Goal: Transaction & Acquisition: Purchase product/service

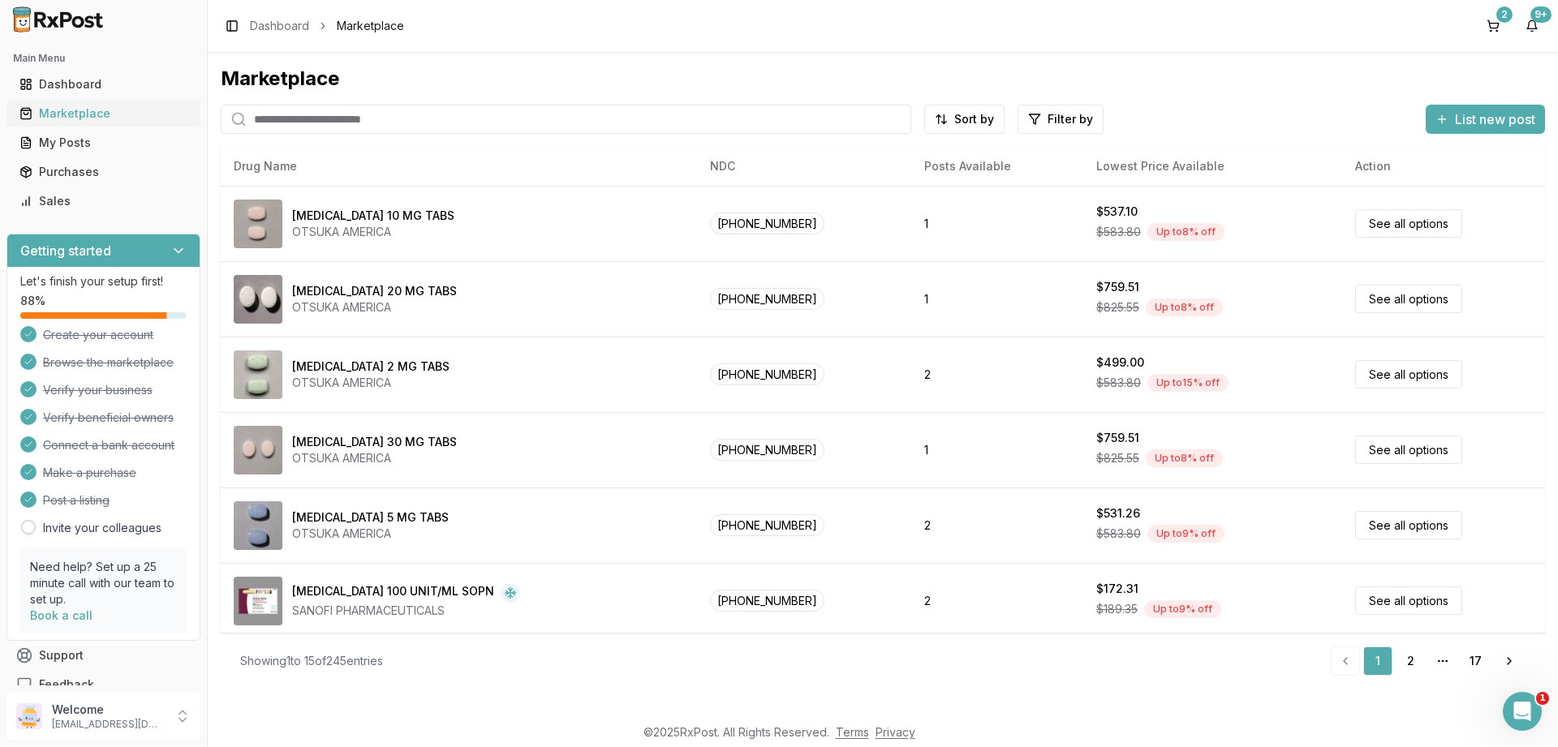
click at [70, 114] on div "Marketplace" at bounding box center [103, 113] width 168 height 16
click at [1058, 119] on html "Main Menu Dashboard Marketplace My Posts Purchases Sales Getting started Let's …" at bounding box center [779, 373] width 1558 height 747
click at [879, 151] on button "button" at bounding box center [877, 154] width 13 height 13
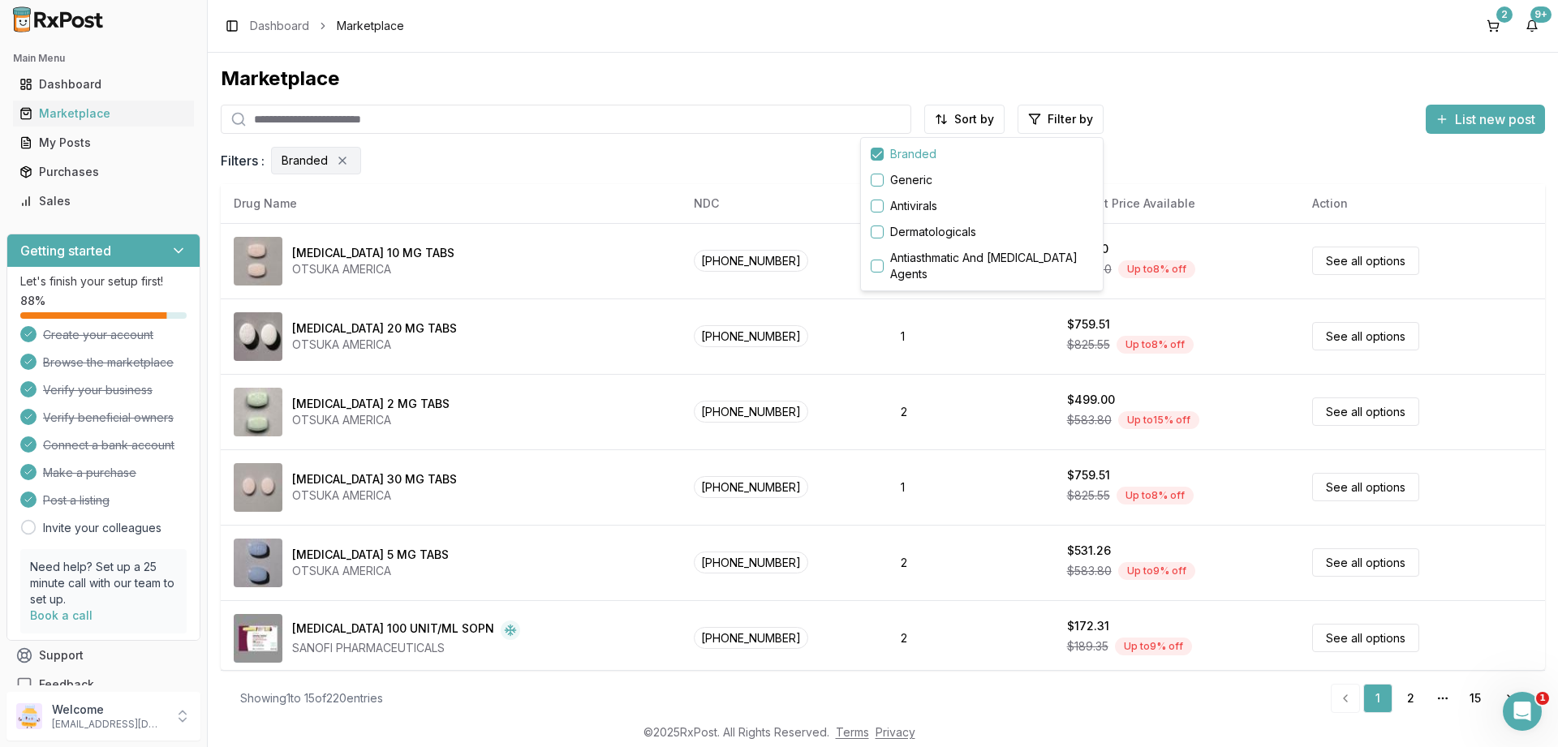
click at [552, 411] on html "Main Menu Dashboard Marketplace My Posts Purchases Sales Getting started Let's …" at bounding box center [779, 373] width 1558 height 747
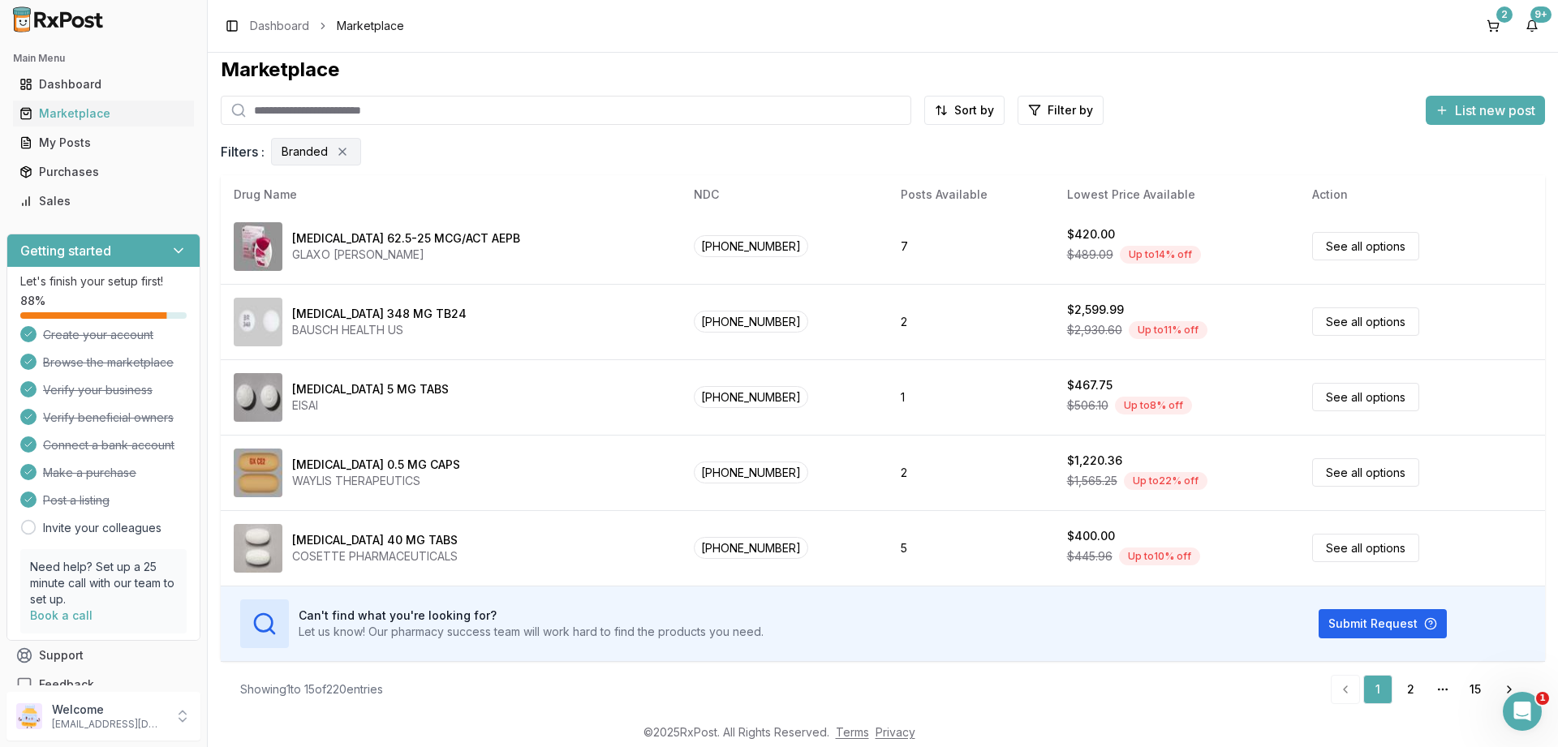
scroll to position [11, 0]
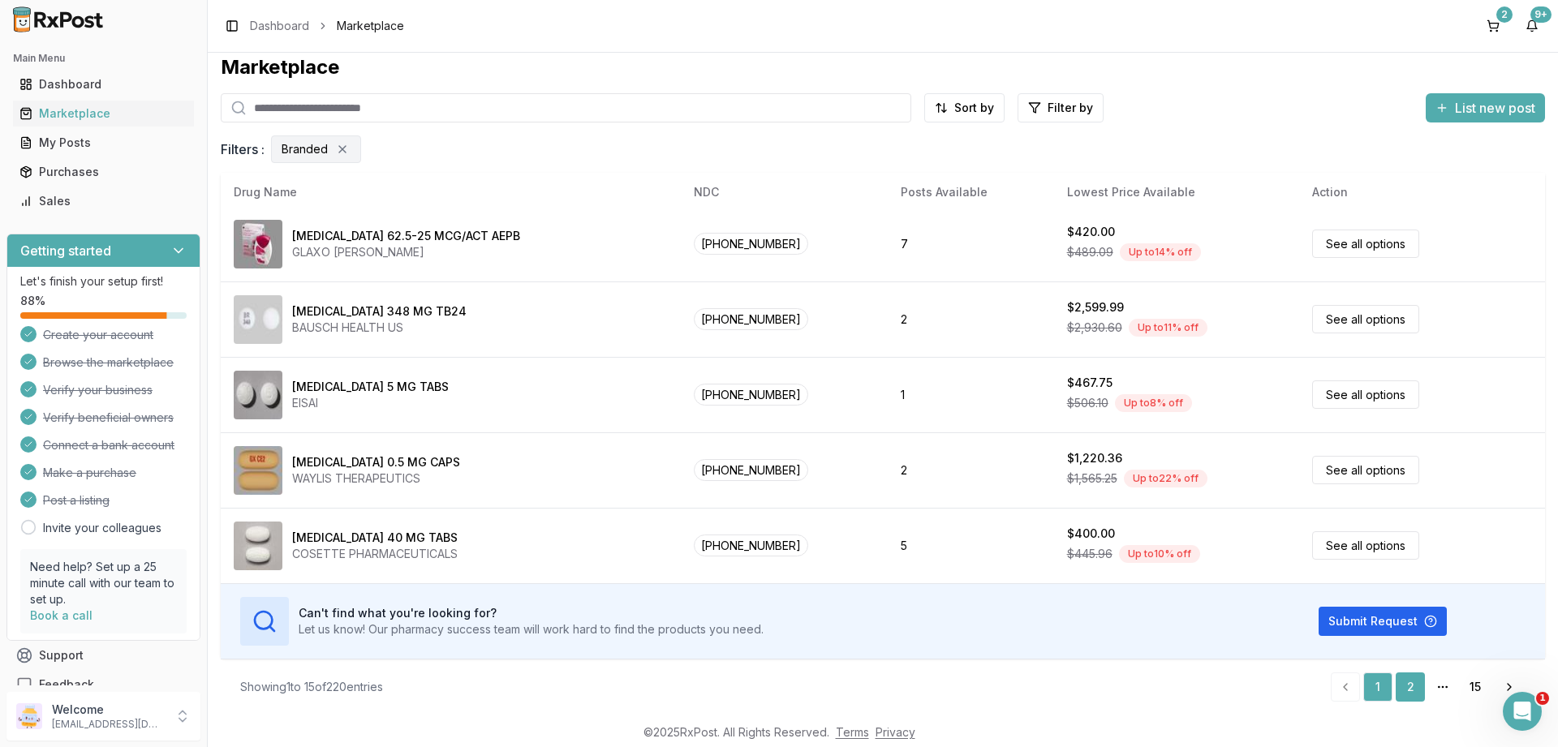
click at [1414, 686] on link "2" at bounding box center [1409, 687] width 29 height 29
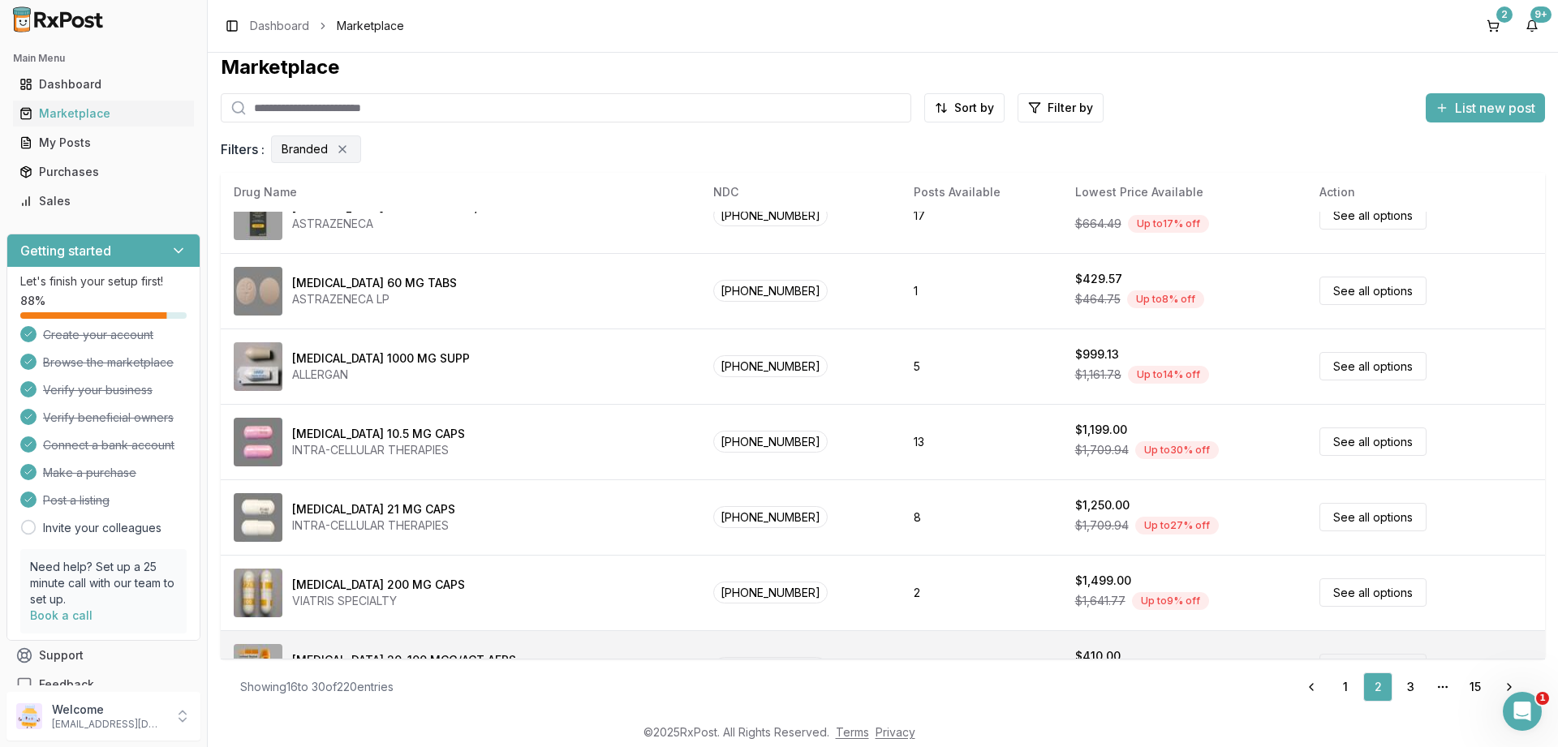
scroll to position [760, 0]
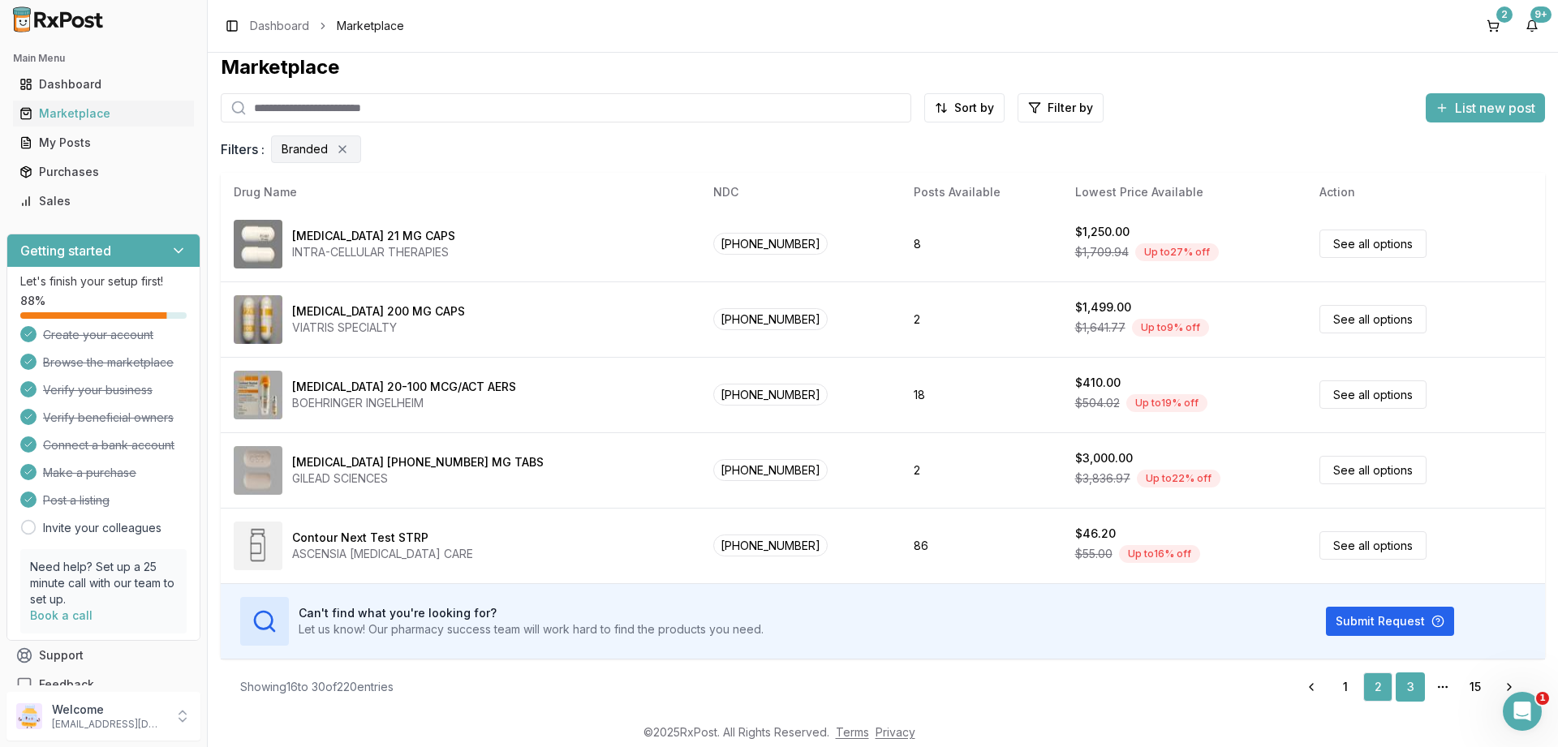
click at [1419, 683] on link "3" at bounding box center [1409, 687] width 29 height 29
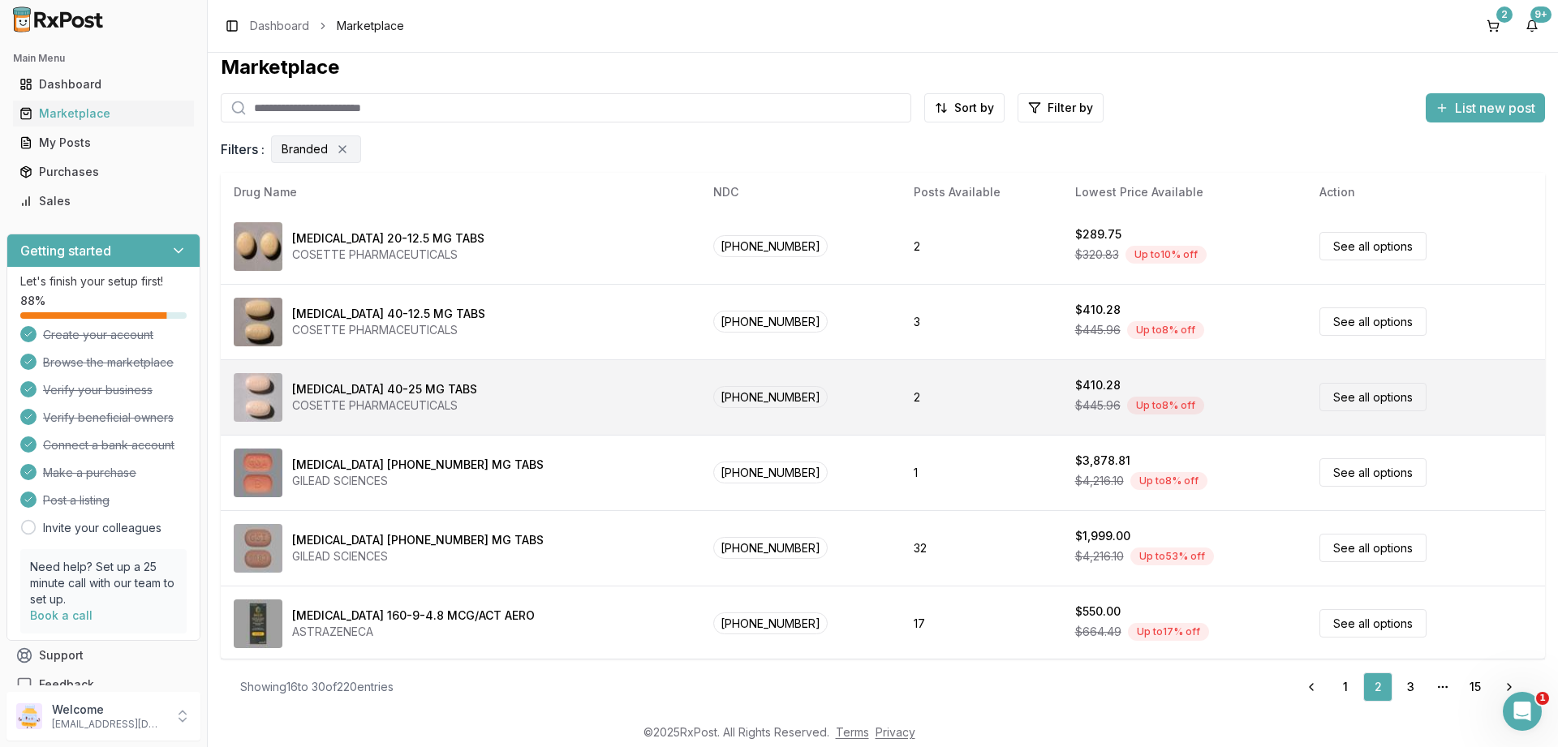
scroll to position [0, 0]
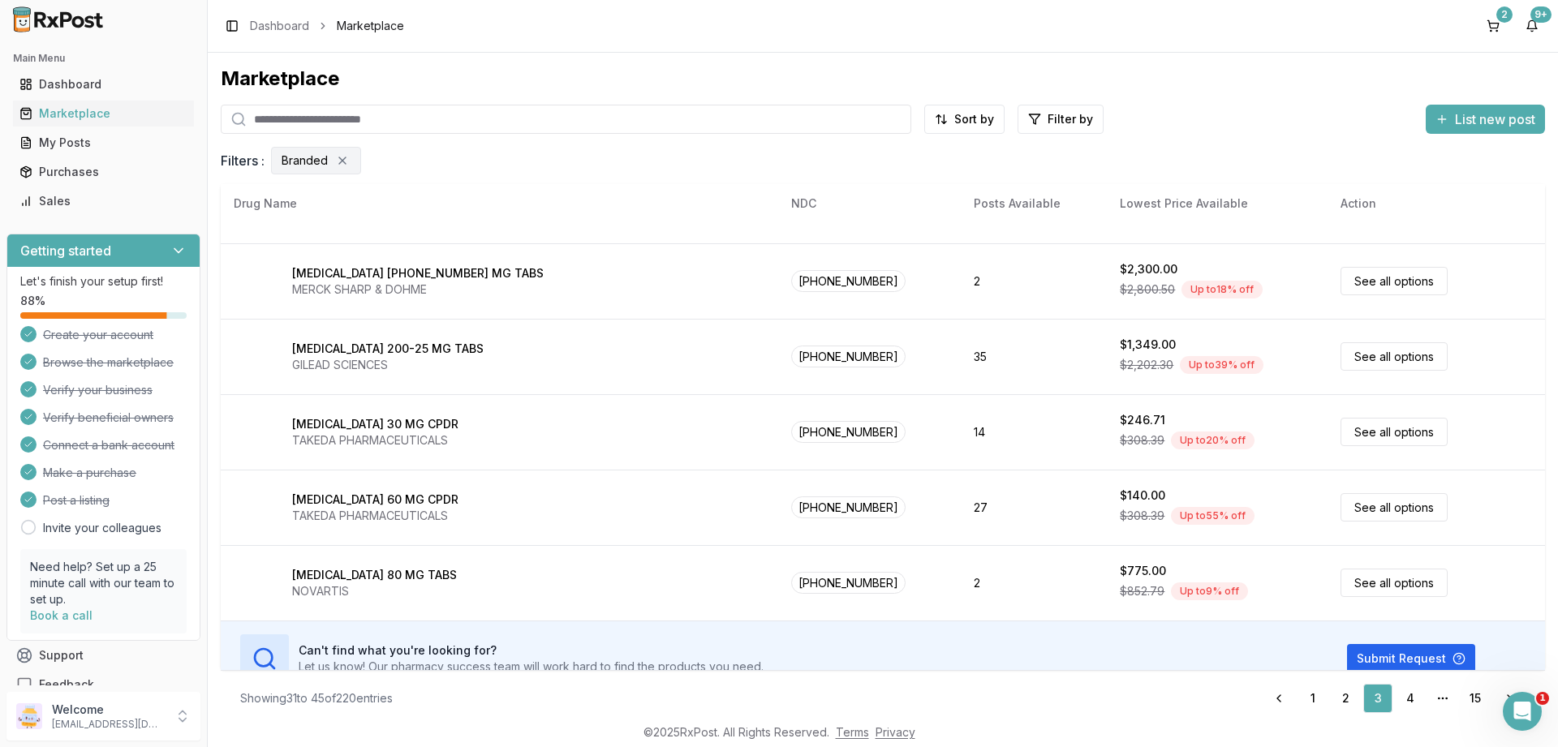
scroll to position [760, 0]
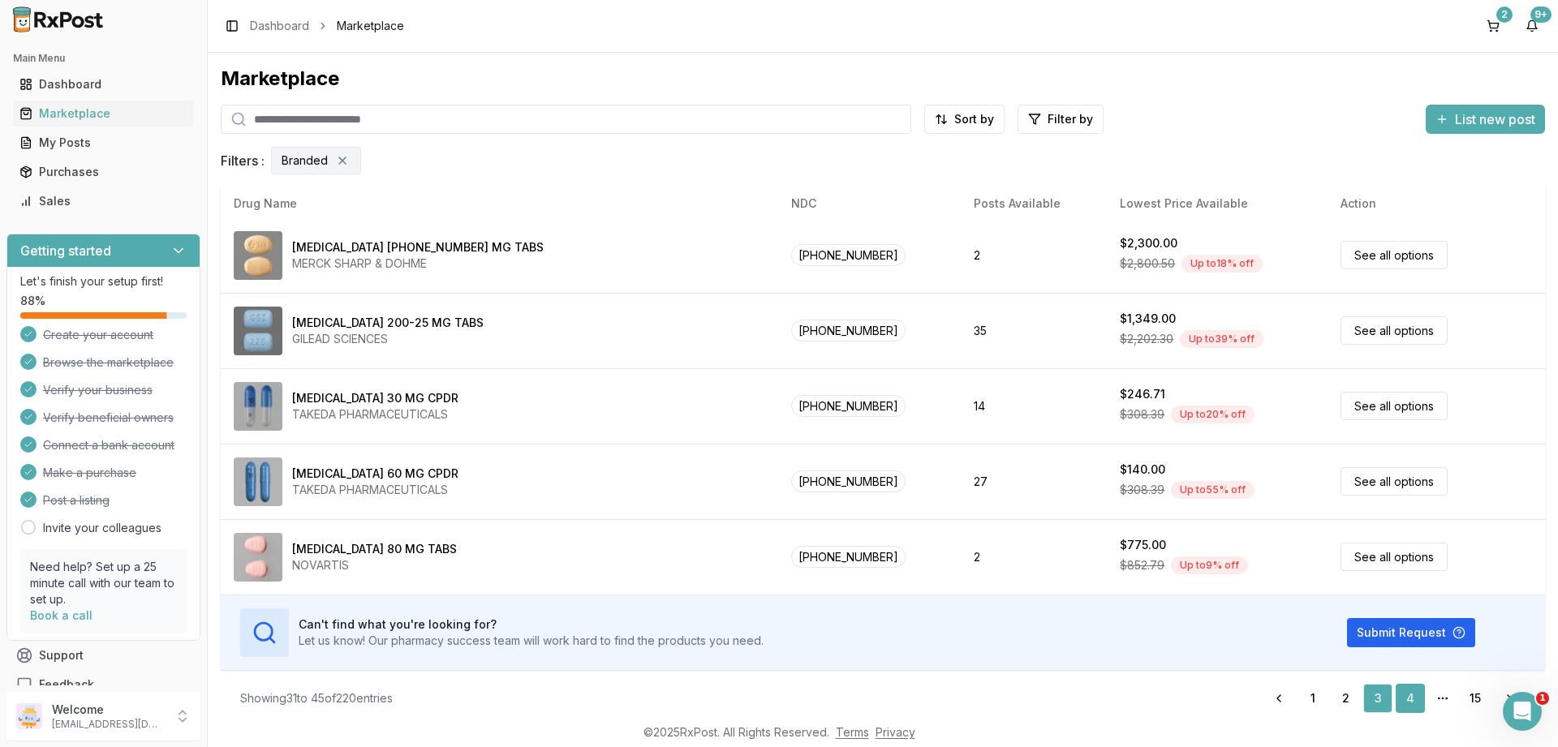
click at [1407, 697] on link "4" at bounding box center [1409, 698] width 29 height 29
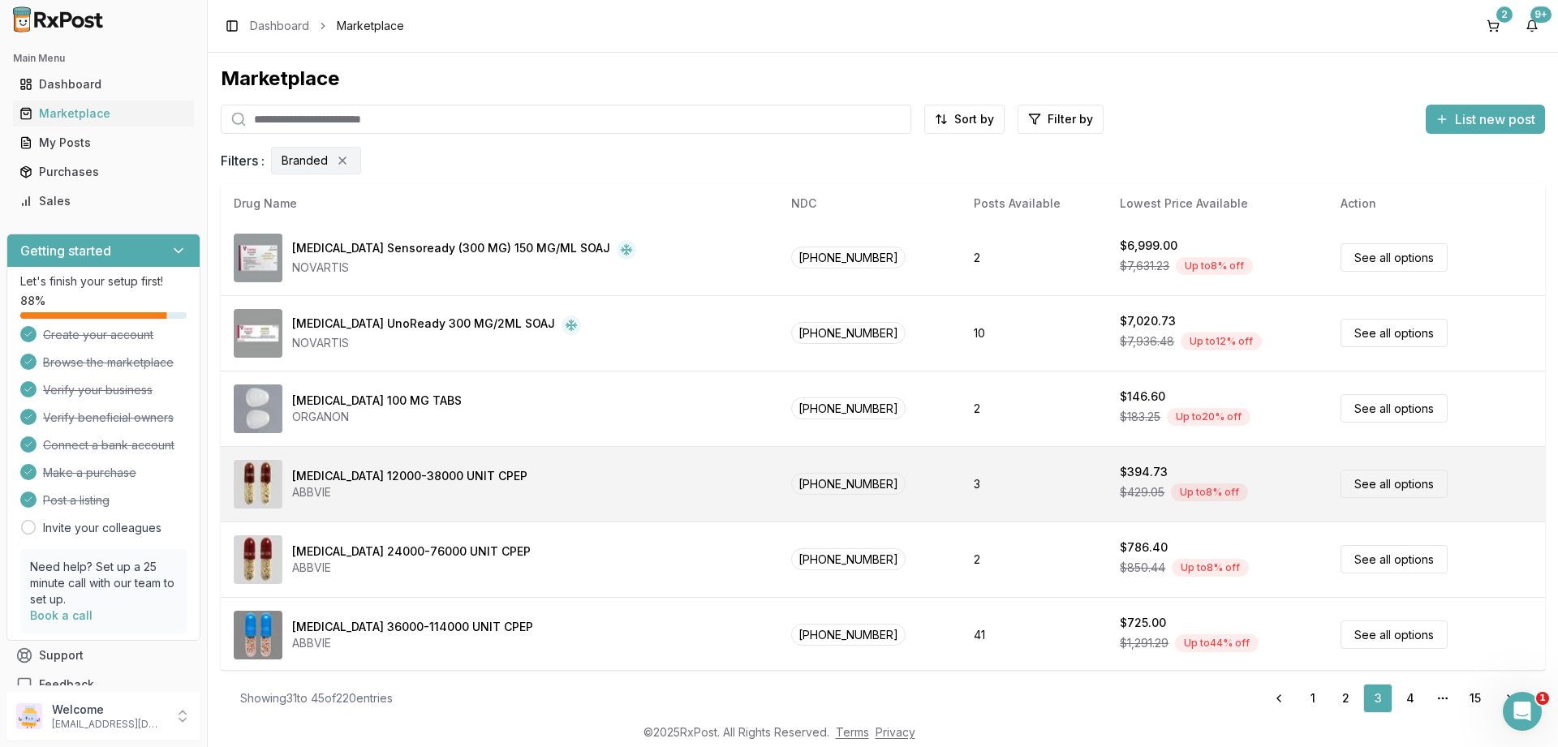
scroll to position [0, 0]
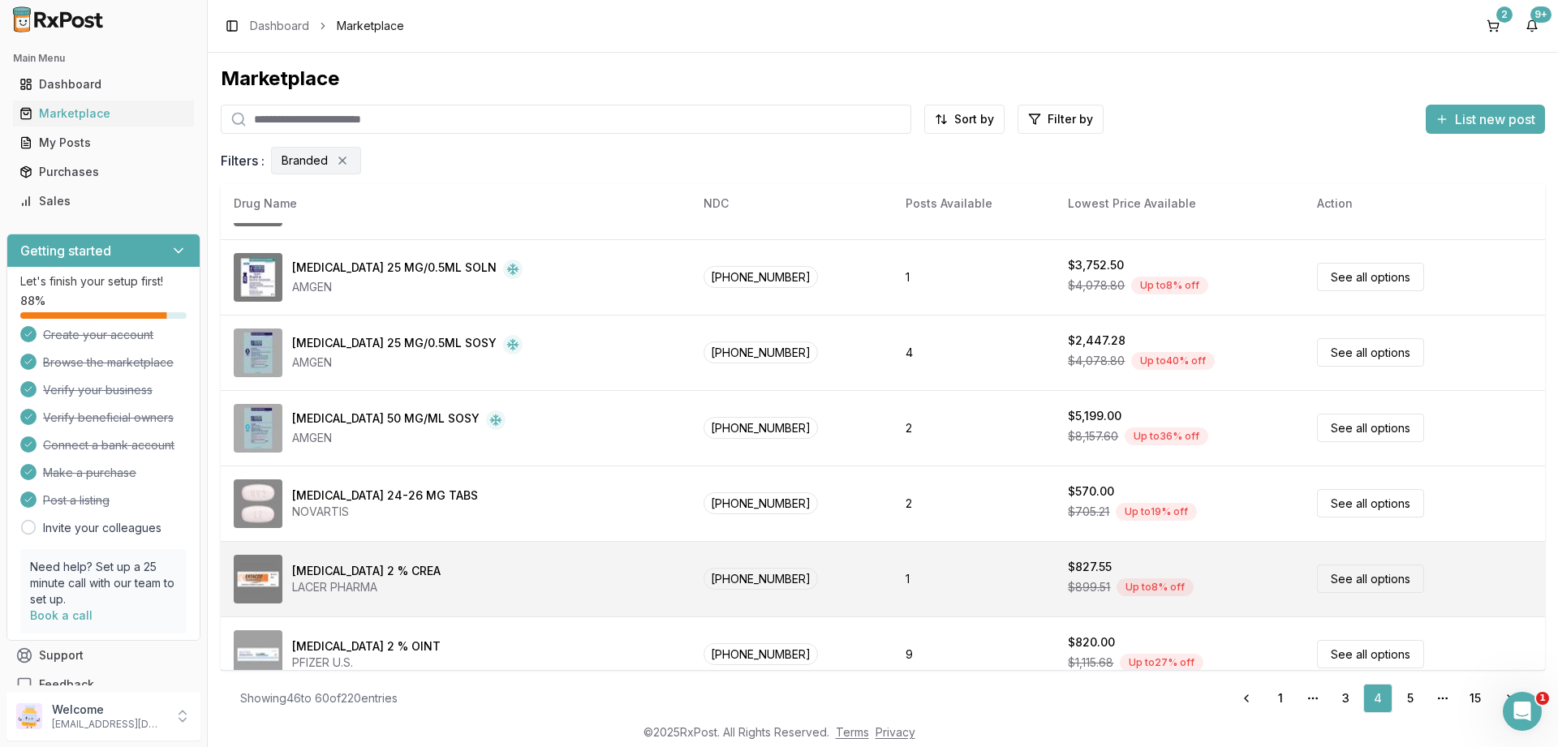
scroll to position [760, 0]
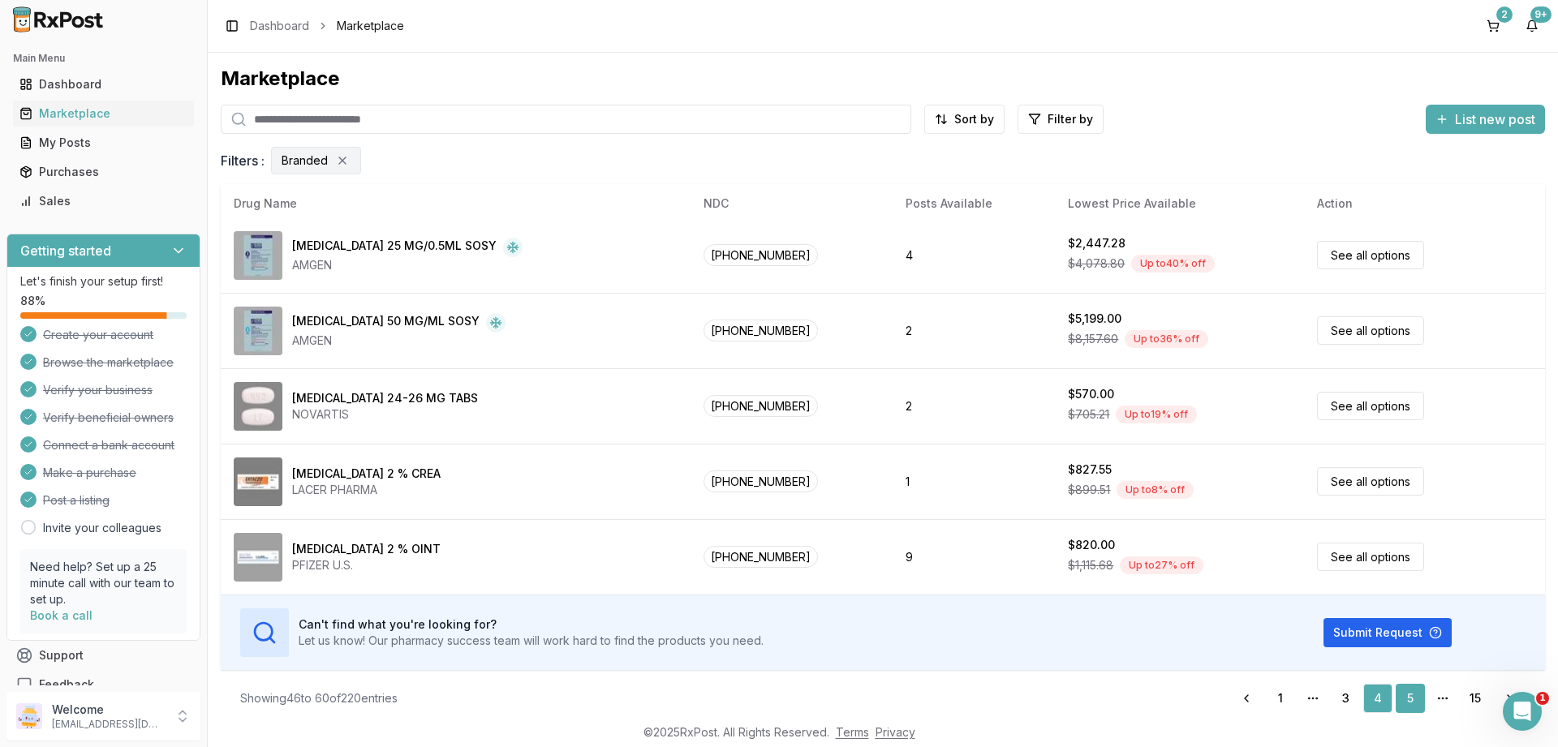
click at [1405, 696] on link "5" at bounding box center [1409, 698] width 29 height 29
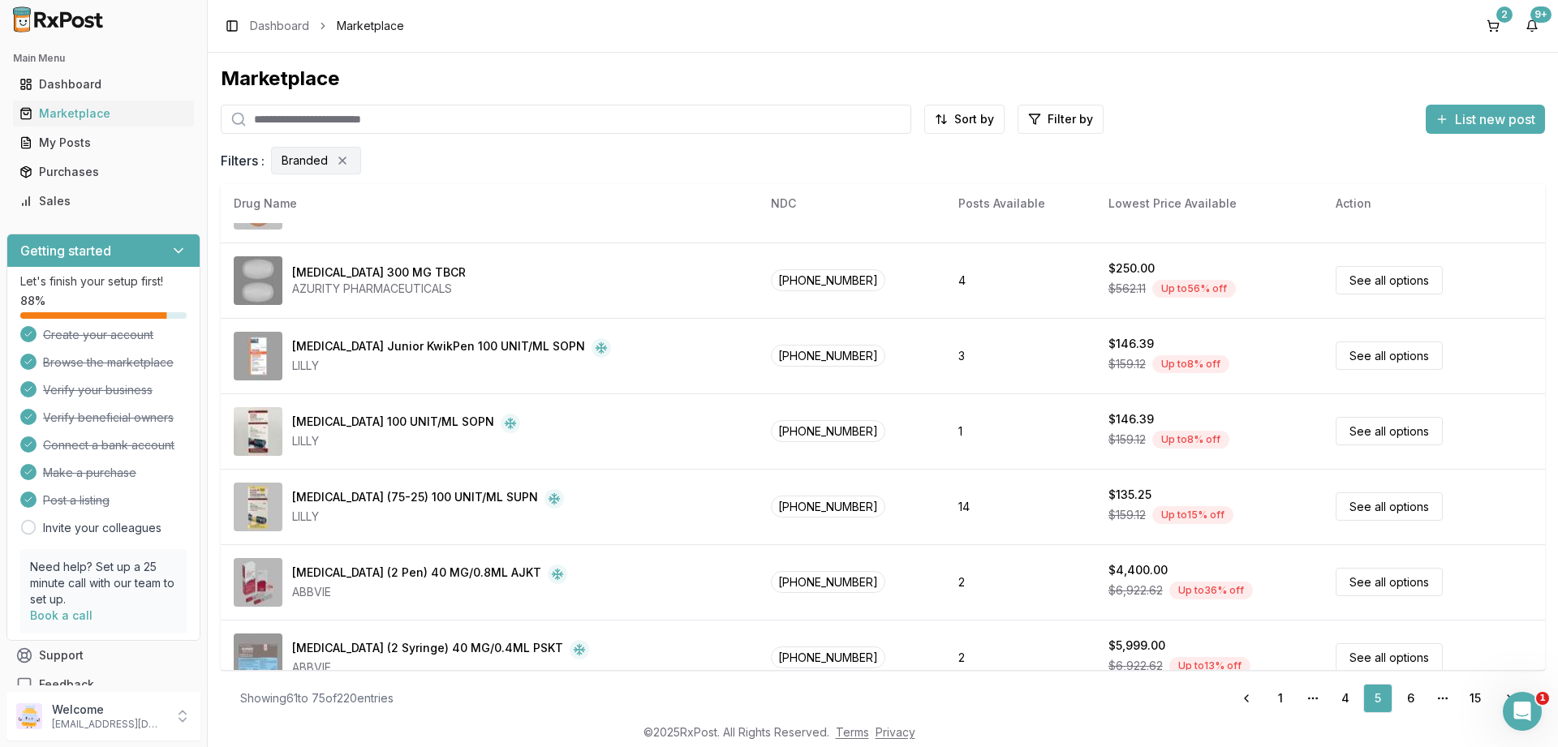
scroll to position [760, 0]
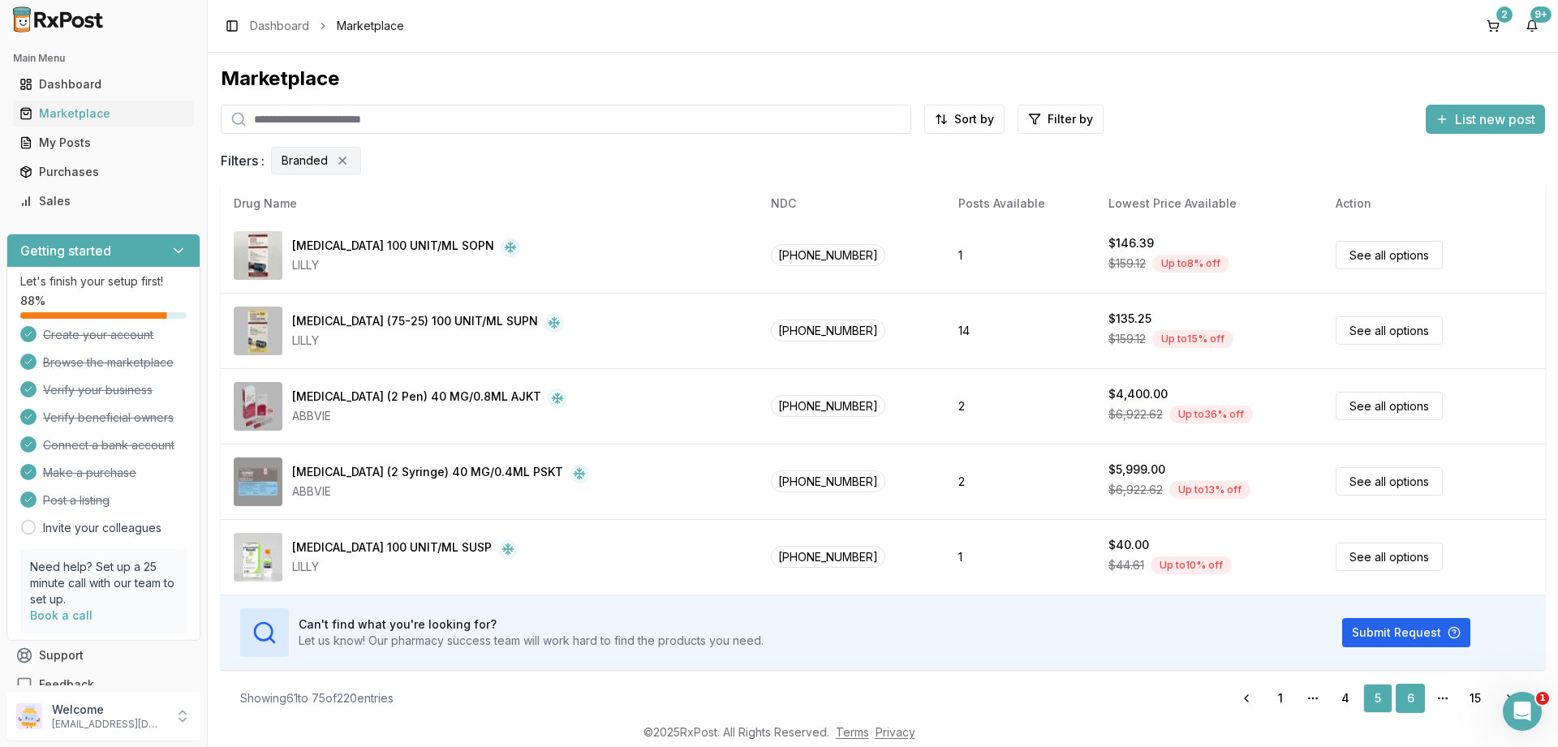
click at [1412, 695] on link "6" at bounding box center [1409, 698] width 29 height 29
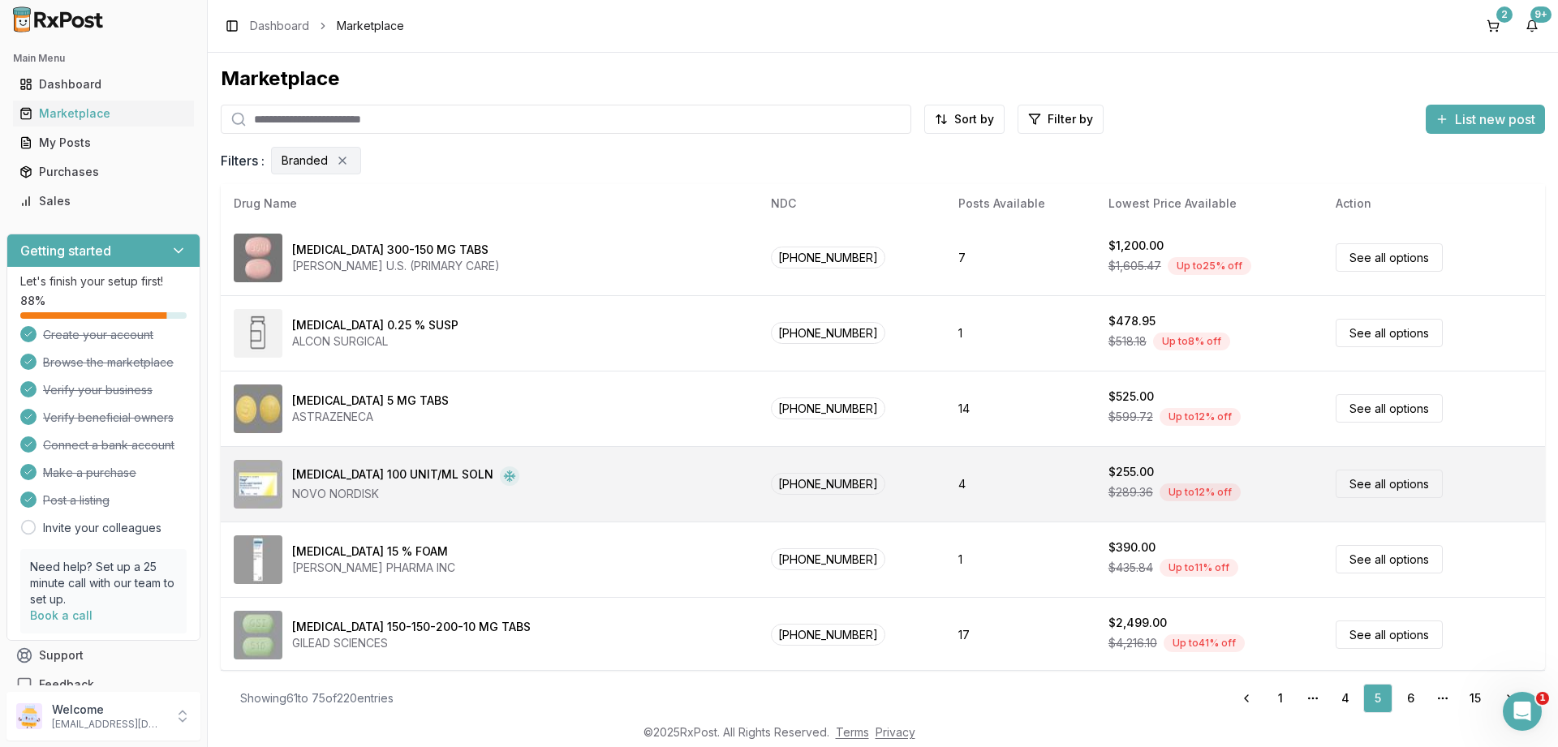
scroll to position [0, 0]
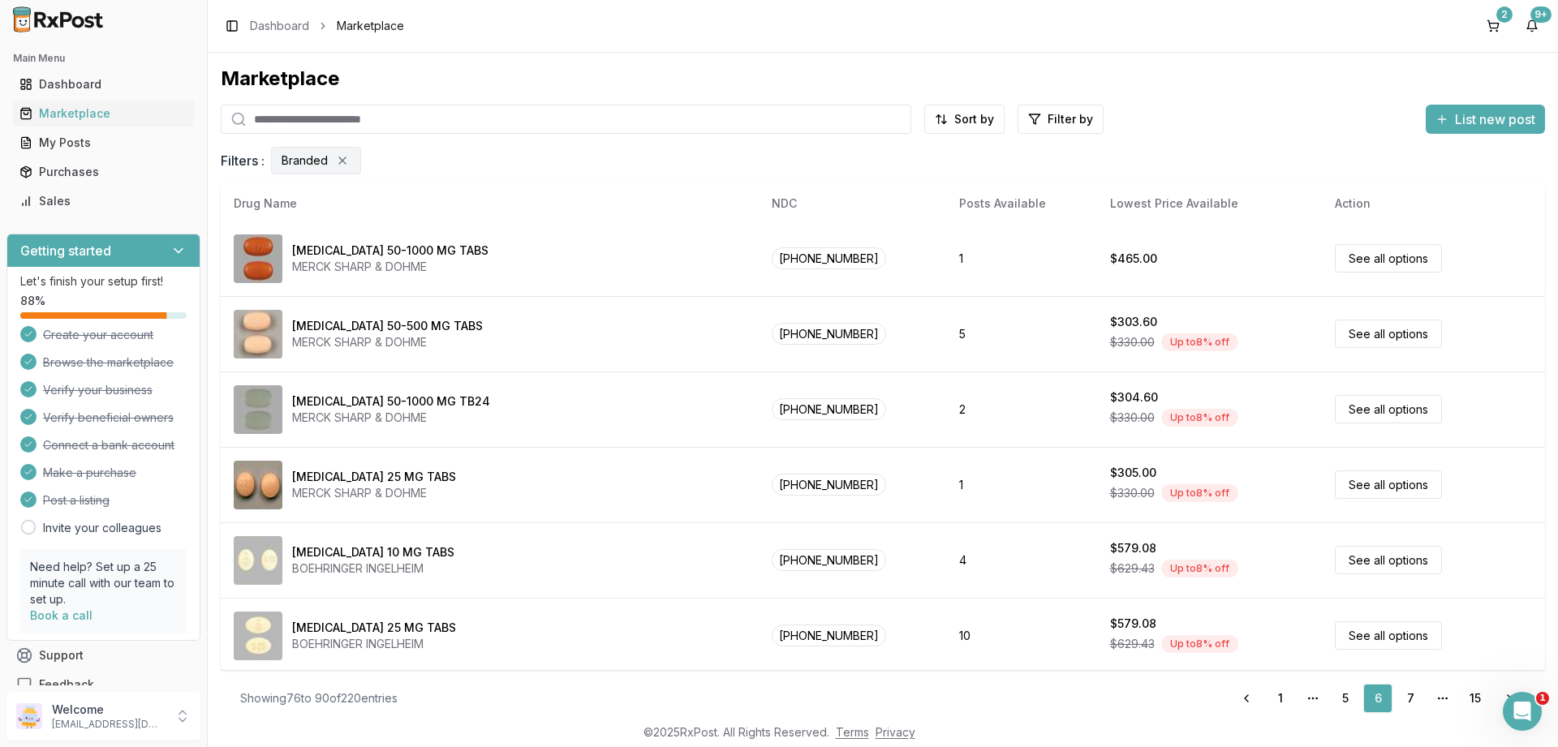
scroll to position [760, 0]
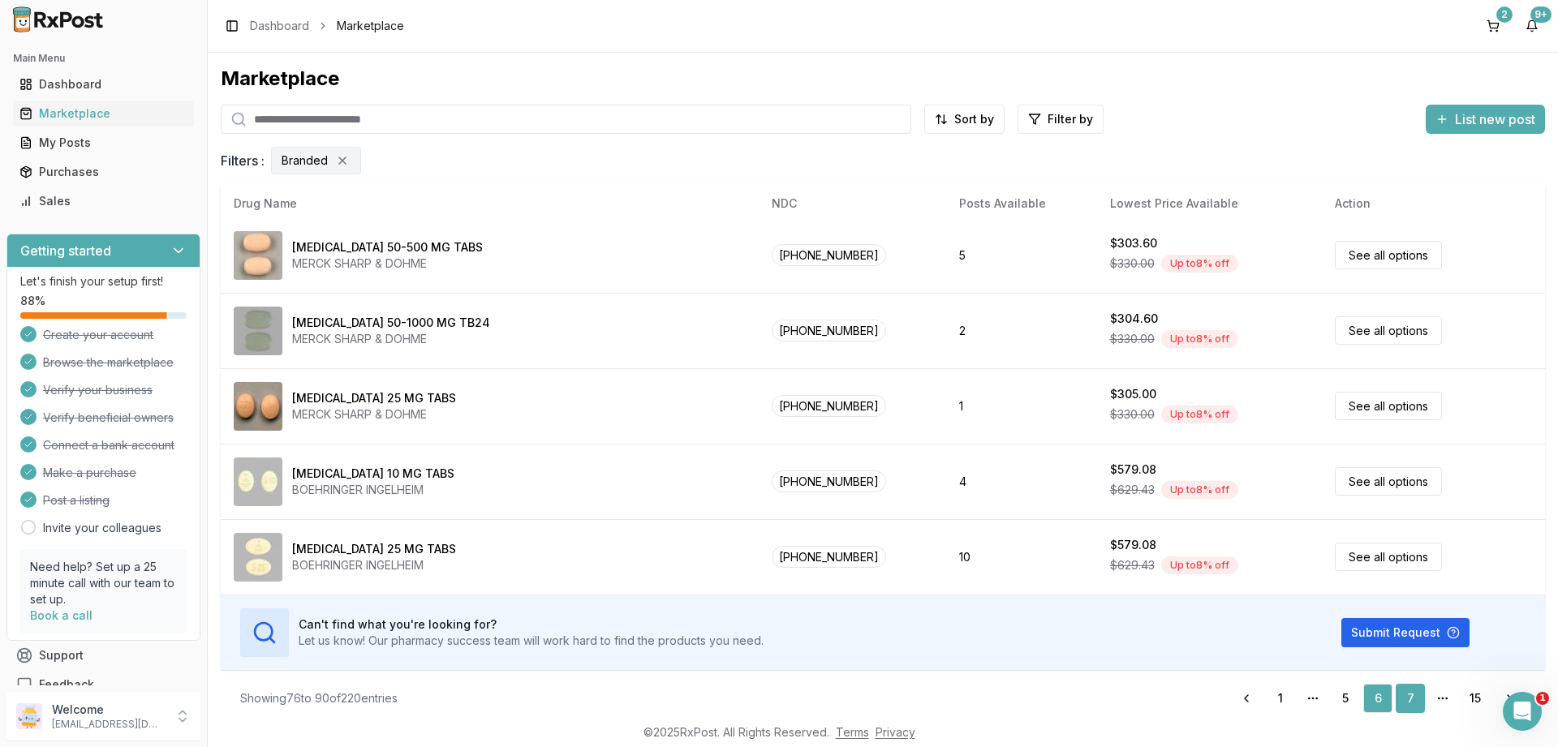
click at [1413, 694] on link "7" at bounding box center [1409, 698] width 29 height 29
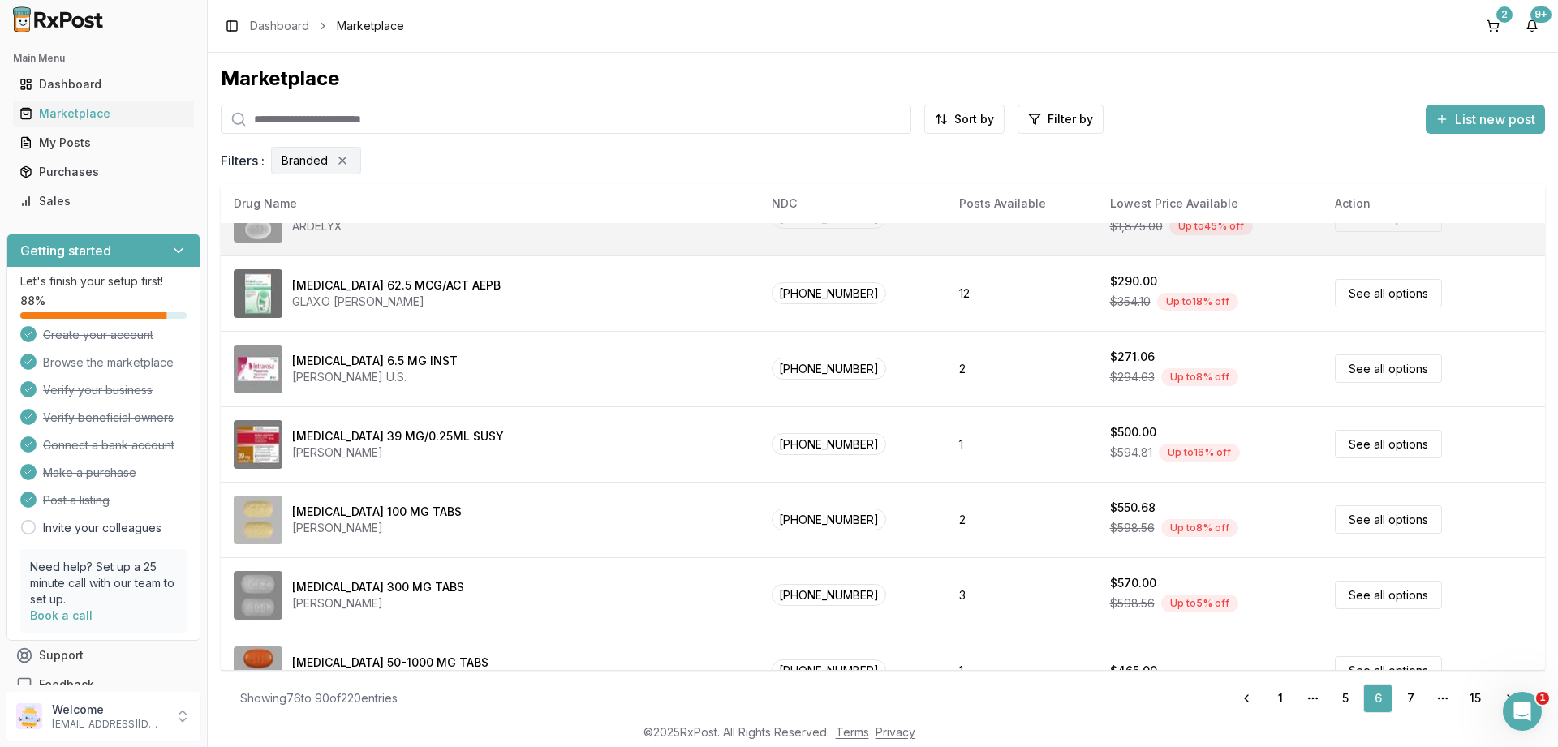
scroll to position [0, 0]
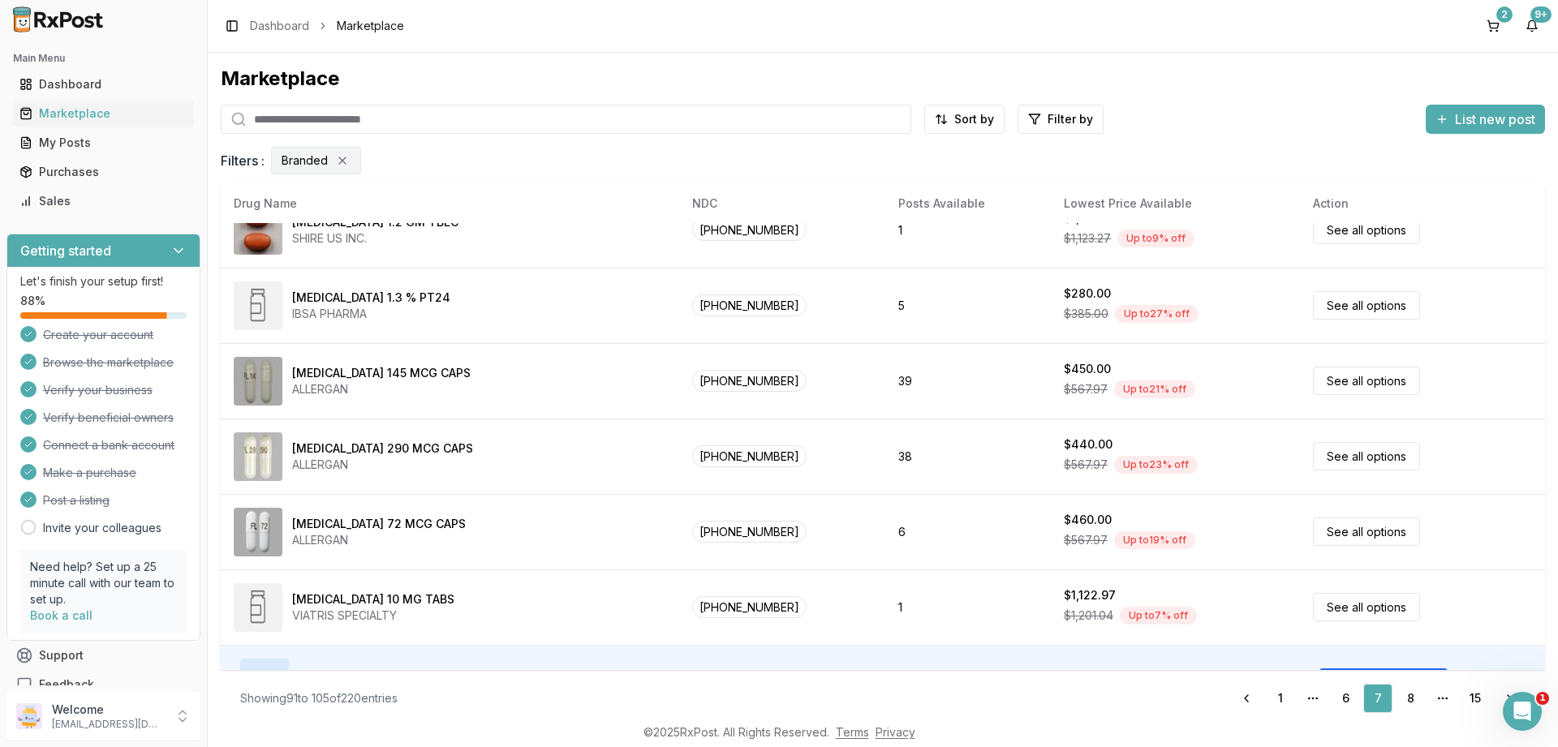
scroll to position [760, 0]
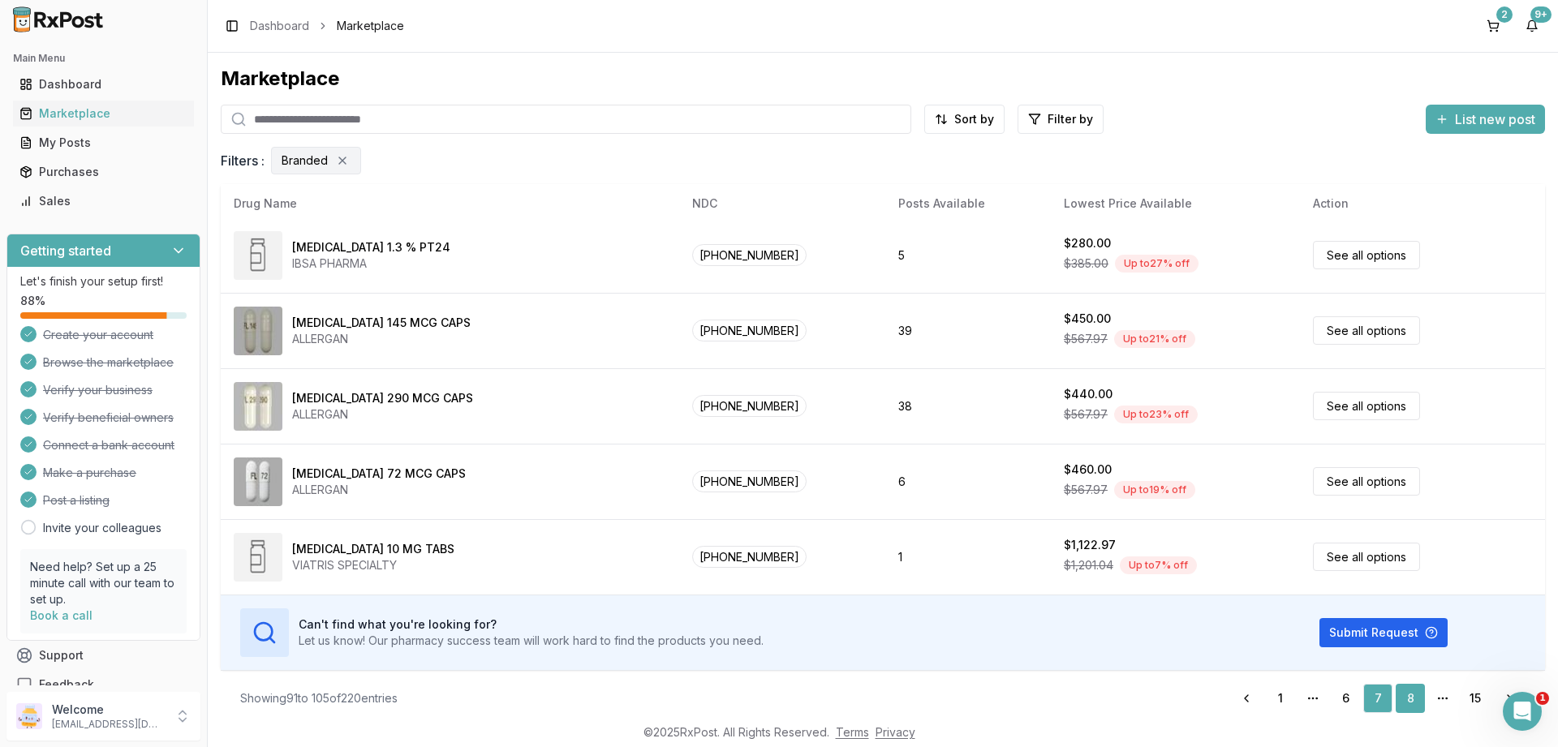
click at [1408, 702] on link "8" at bounding box center [1409, 698] width 29 height 29
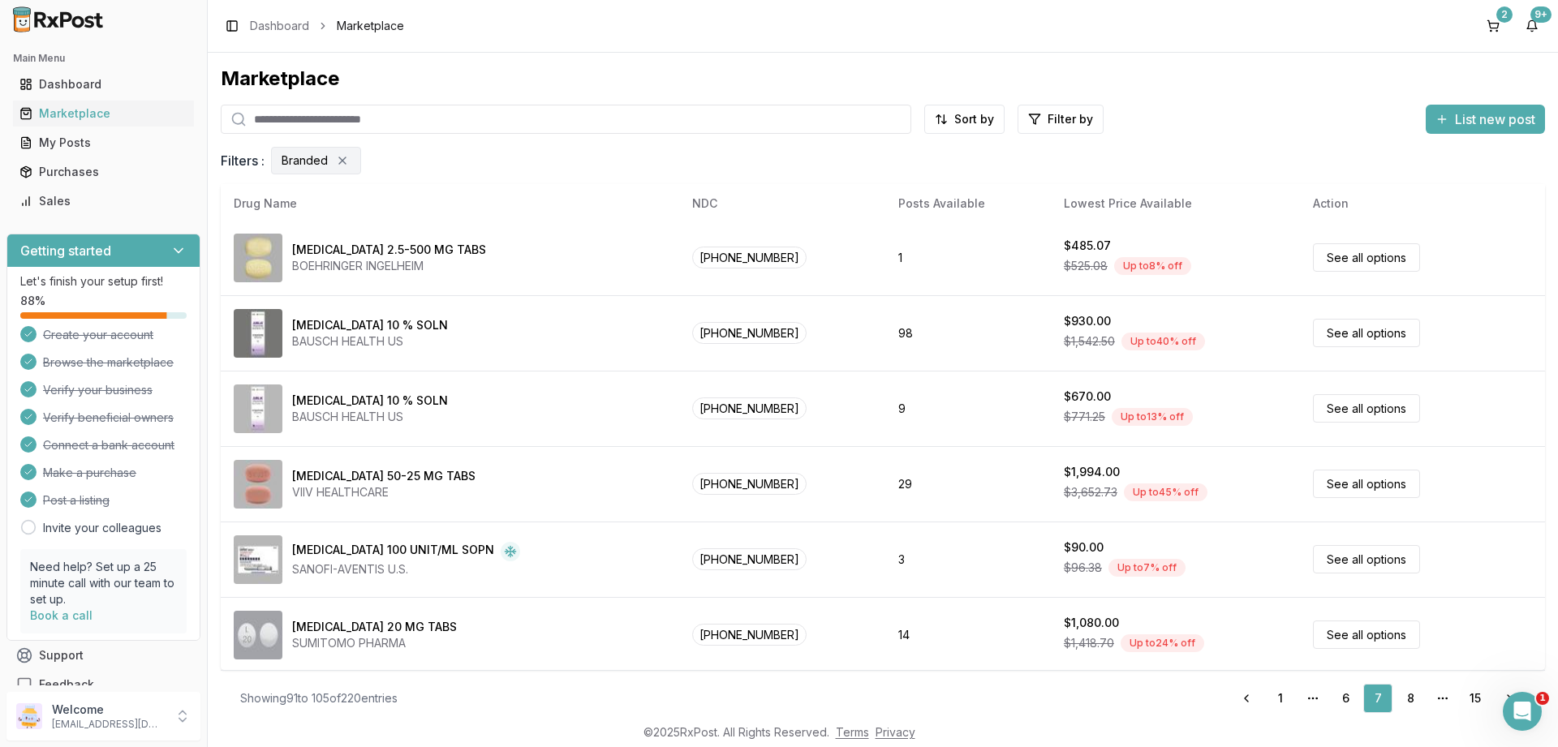
scroll to position [0, 0]
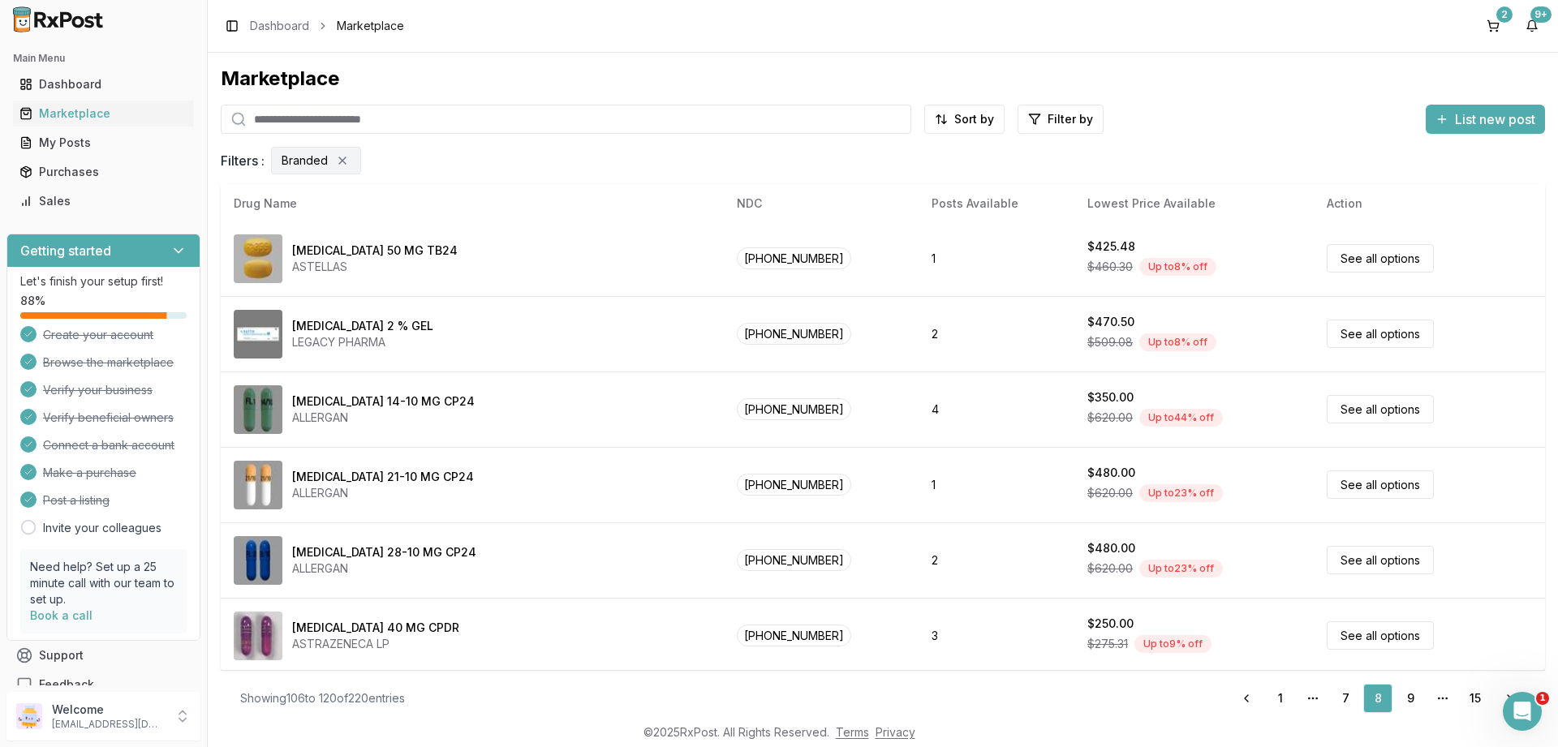
scroll to position [760, 0]
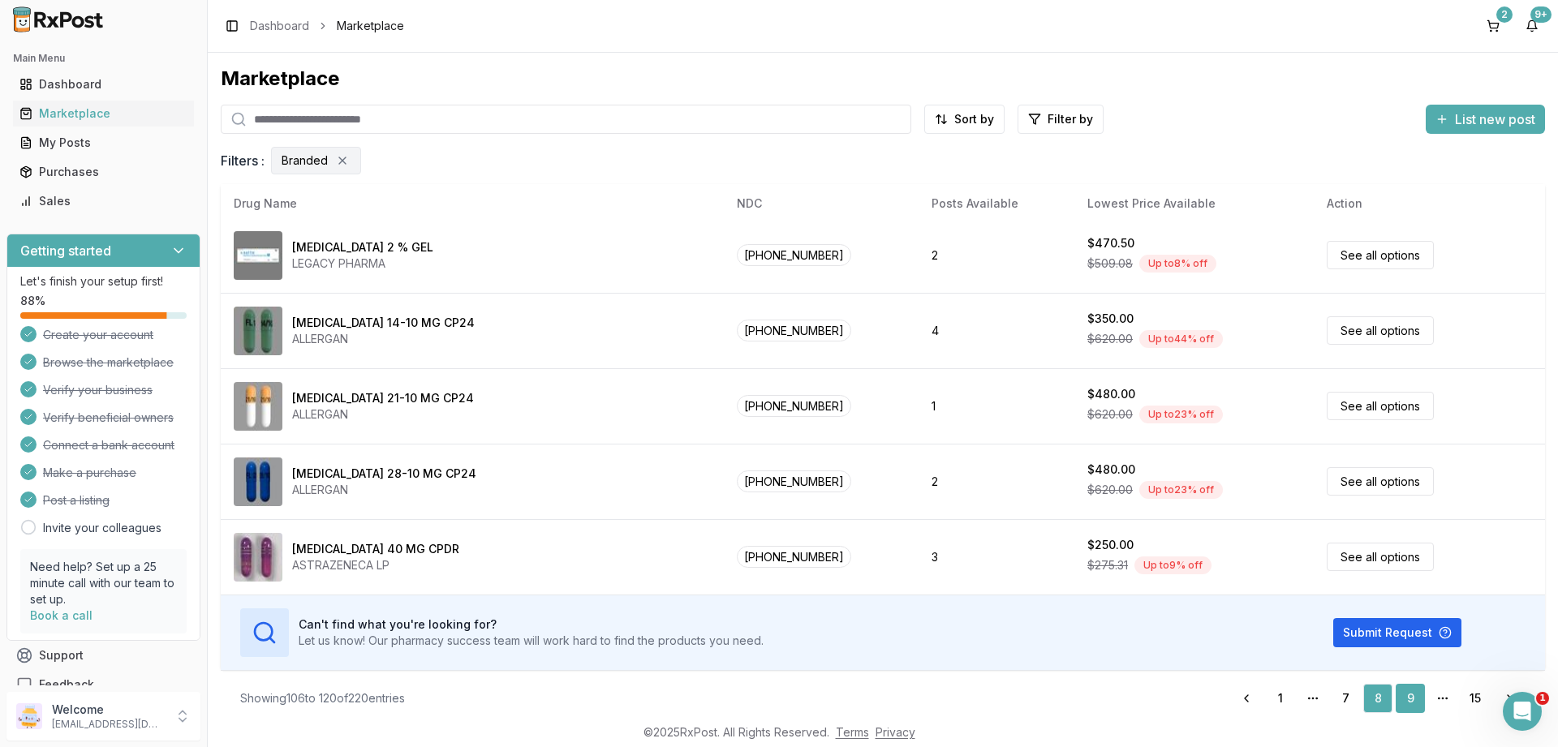
click at [1409, 688] on link "9" at bounding box center [1409, 698] width 29 height 29
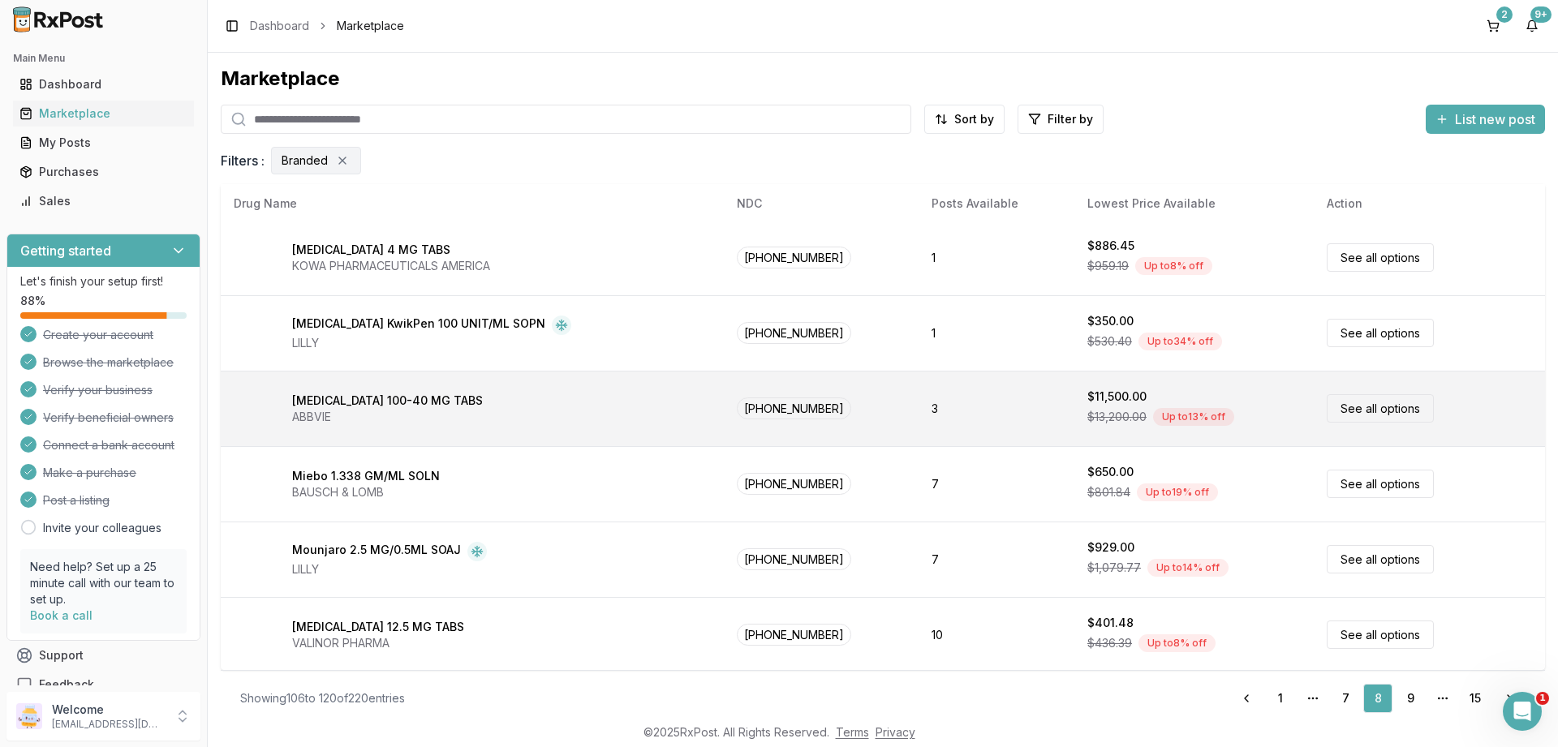
scroll to position [0, 0]
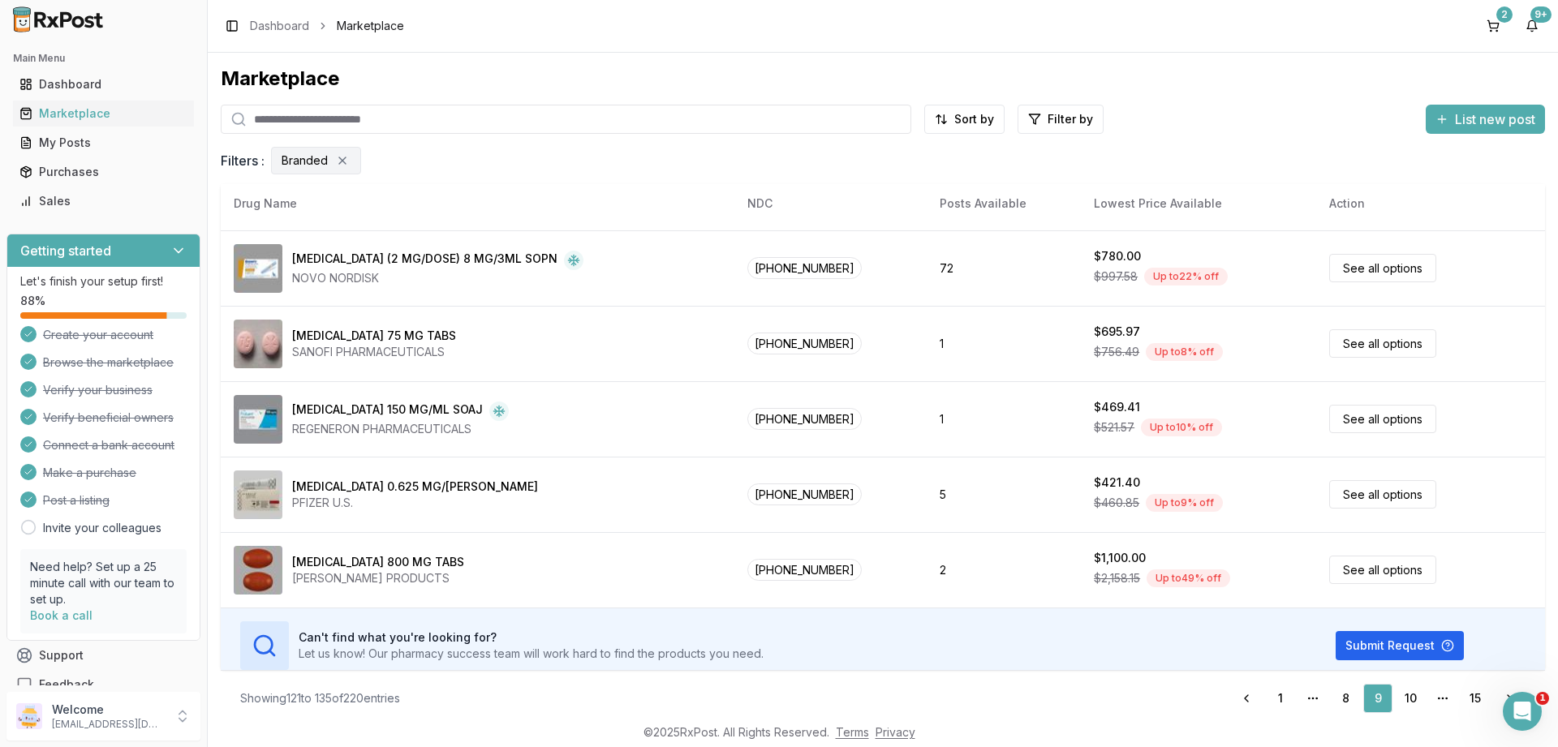
scroll to position [760, 0]
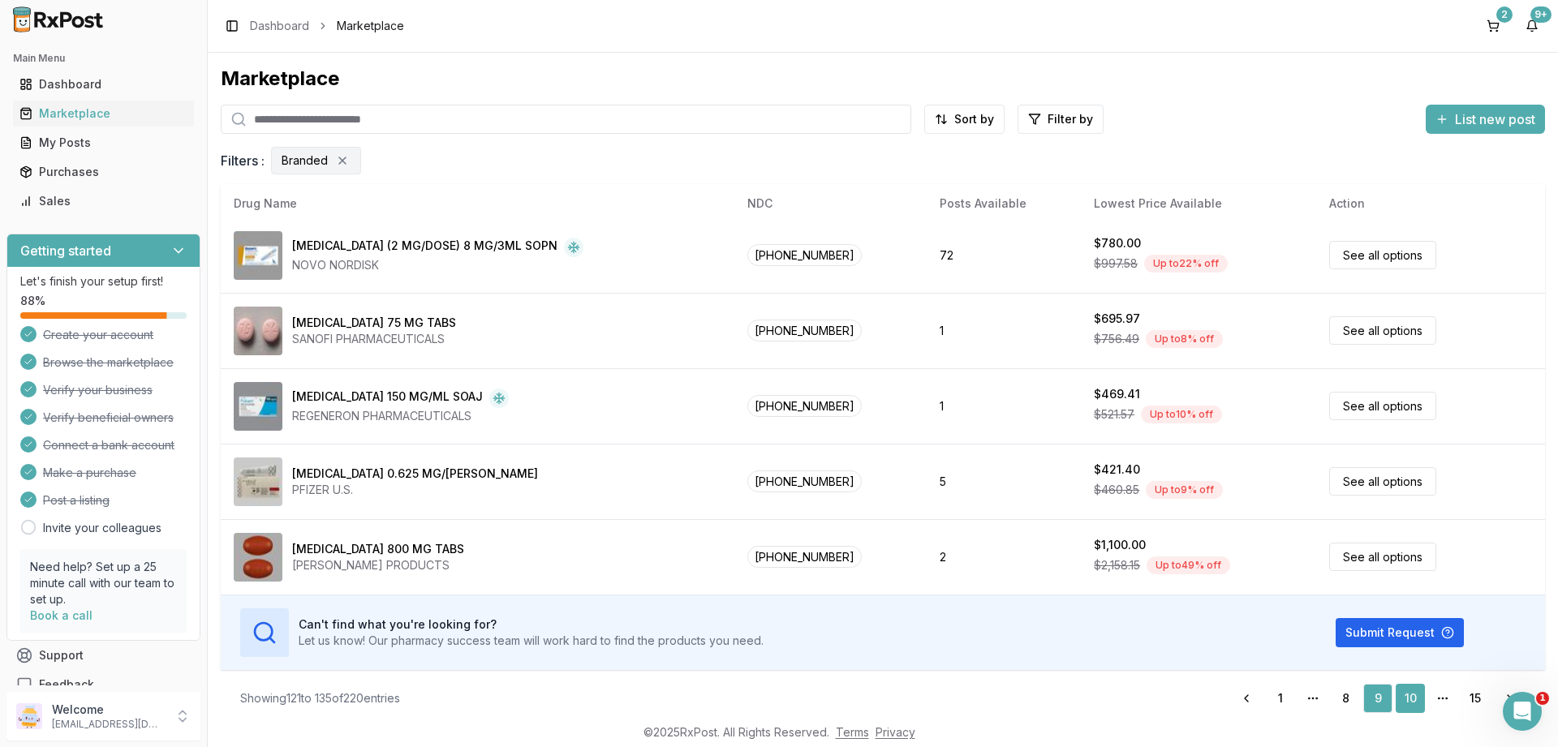
click at [1401, 692] on link "10" at bounding box center [1409, 698] width 29 height 29
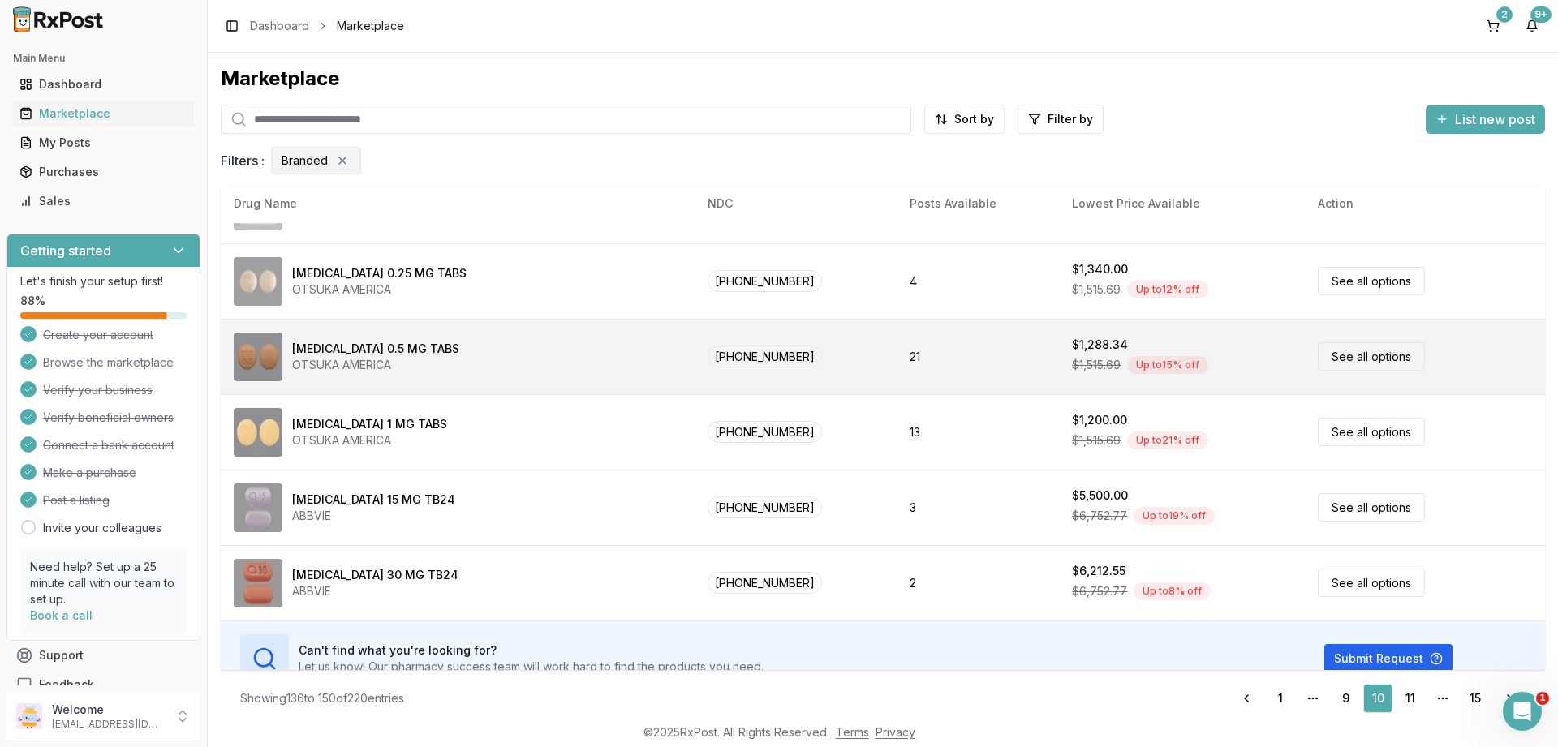
scroll to position [760, 0]
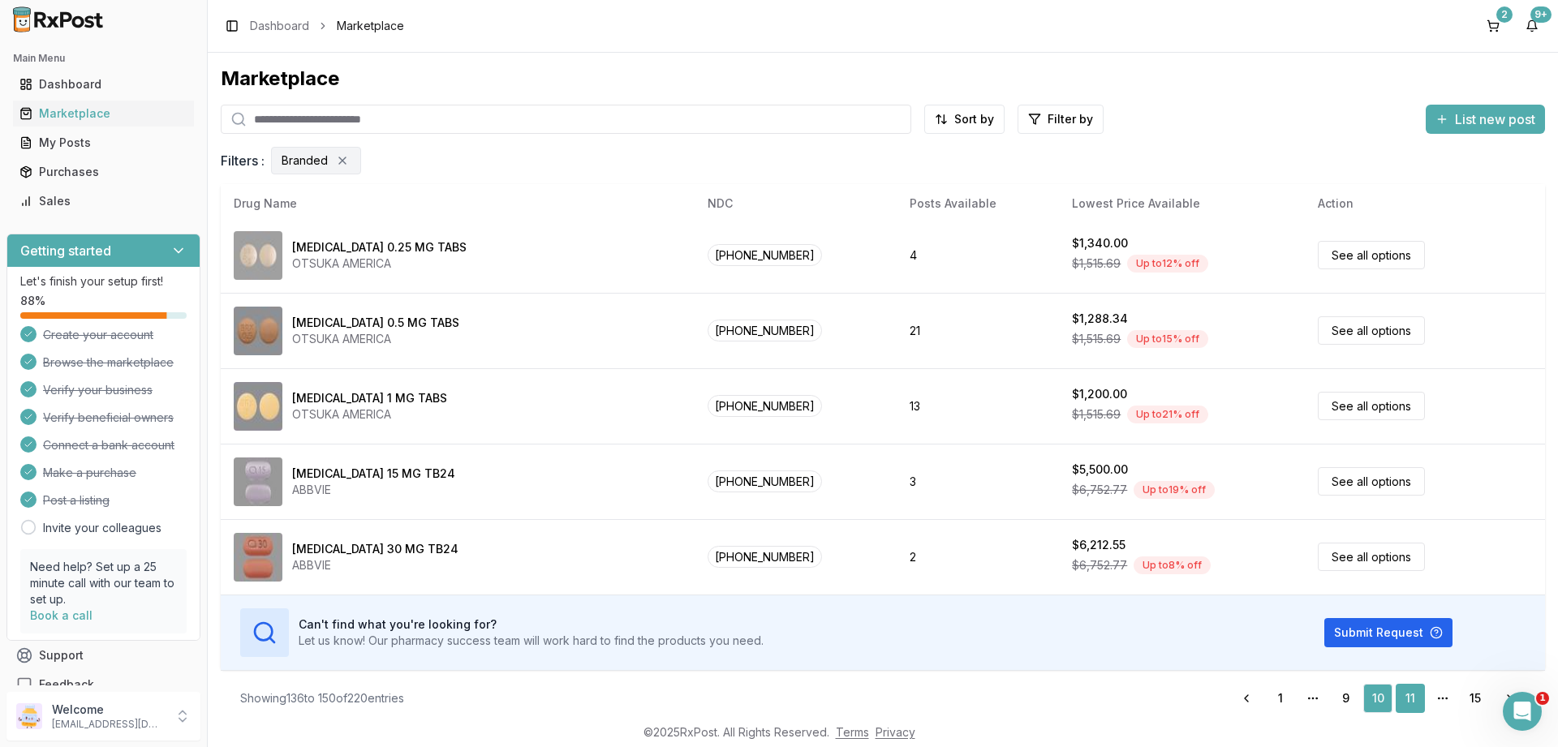
click at [1415, 700] on link "11" at bounding box center [1409, 698] width 29 height 29
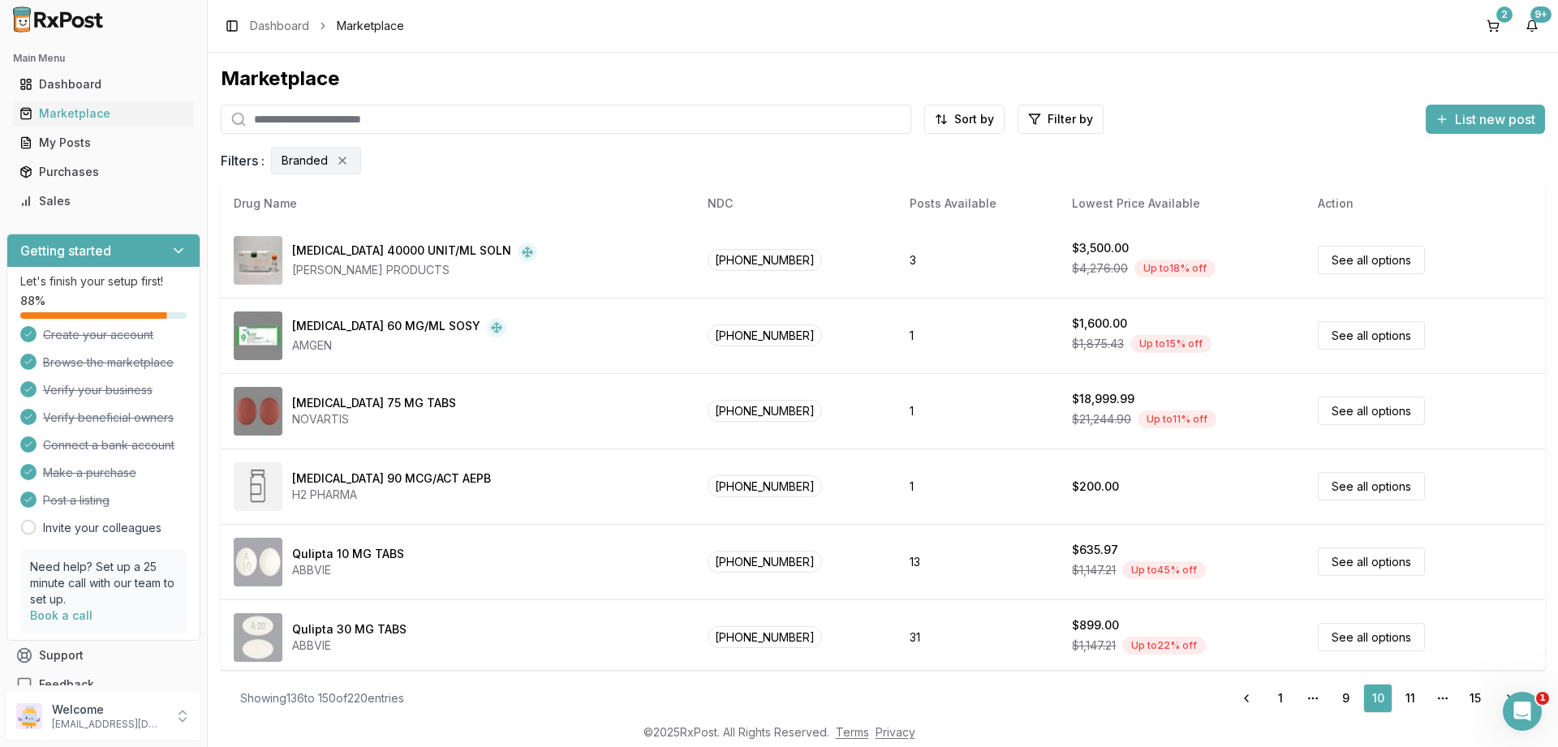
scroll to position [0, 0]
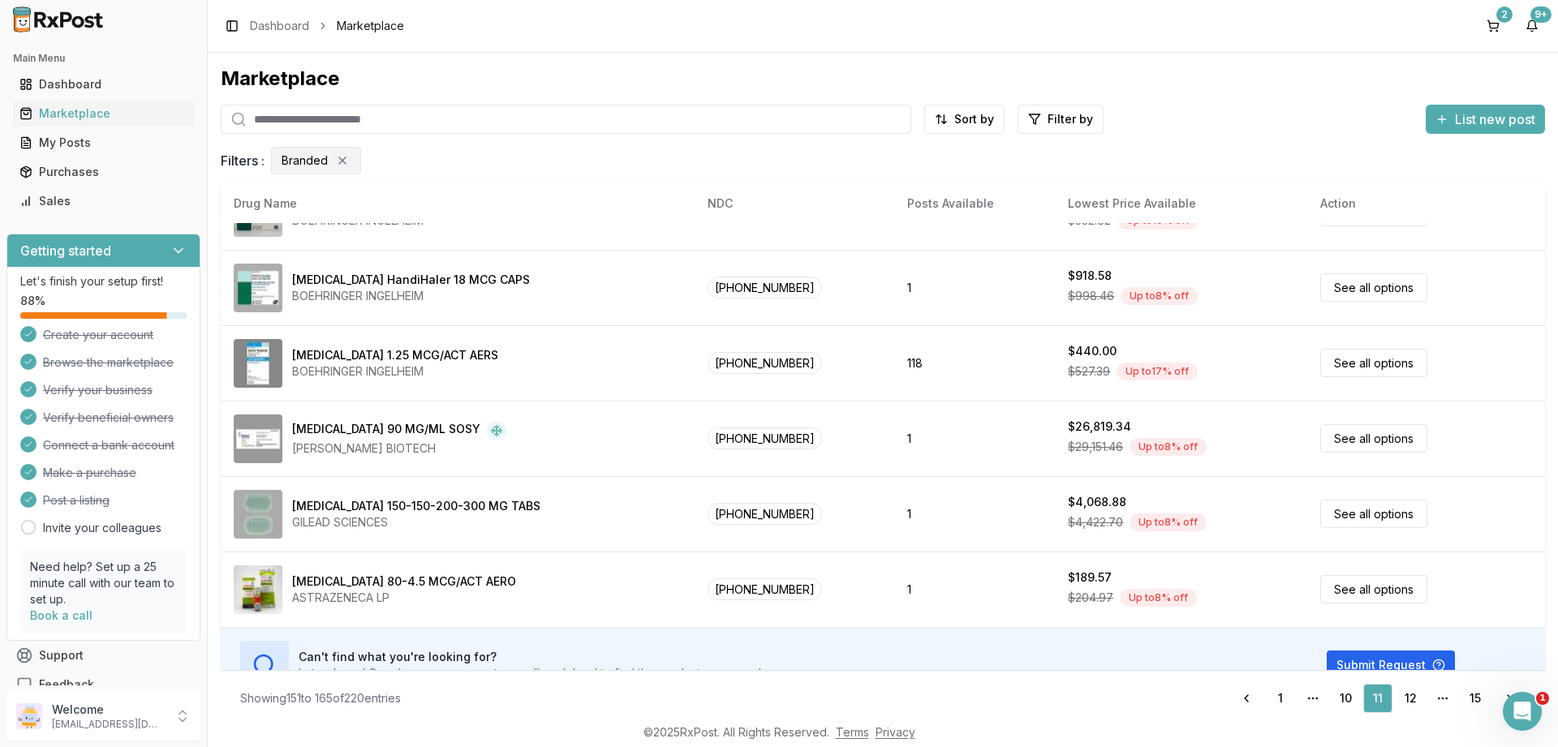
scroll to position [760, 0]
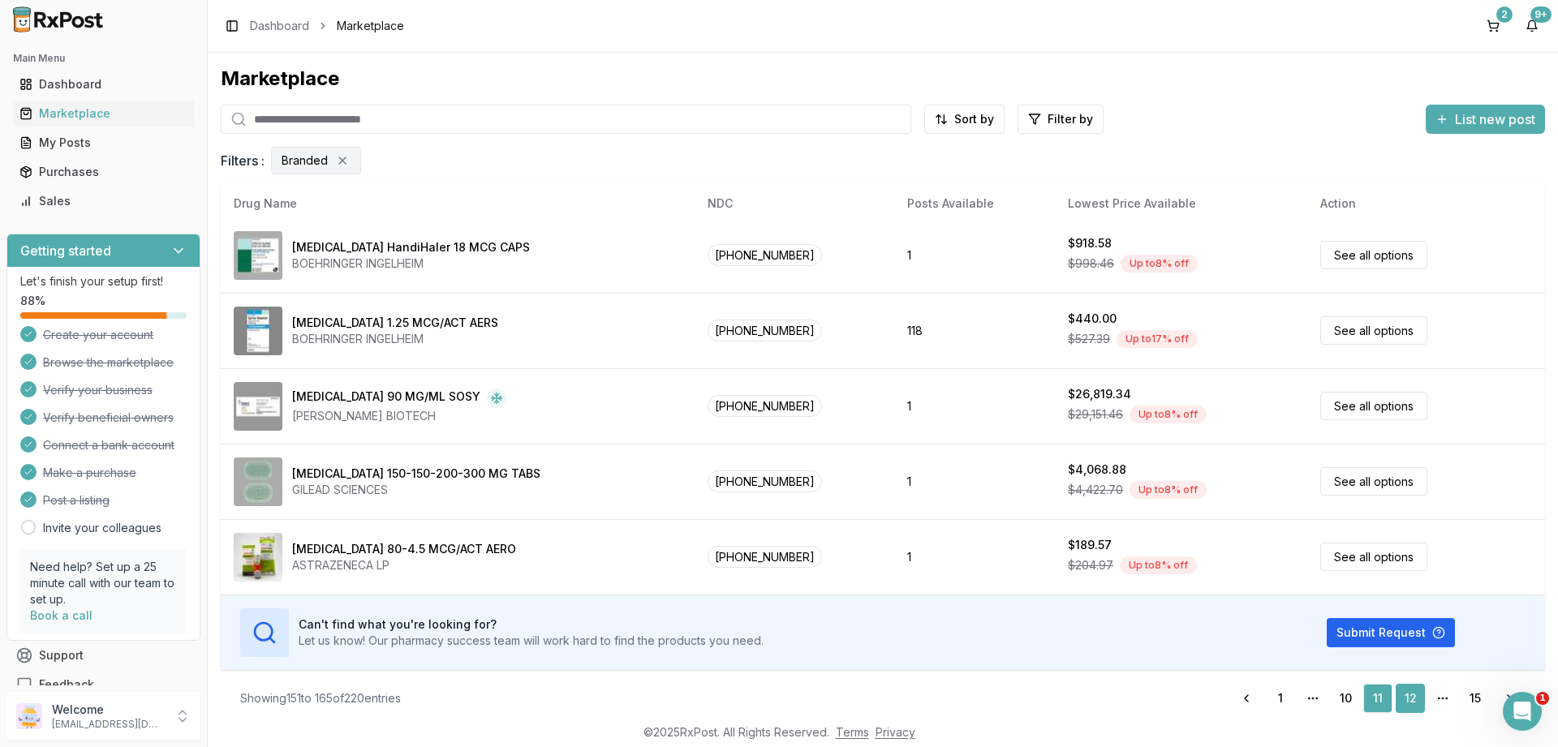
click at [1409, 690] on link "12" at bounding box center [1409, 698] width 29 height 29
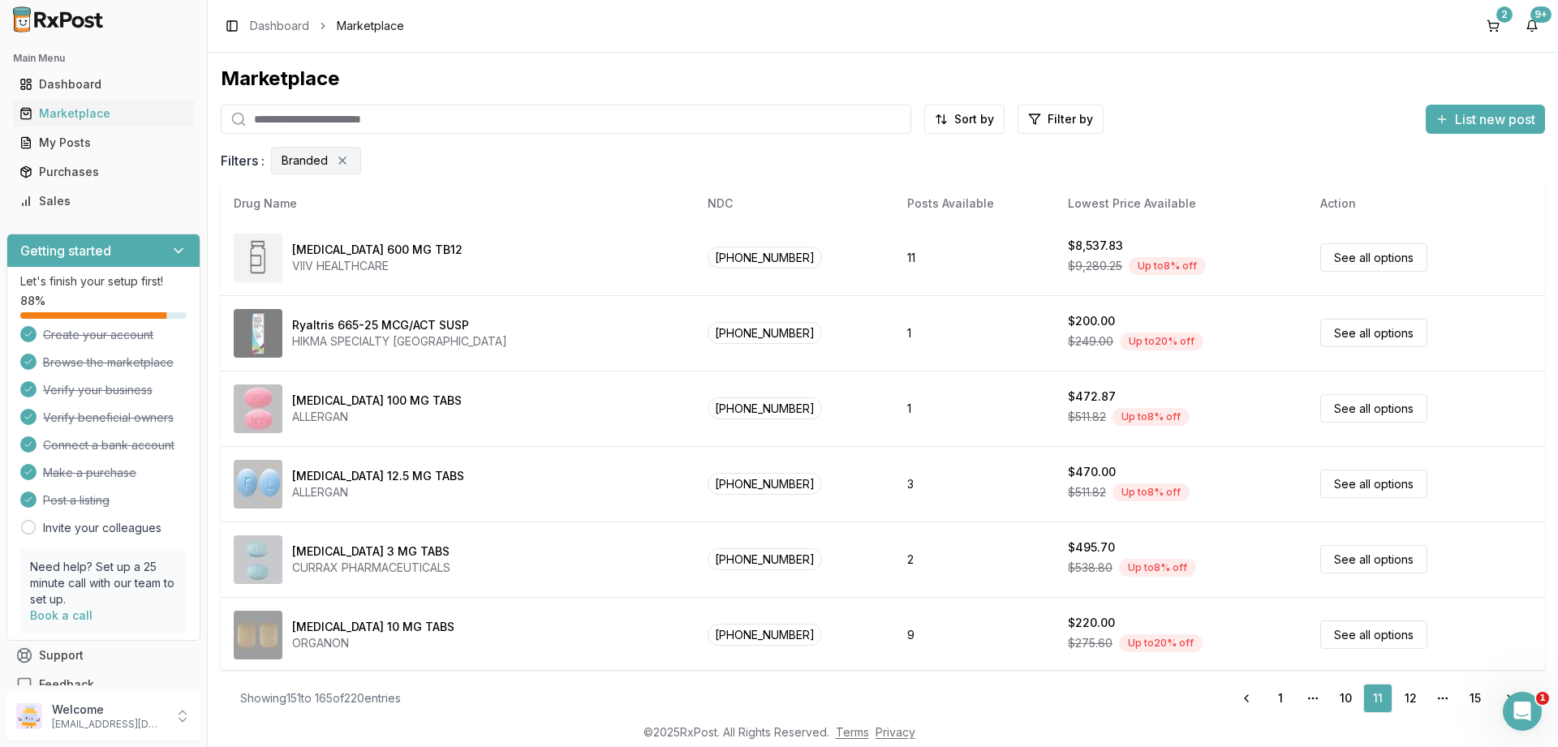
scroll to position [0, 0]
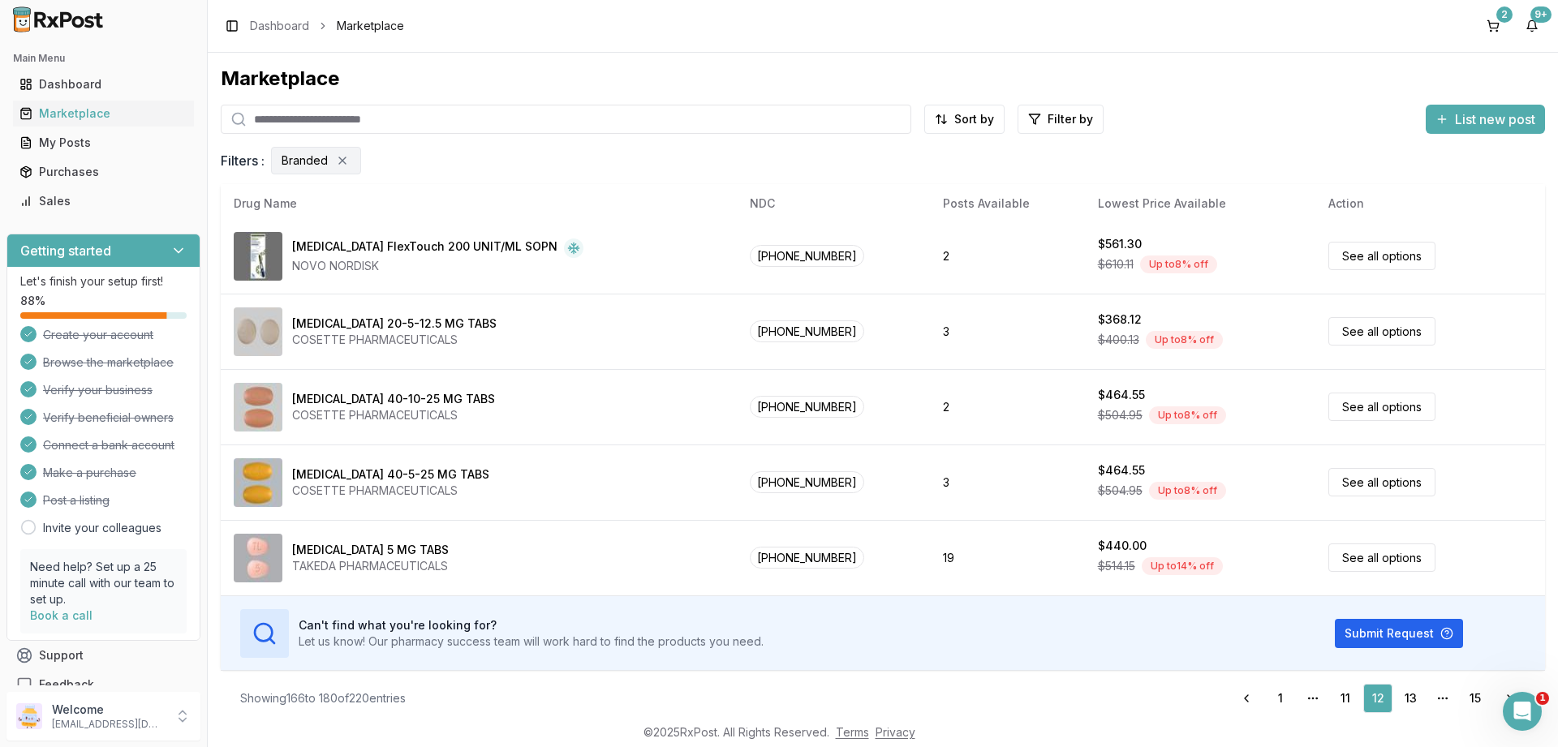
scroll to position [760, 0]
click at [1414, 700] on link "13" at bounding box center [1409, 698] width 29 height 29
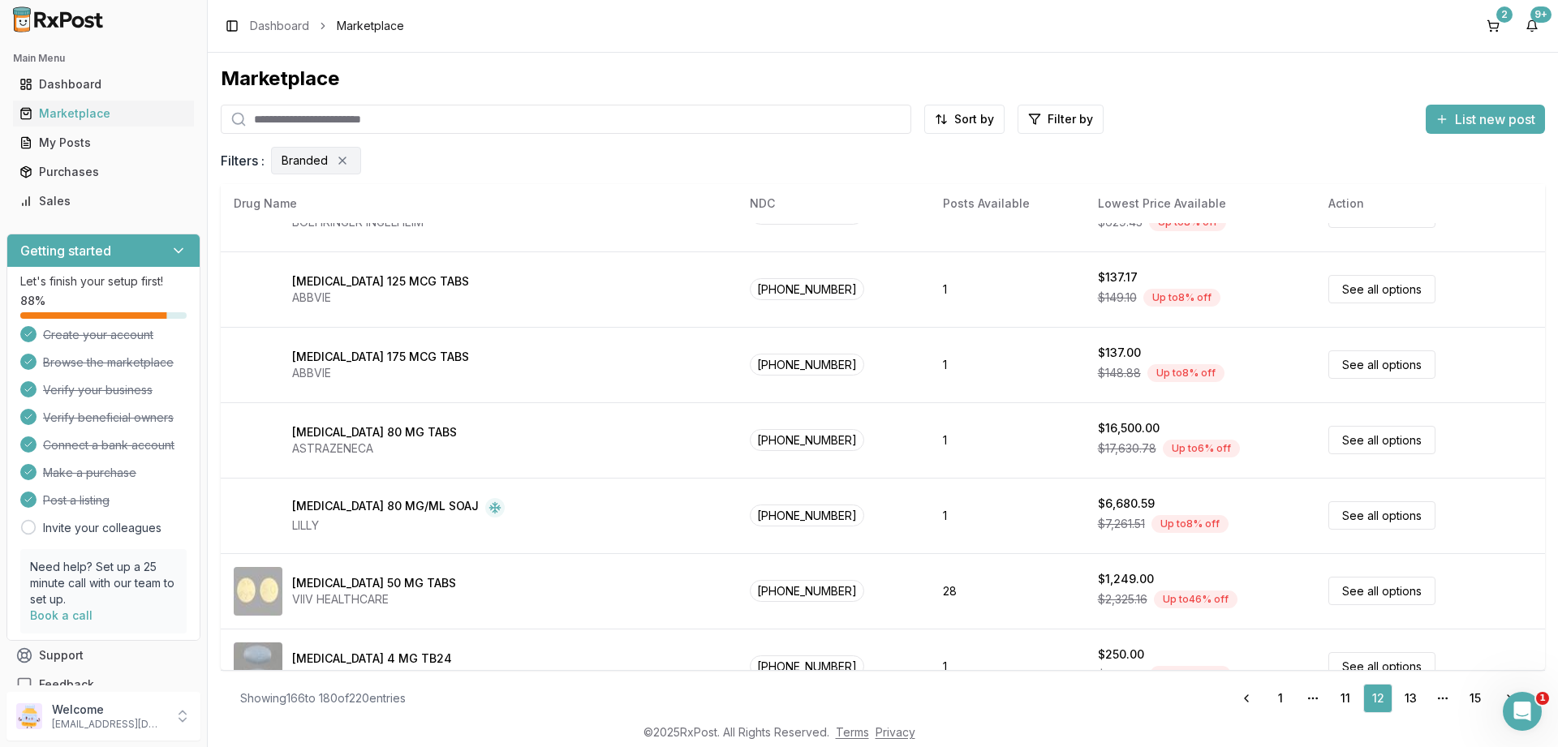
scroll to position [0, 0]
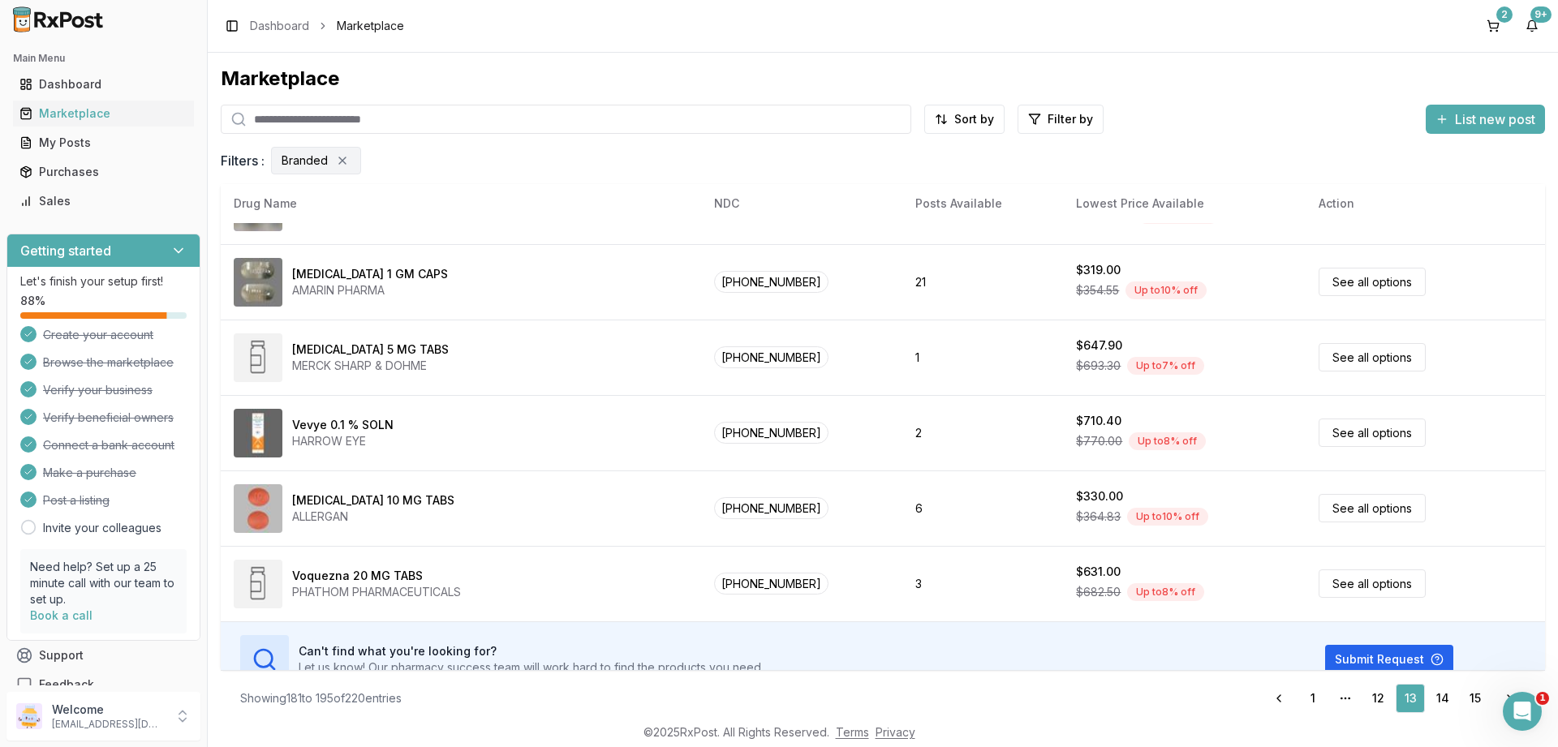
scroll to position [760, 0]
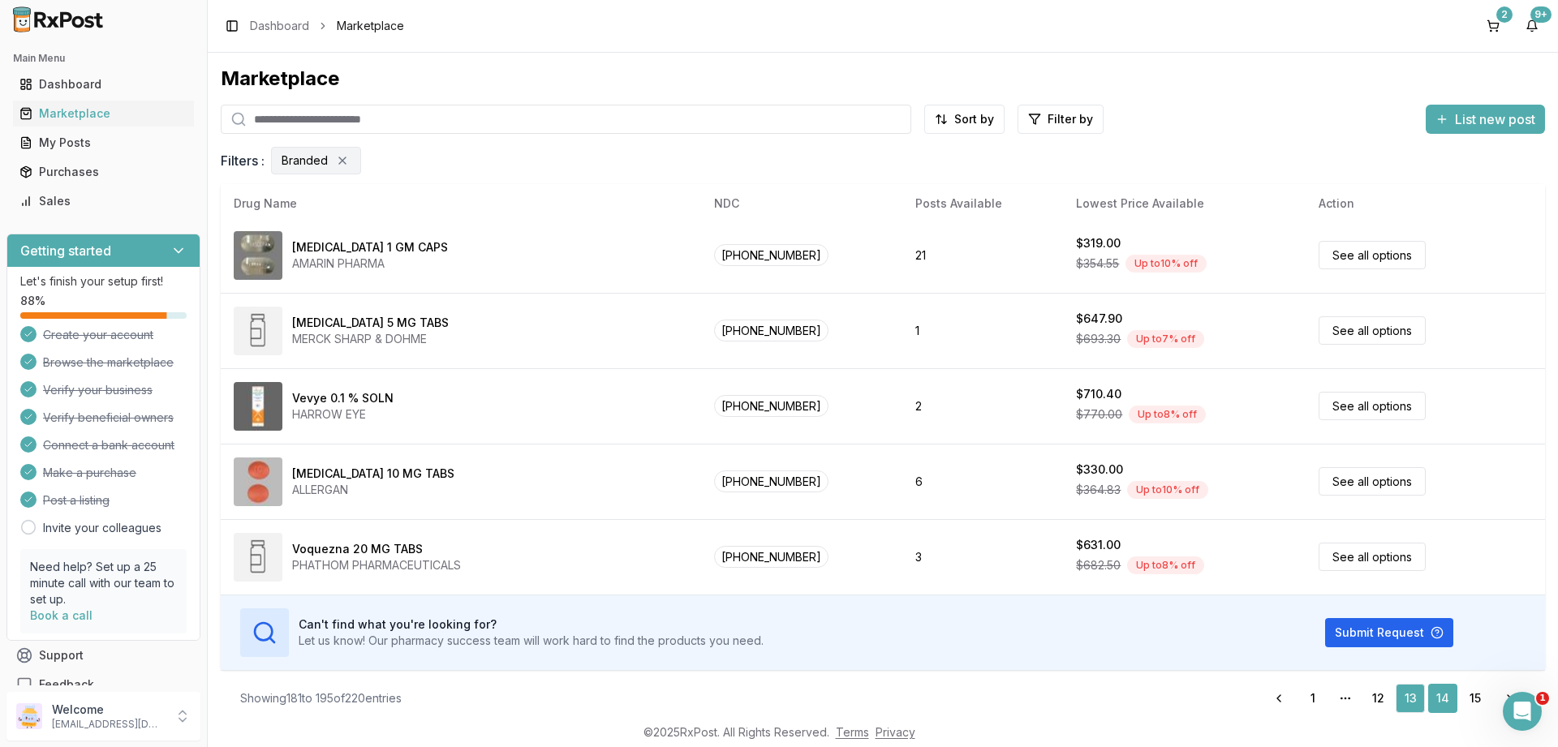
click at [1444, 699] on link "14" at bounding box center [1442, 698] width 29 height 29
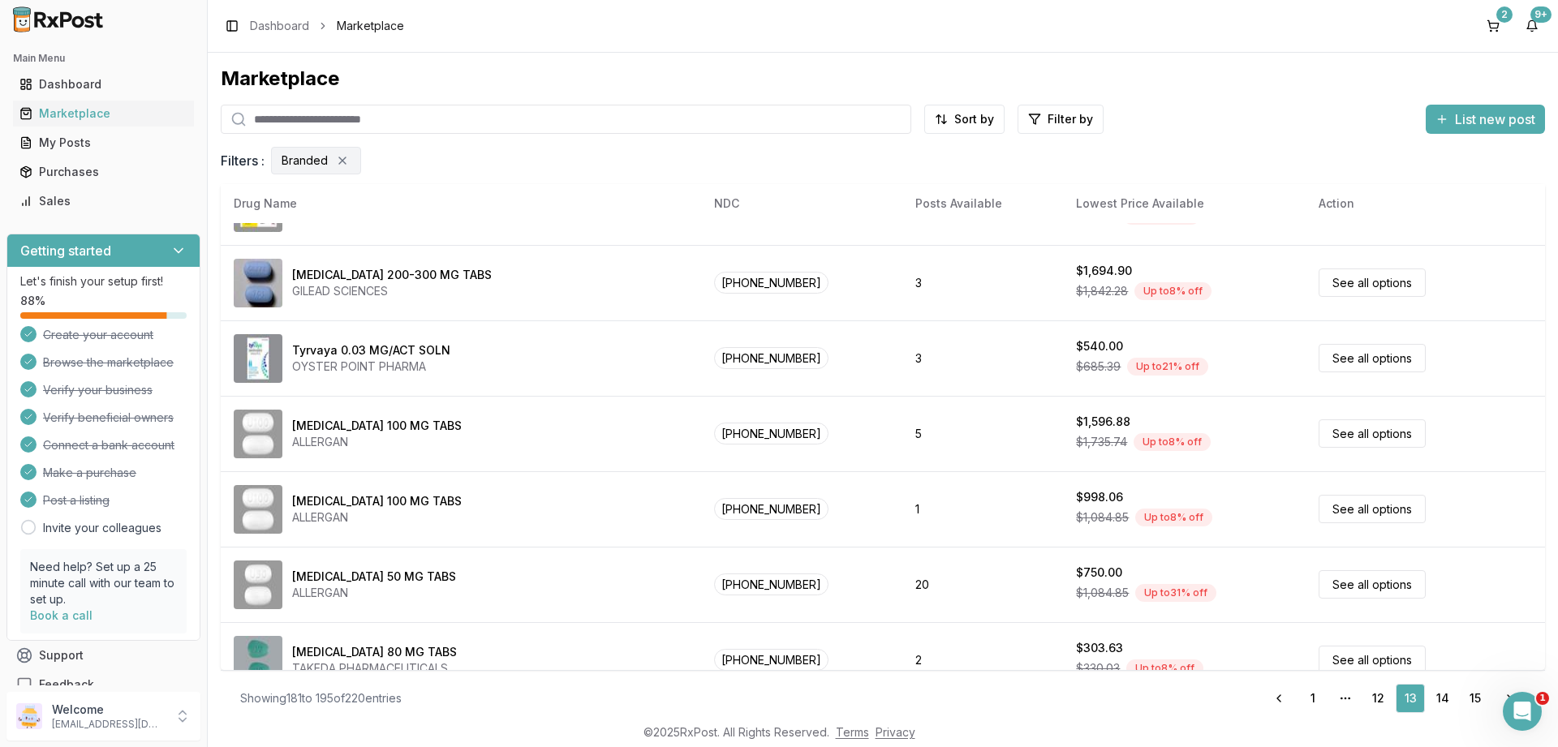
scroll to position [0, 0]
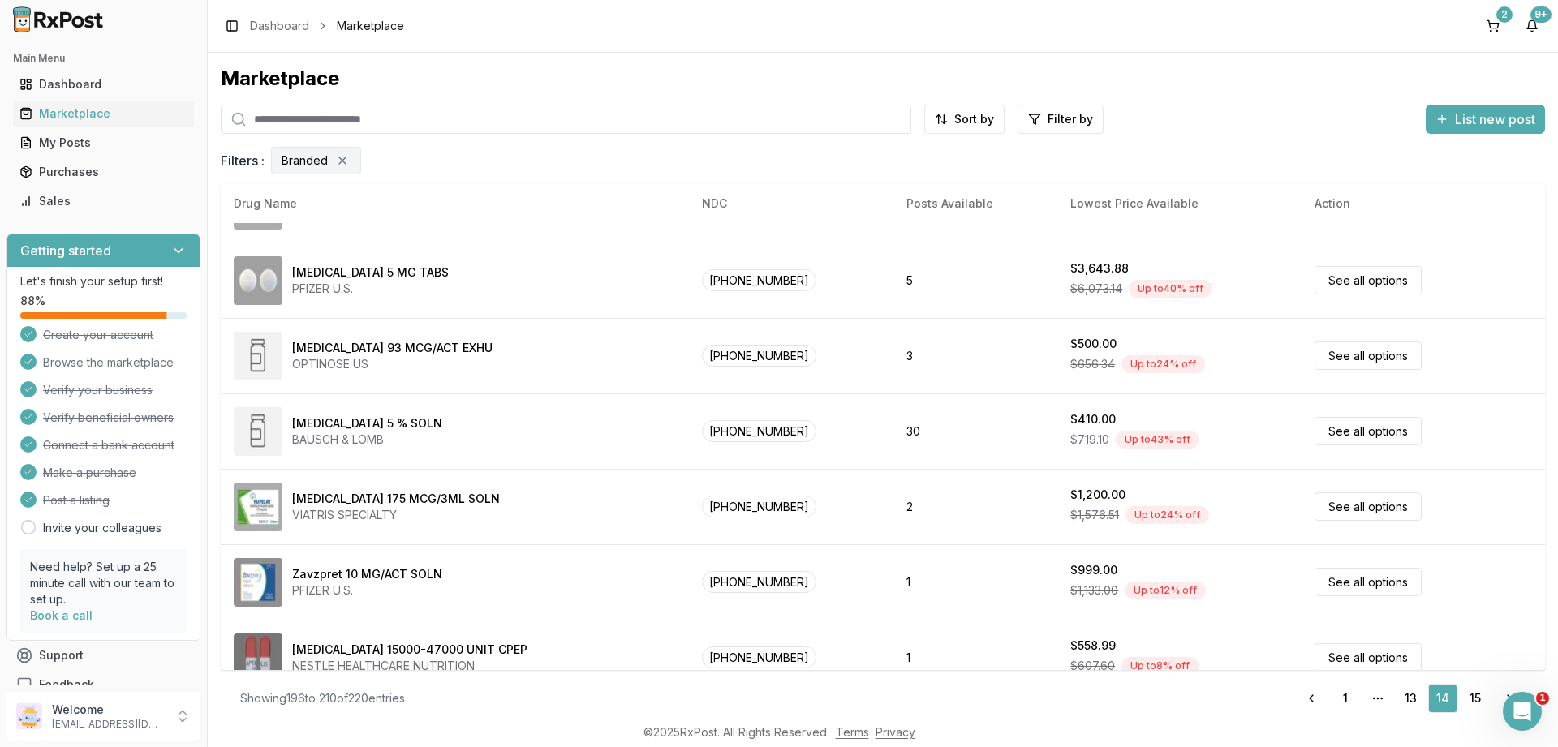
scroll to position [760, 0]
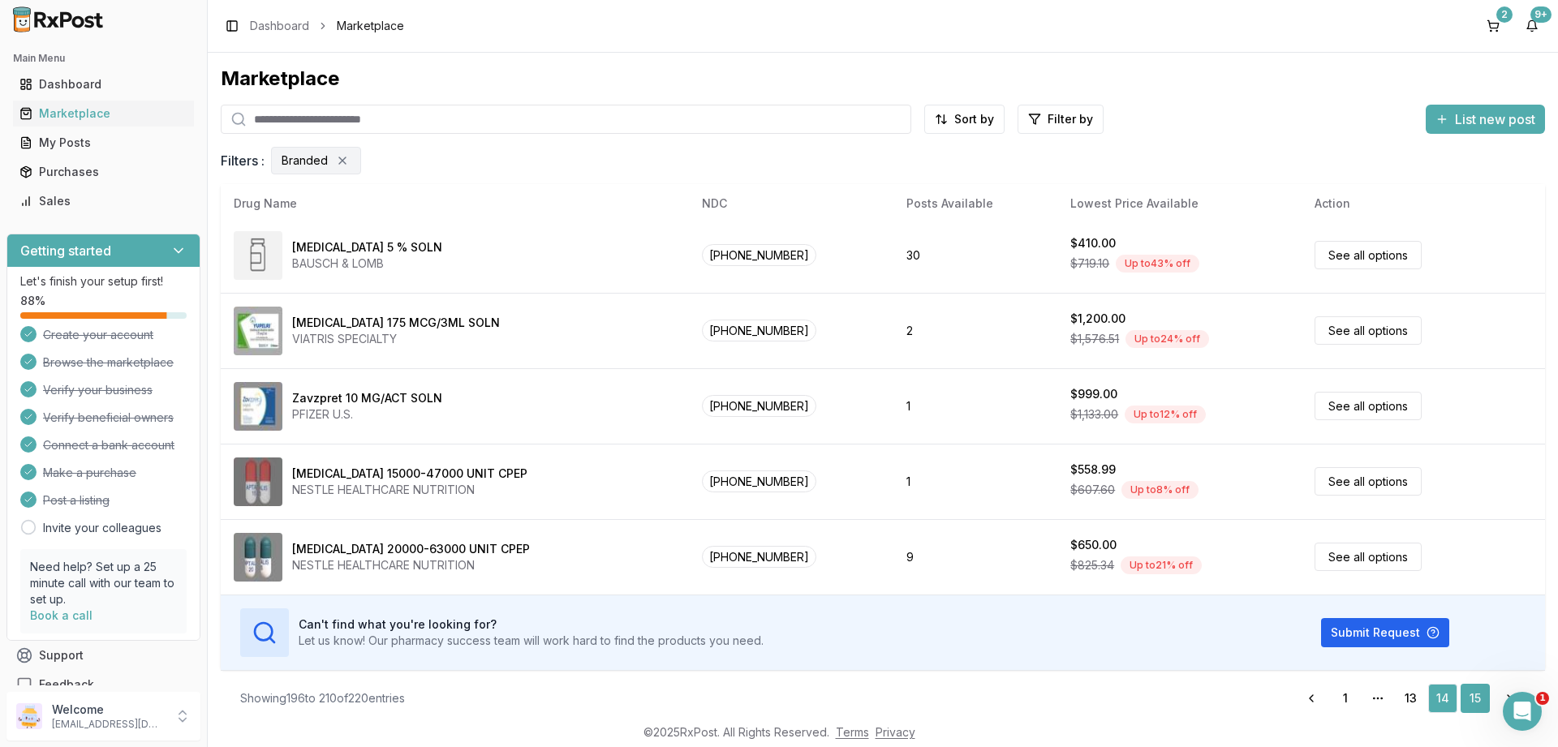
click at [1475, 695] on link "15" at bounding box center [1474, 698] width 29 height 29
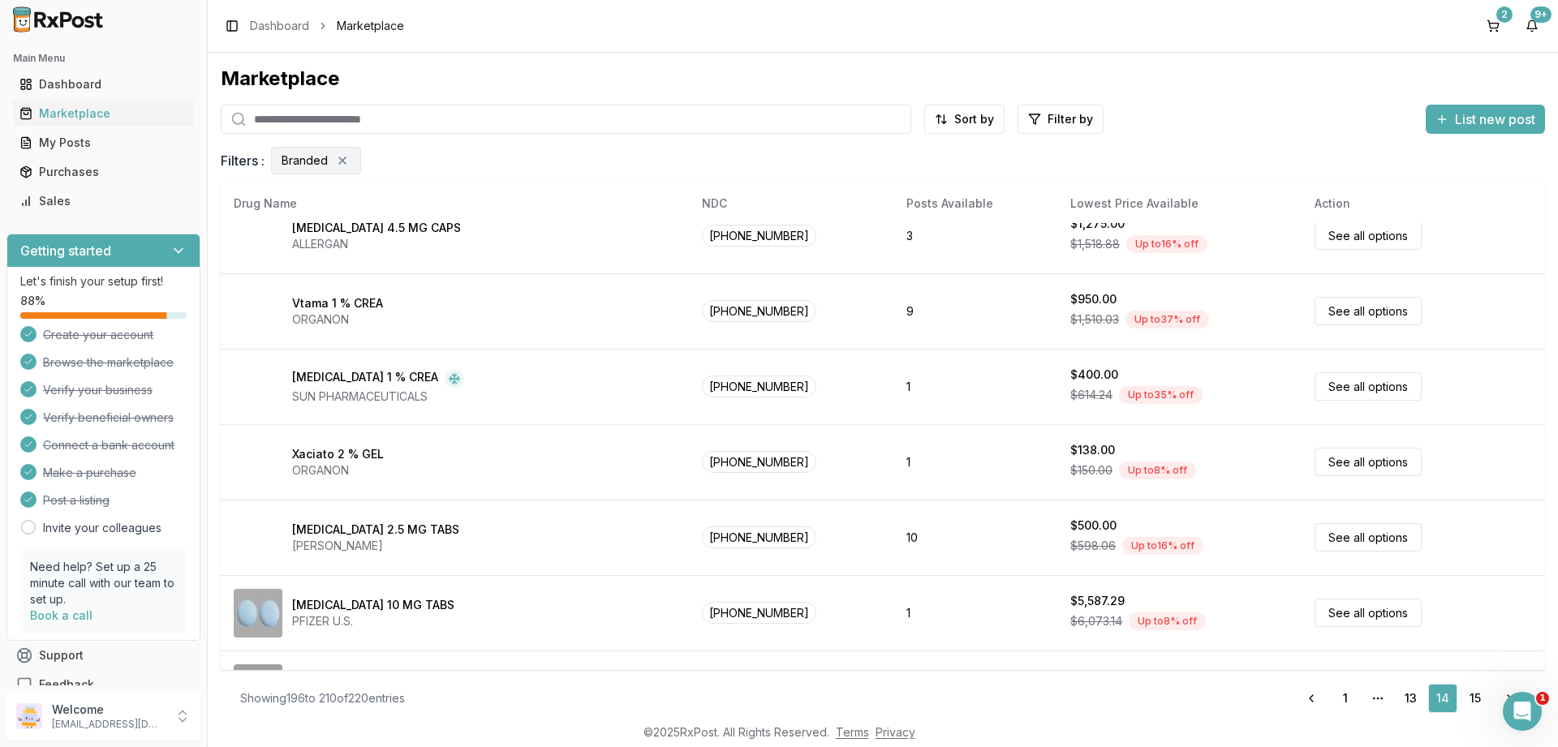
scroll to position [0, 0]
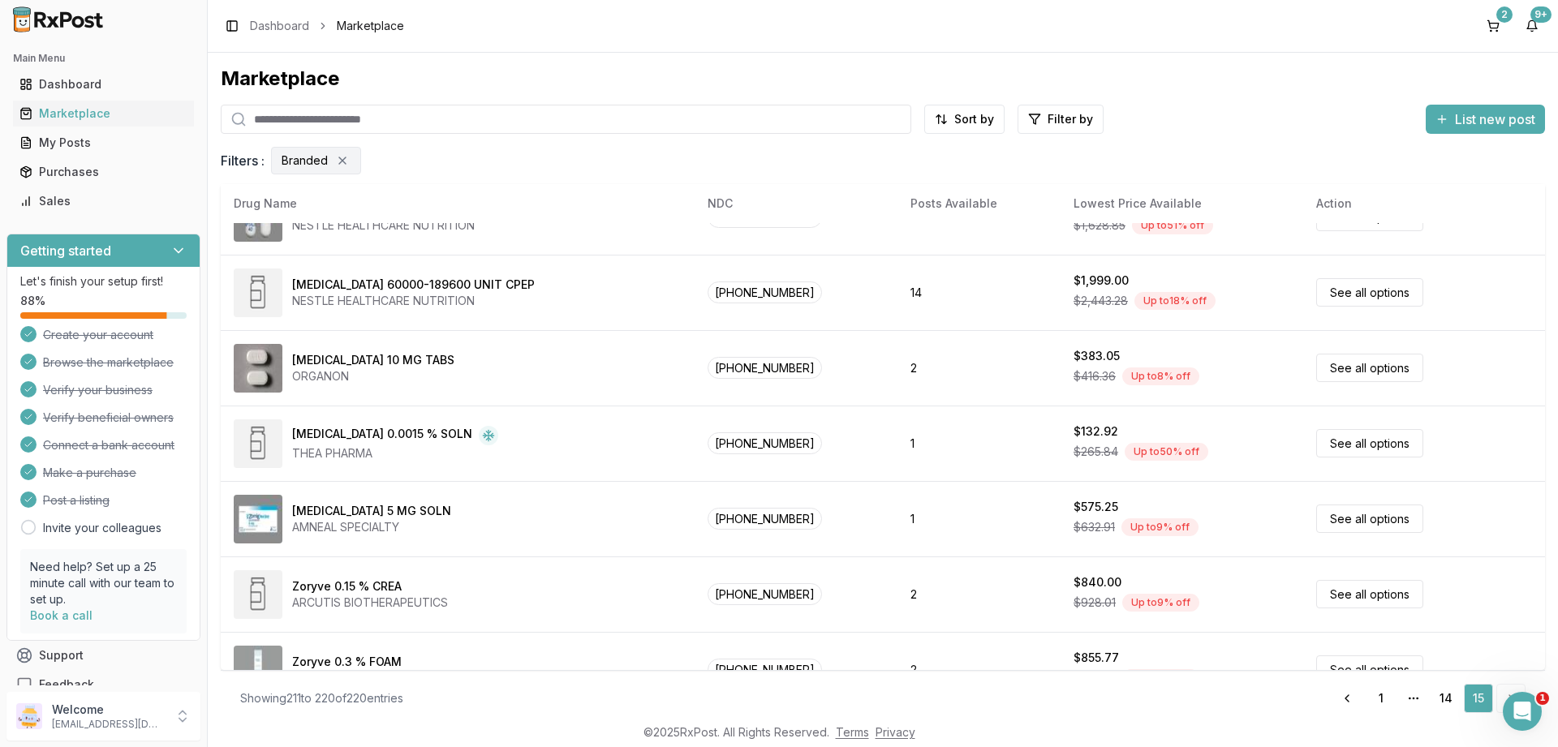
scroll to position [383, 0]
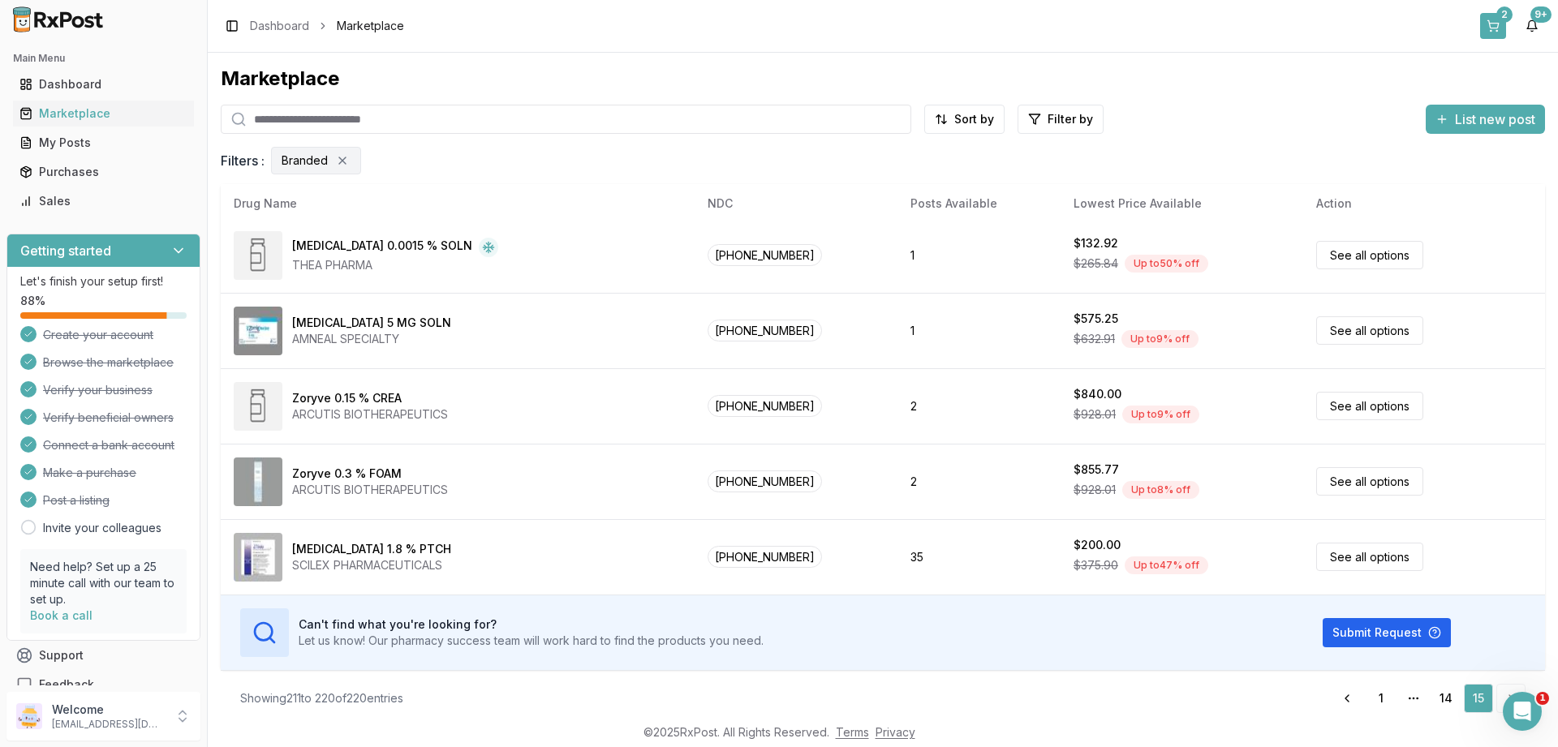
click at [1490, 24] on button "2" at bounding box center [1493, 26] width 26 height 26
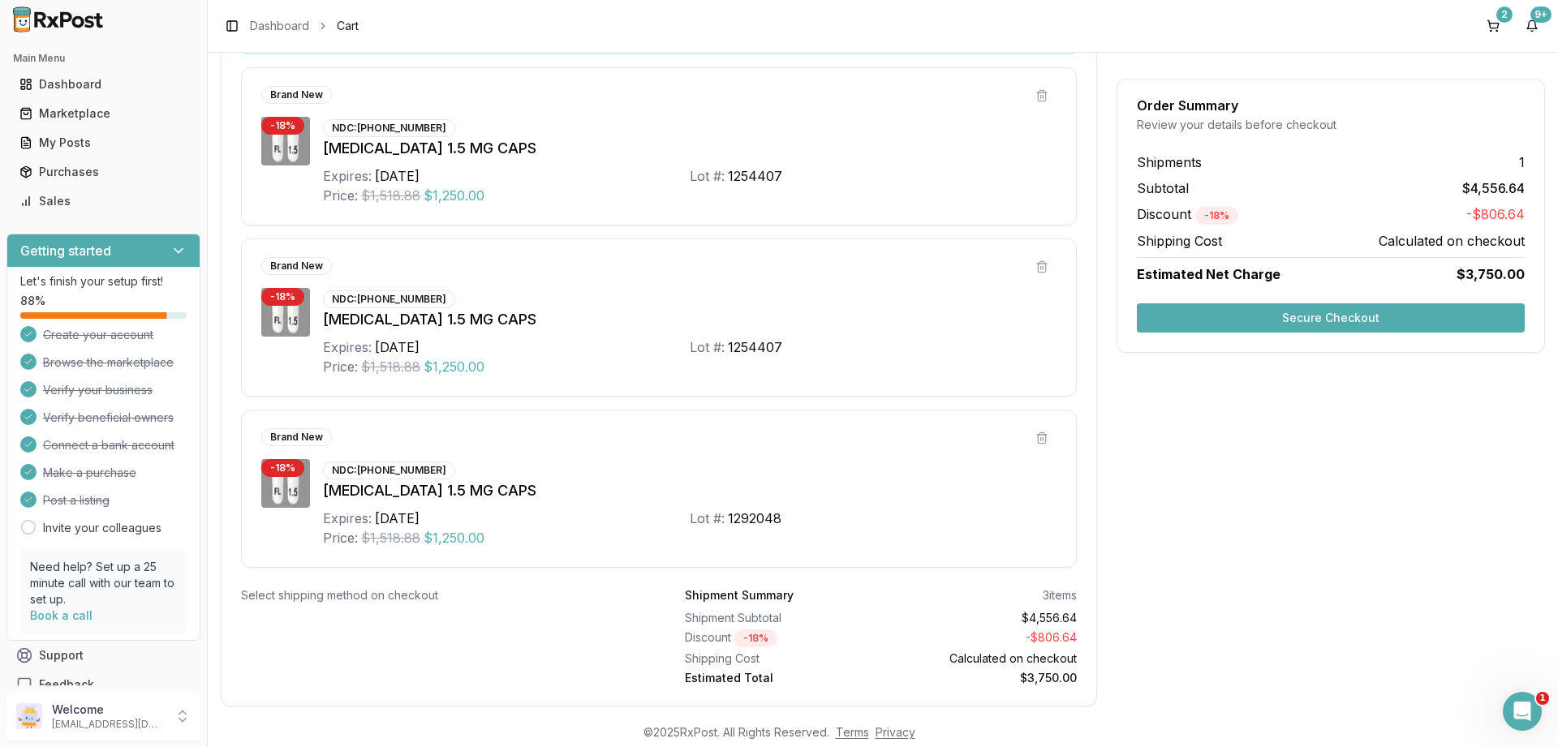
scroll to position [400, 0]
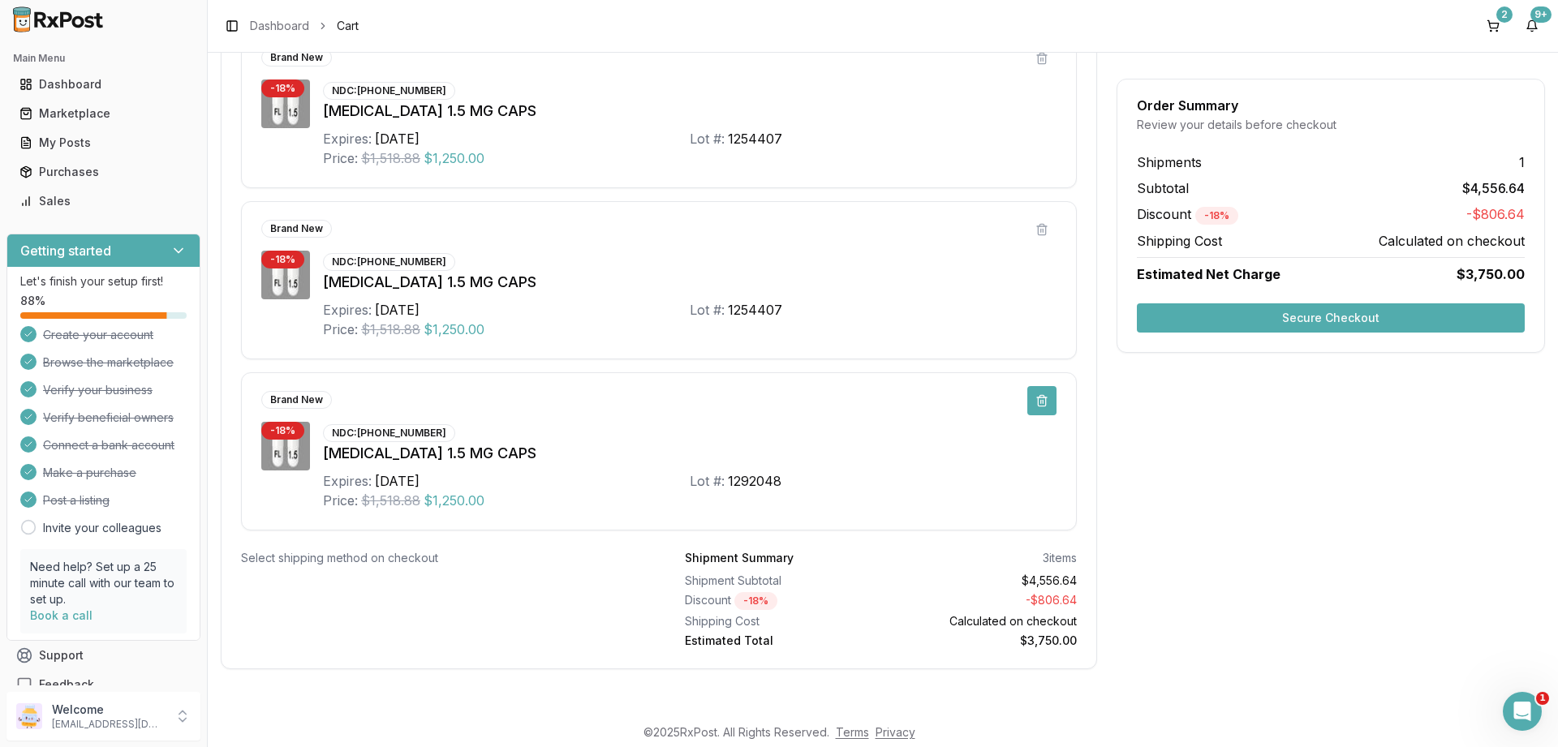
click at [1041, 402] on button at bounding box center [1041, 400] width 29 height 29
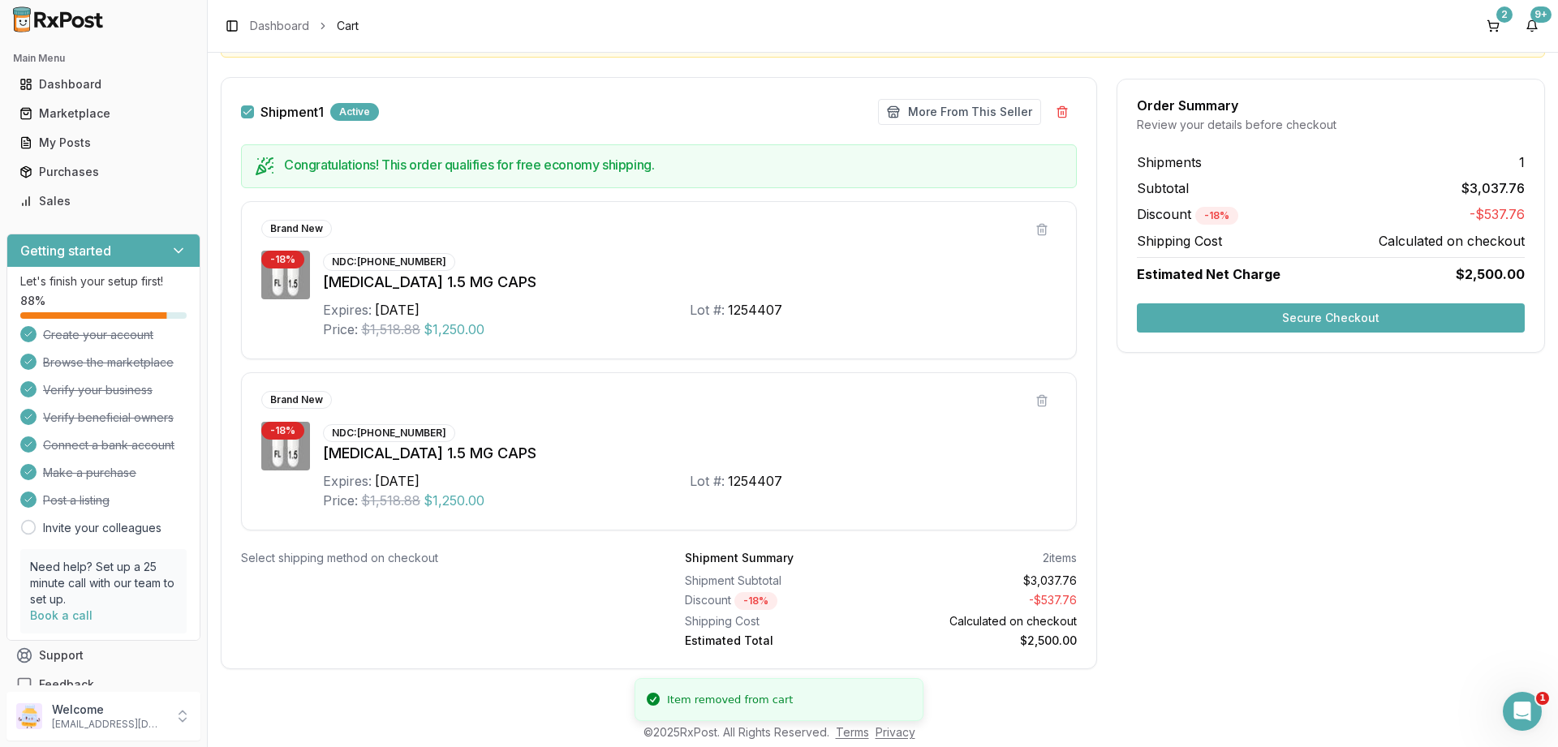
click at [1329, 324] on button "Secure Checkout" at bounding box center [1331, 317] width 388 height 29
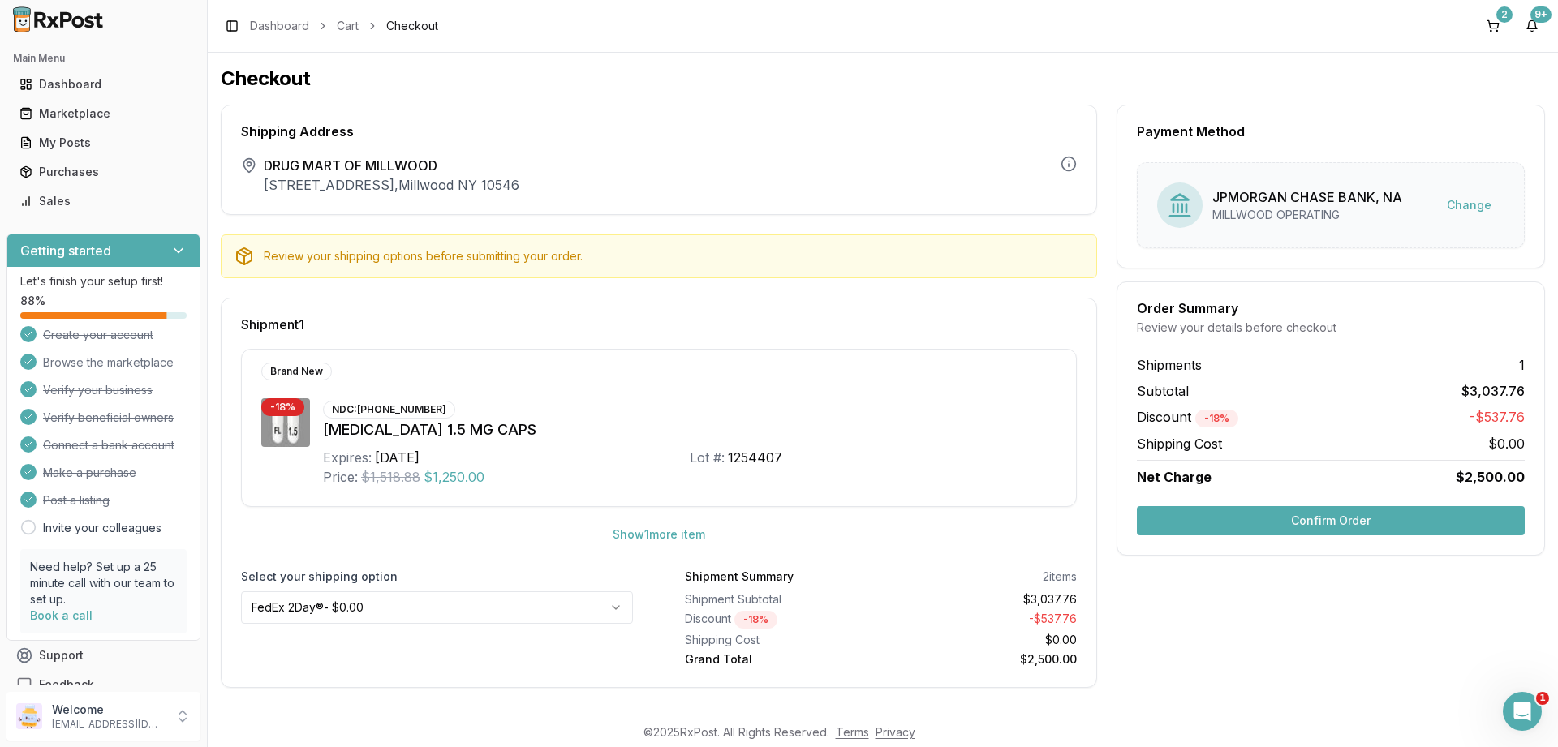
click at [1323, 516] on button "Confirm Order" at bounding box center [1331, 520] width 388 height 29
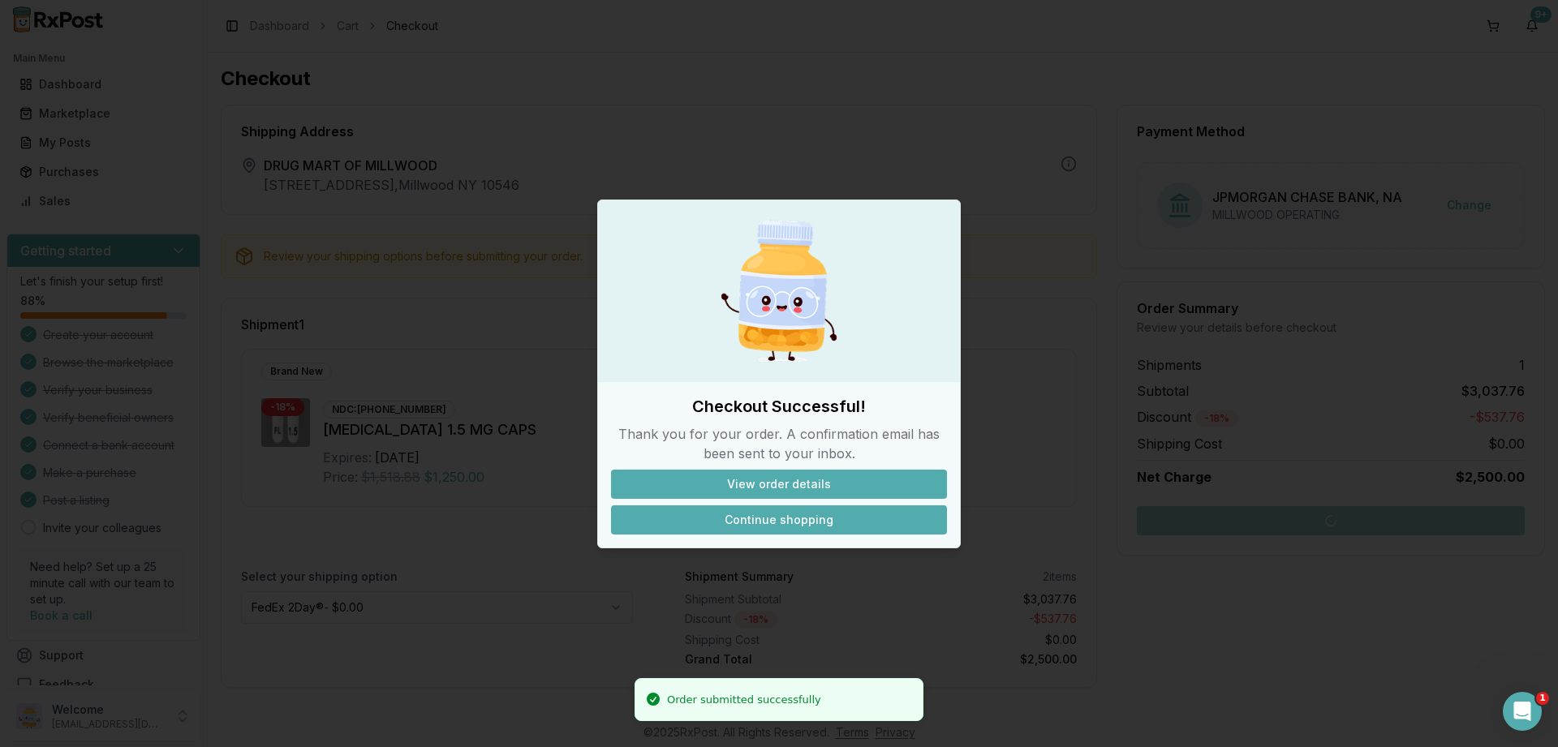
click at [778, 525] on button "Continue shopping" at bounding box center [779, 519] width 336 height 29
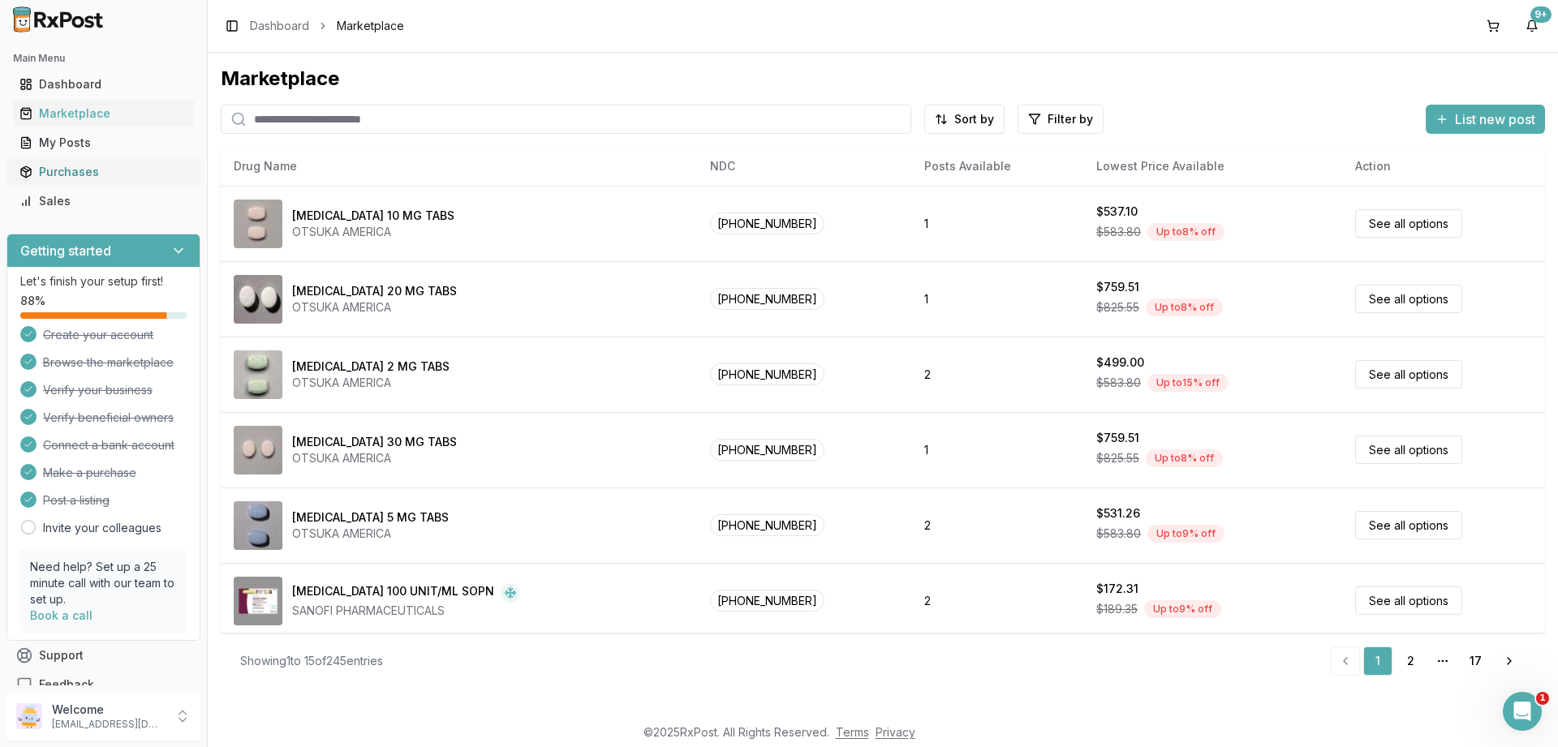
click at [65, 169] on div "Purchases" at bounding box center [103, 172] width 168 height 16
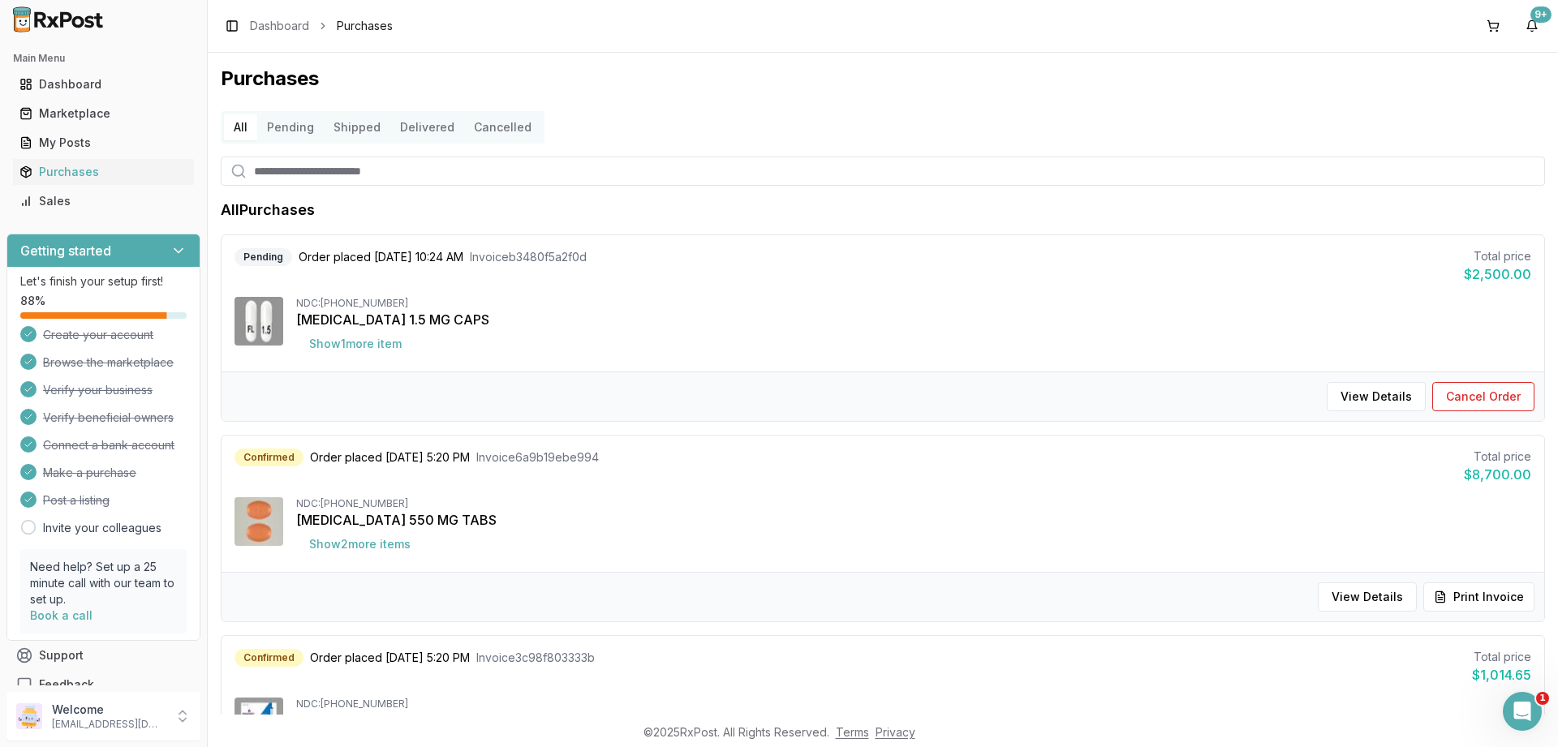
click at [284, 131] on button "Pending" at bounding box center [290, 127] width 67 height 26
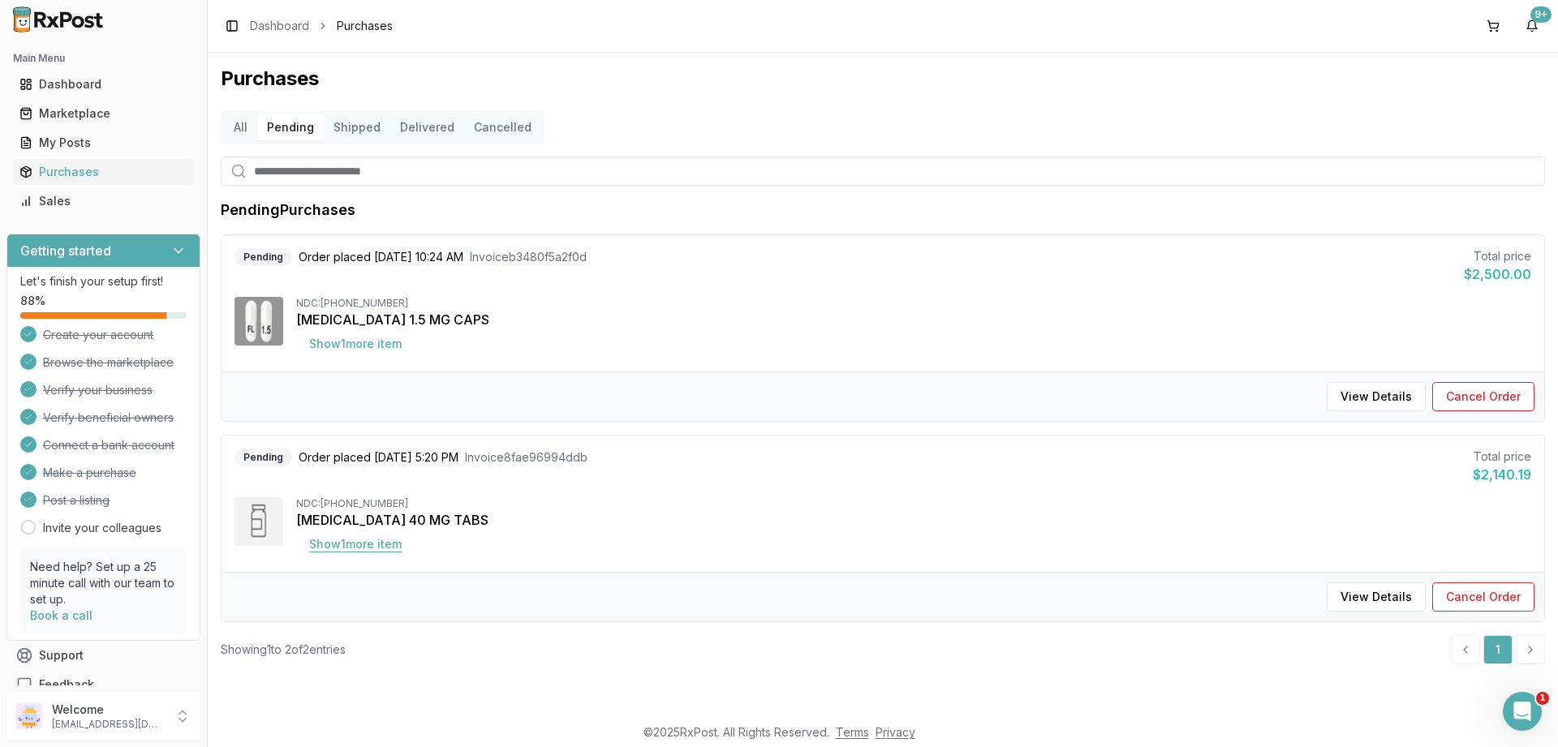
click at [352, 544] on button "Show 1 more item" at bounding box center [355, 544] width 118 height 29
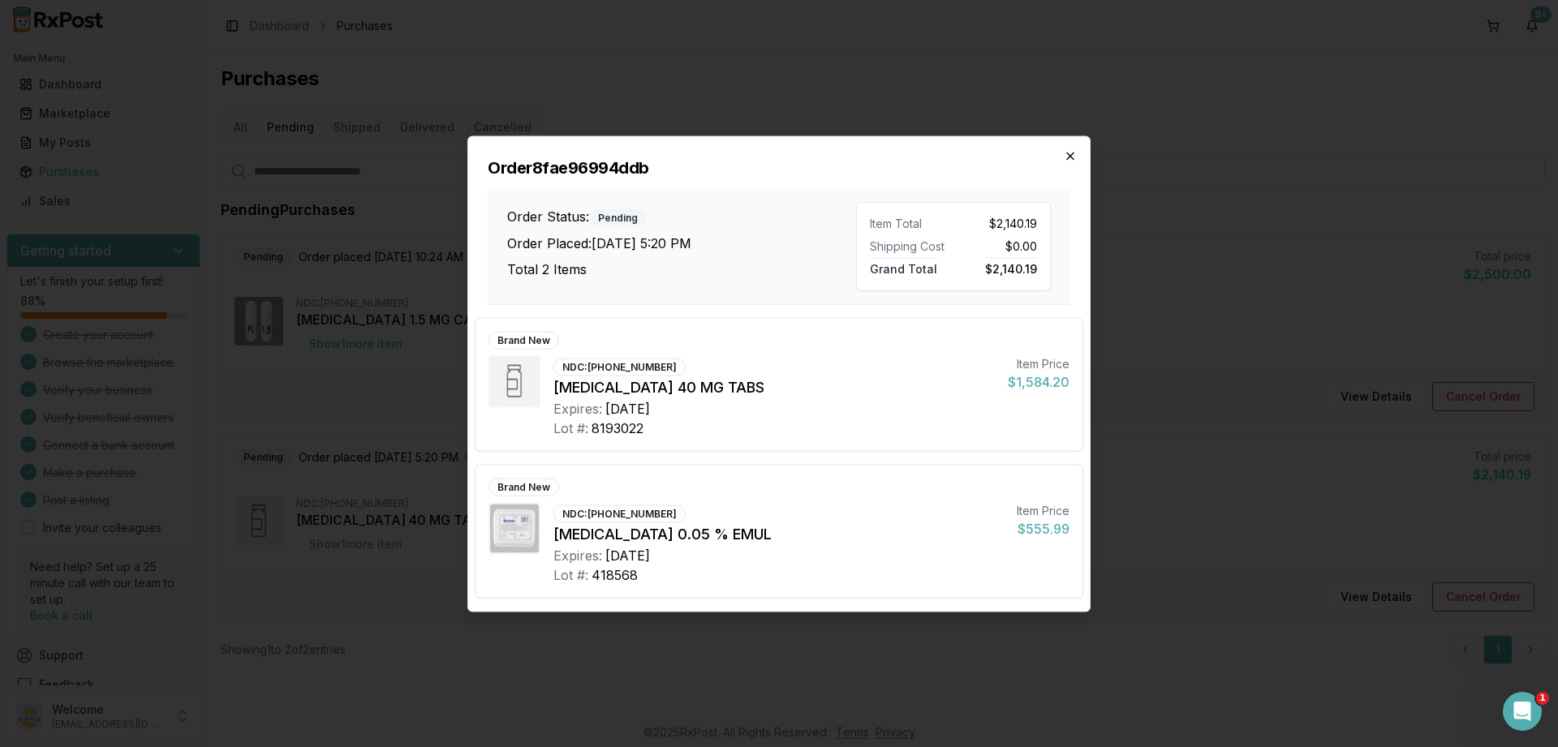
click at [1071, 156] on icon "button" at bounding box center [1070, 156] width 6 height 6
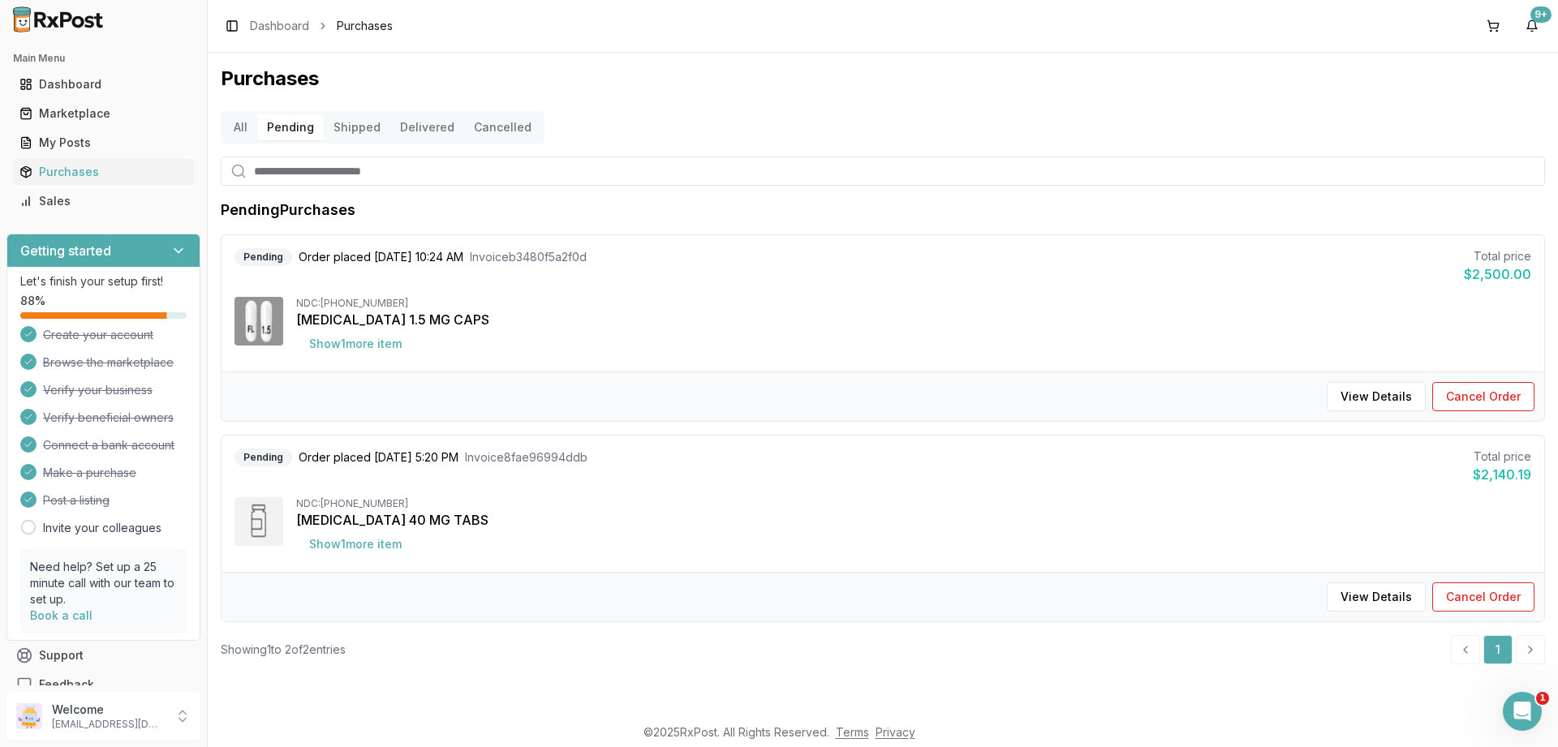
click at [341, 134] on button "Shipped" at bounding box center [357, 127] width 67 height 26
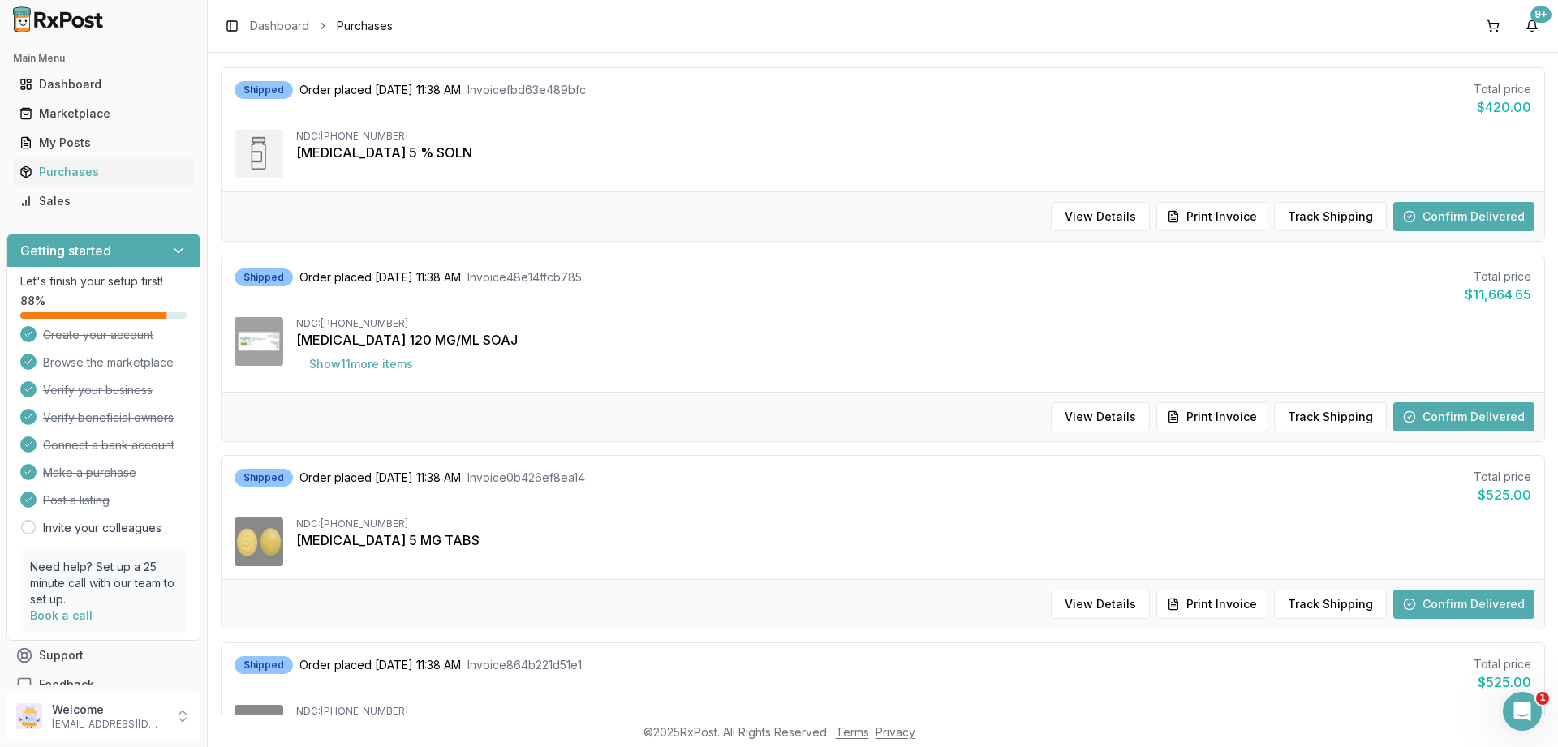
scroll to position [195, 0]
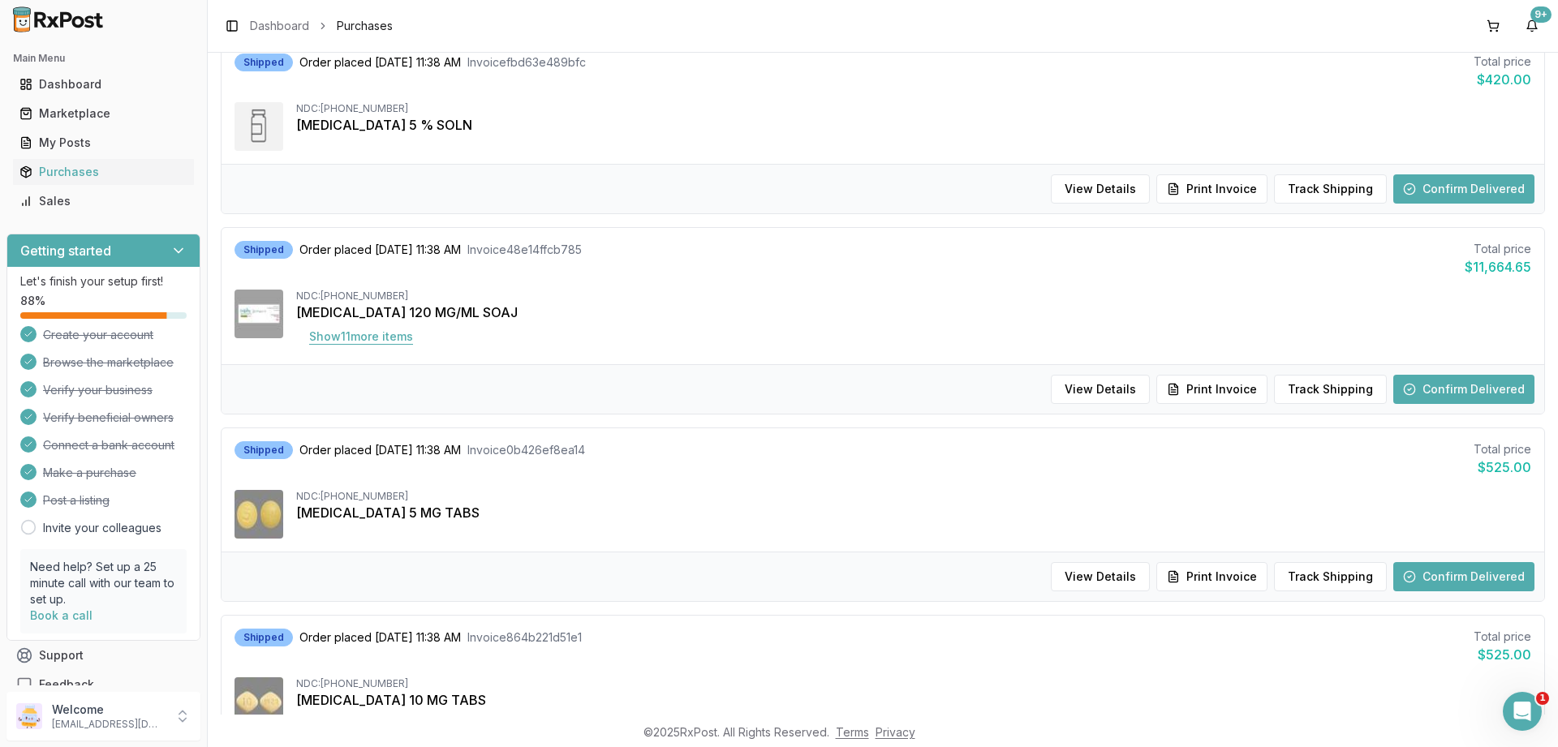
click at [359, 339] on button "Show 11 more item s" at bounding box center [361, 336] width 130 height 29
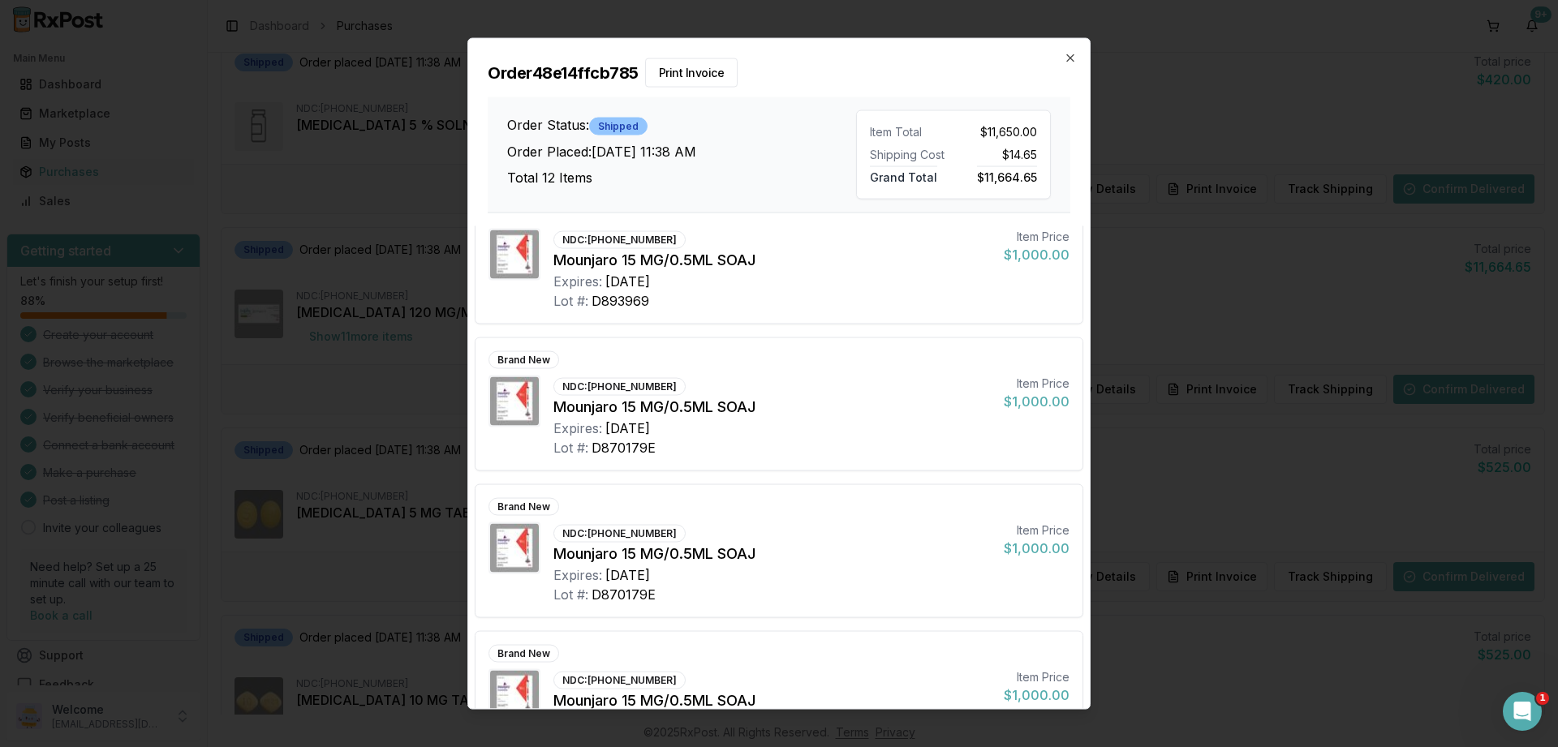
scroll to position [1274, 0]
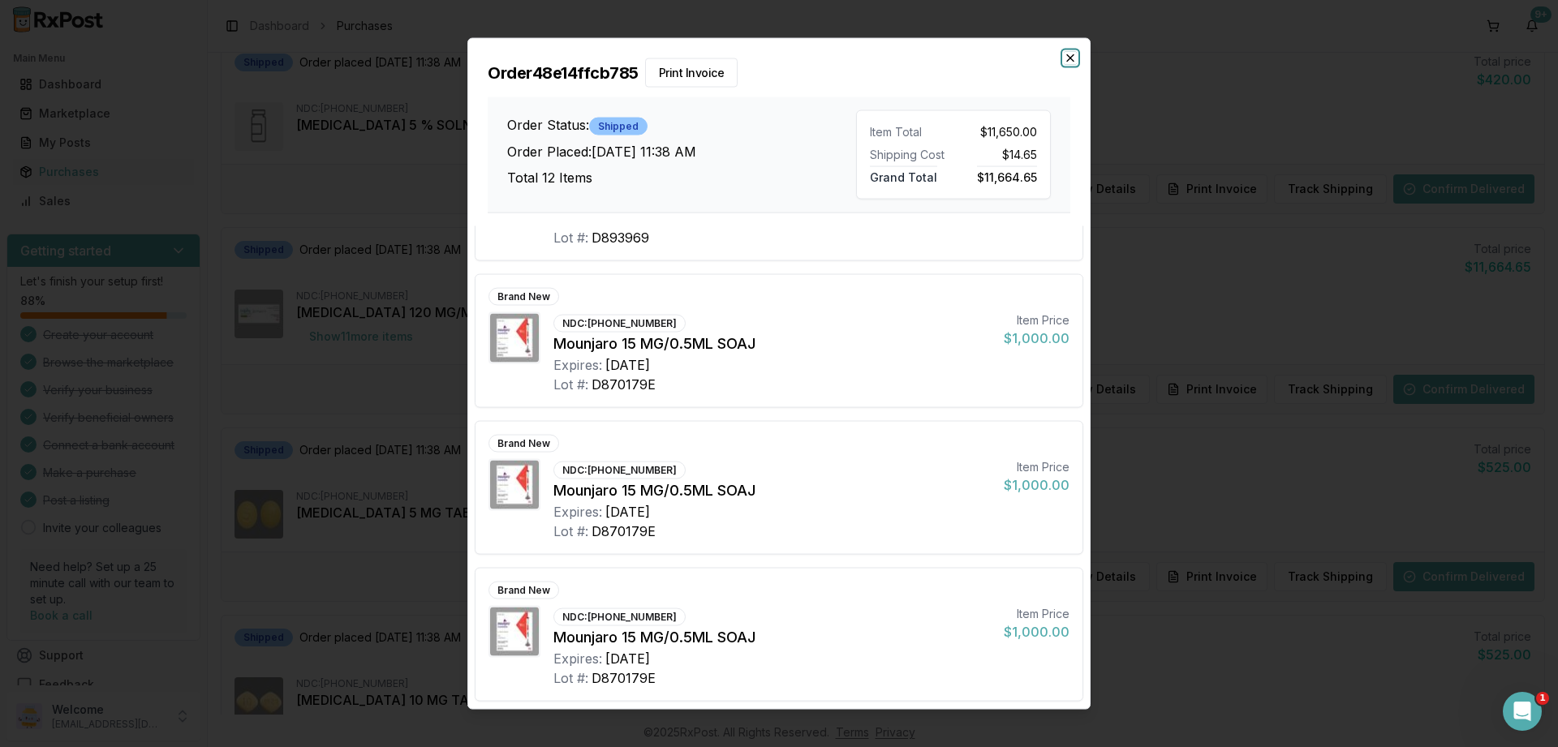
click at [1072, 52] on icon "button" at bounding box center [1070, 57] width 13 height 13
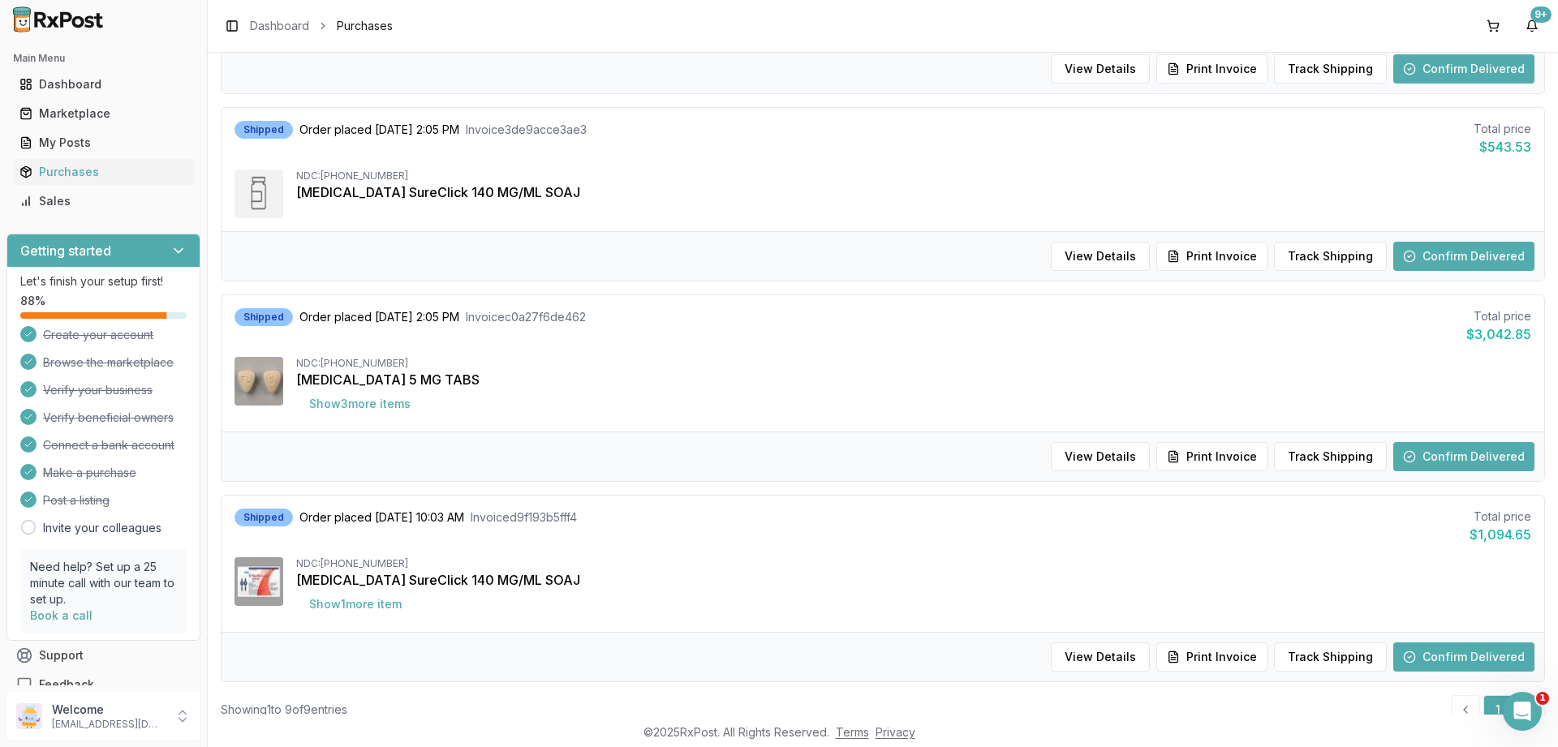
scroll to position [1266, 0]
click at [381, 408] on button "Show 3 more item s" at bounding box center [359, 403] width 127 height 29
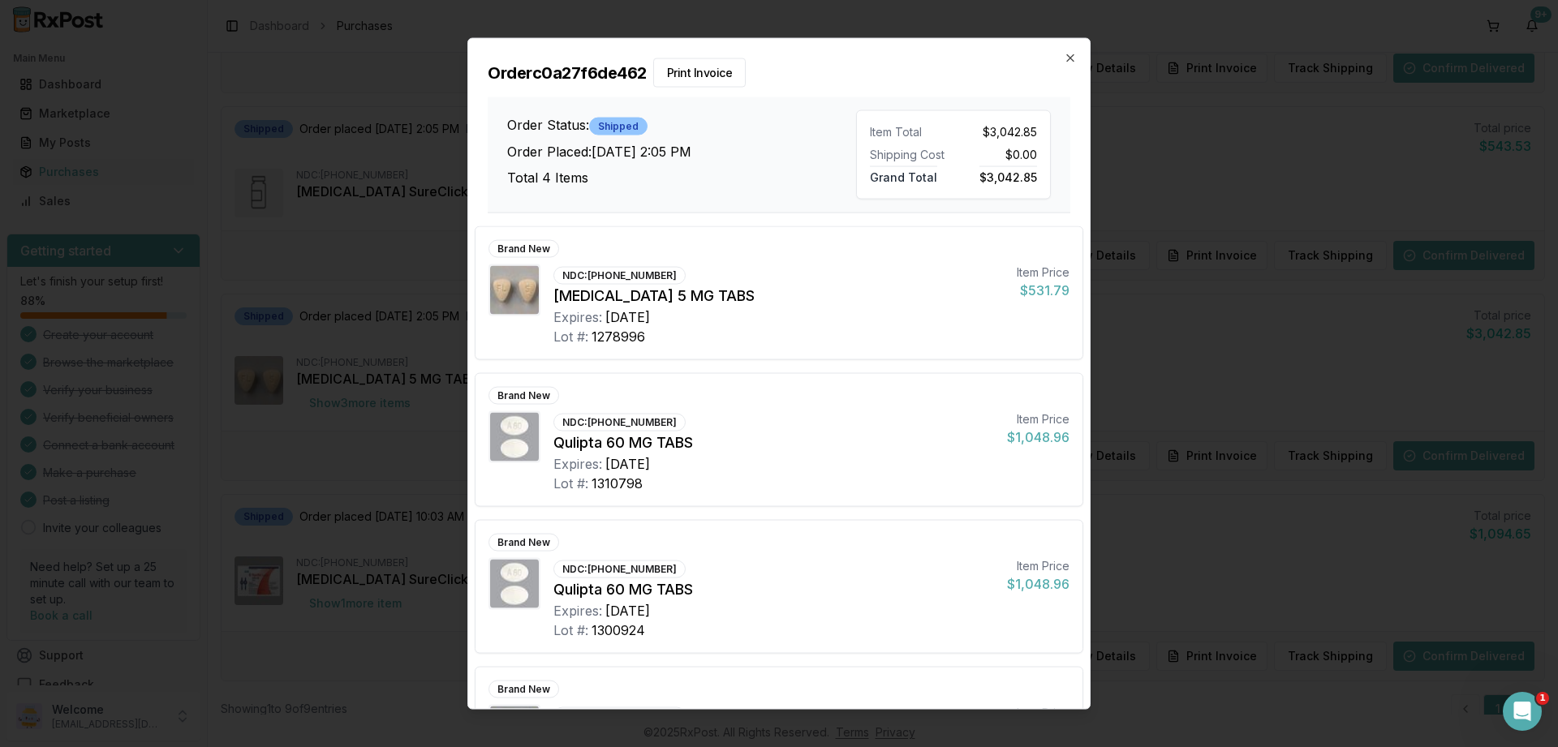
scroll to position [102, 0]
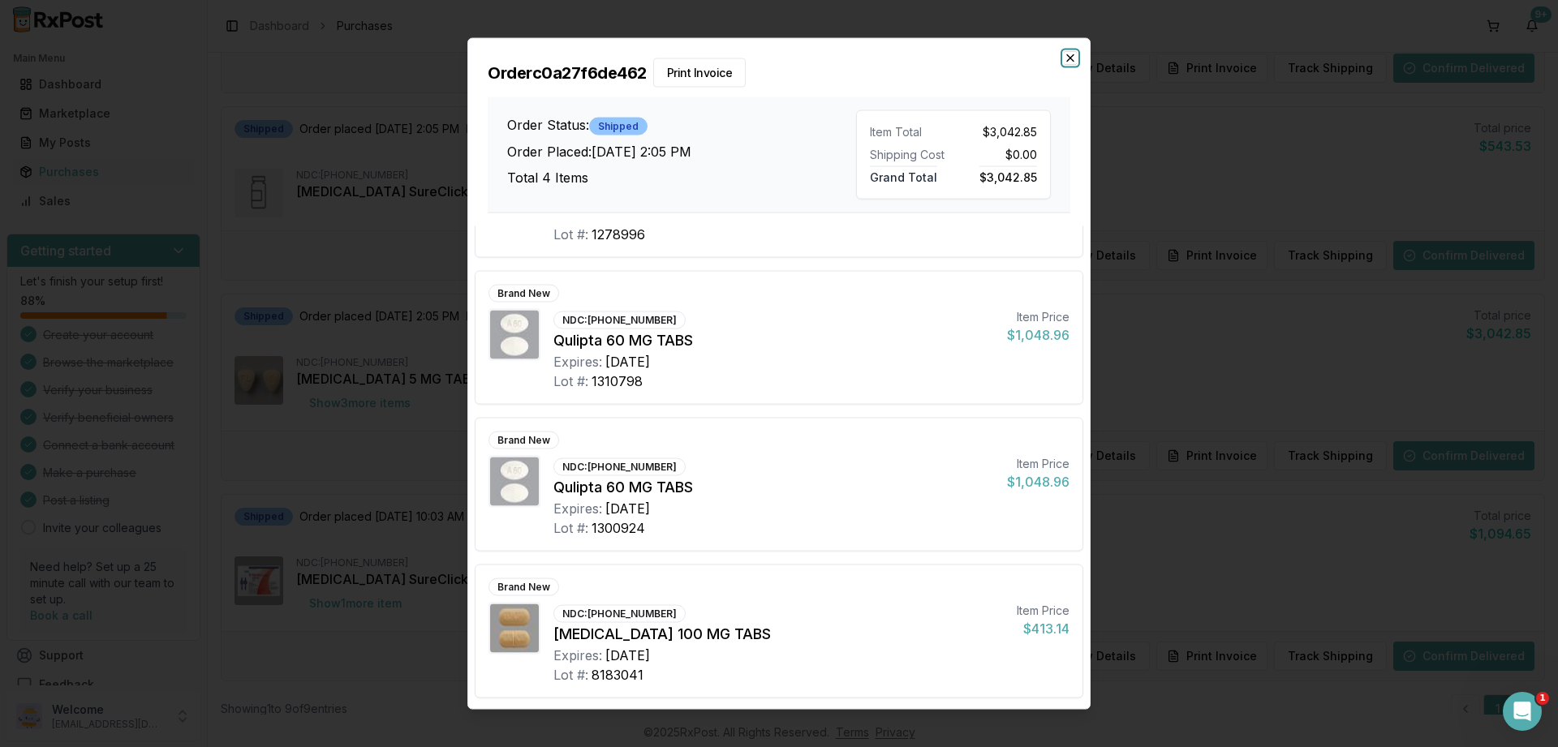
click at [1074, 58] on icon "button" at bounding box center [1070, 57] width 13 height 13
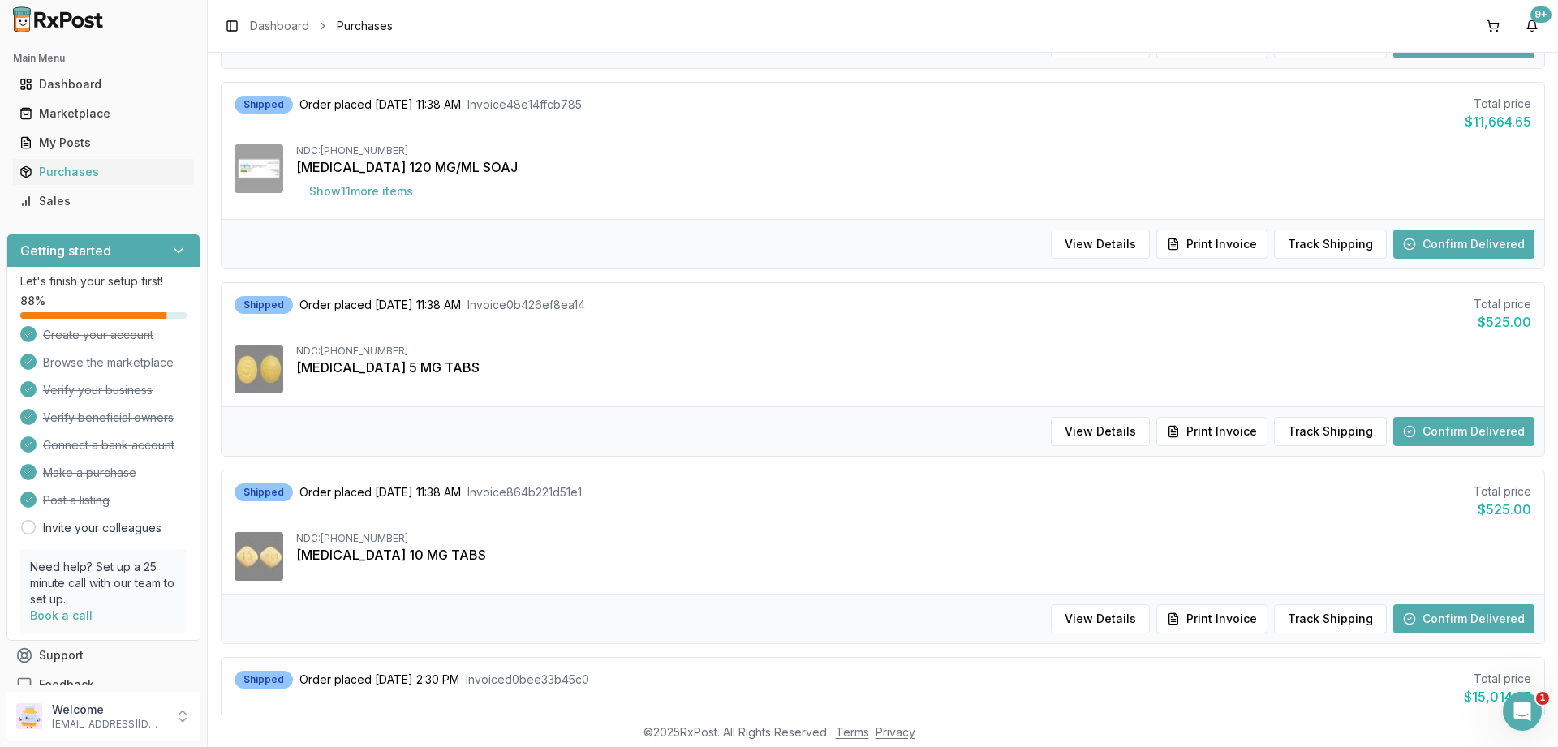
scroll to position [0, 0]
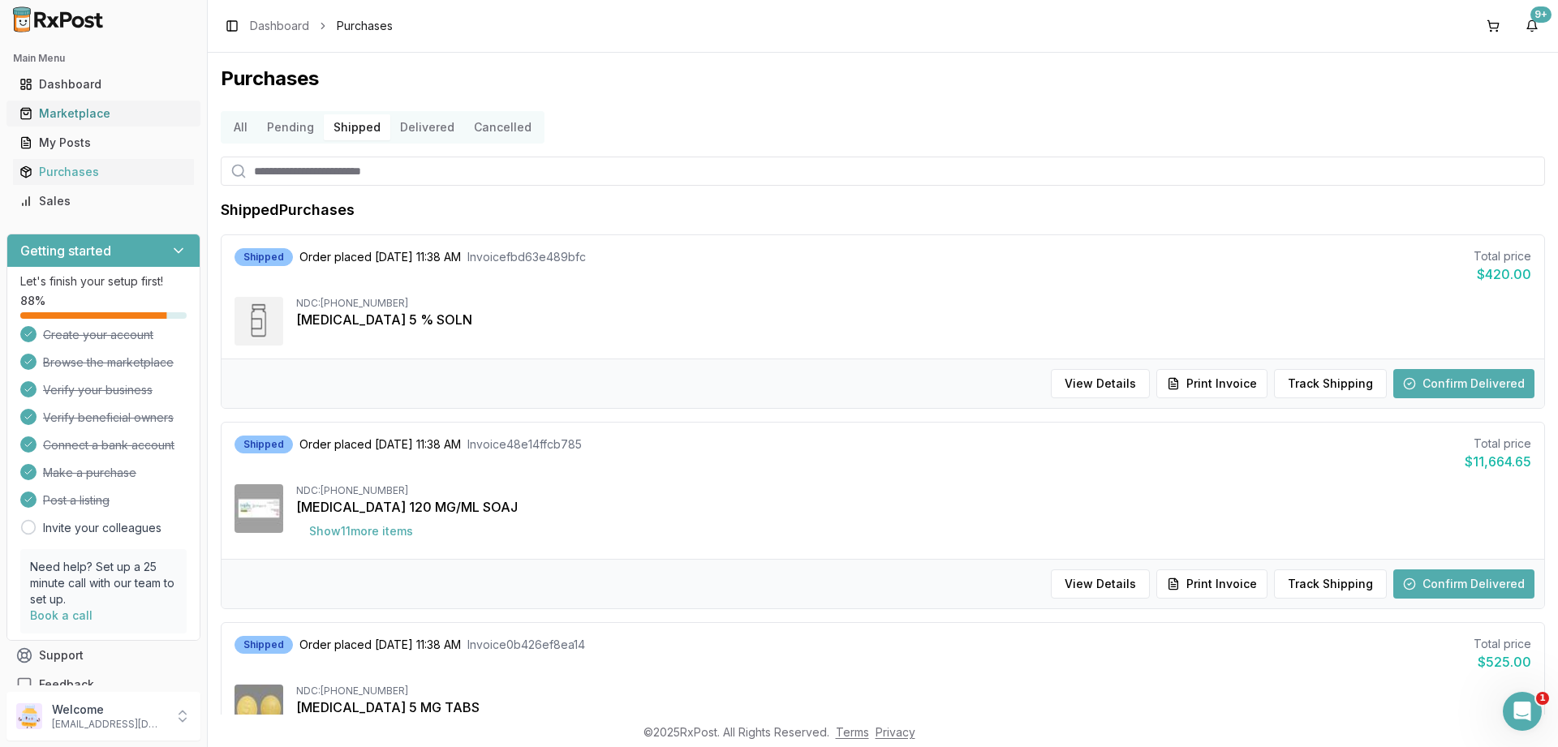
click at [76, 117] on div "Marketplace" at bounding box center [103, 113] width 168 height 16
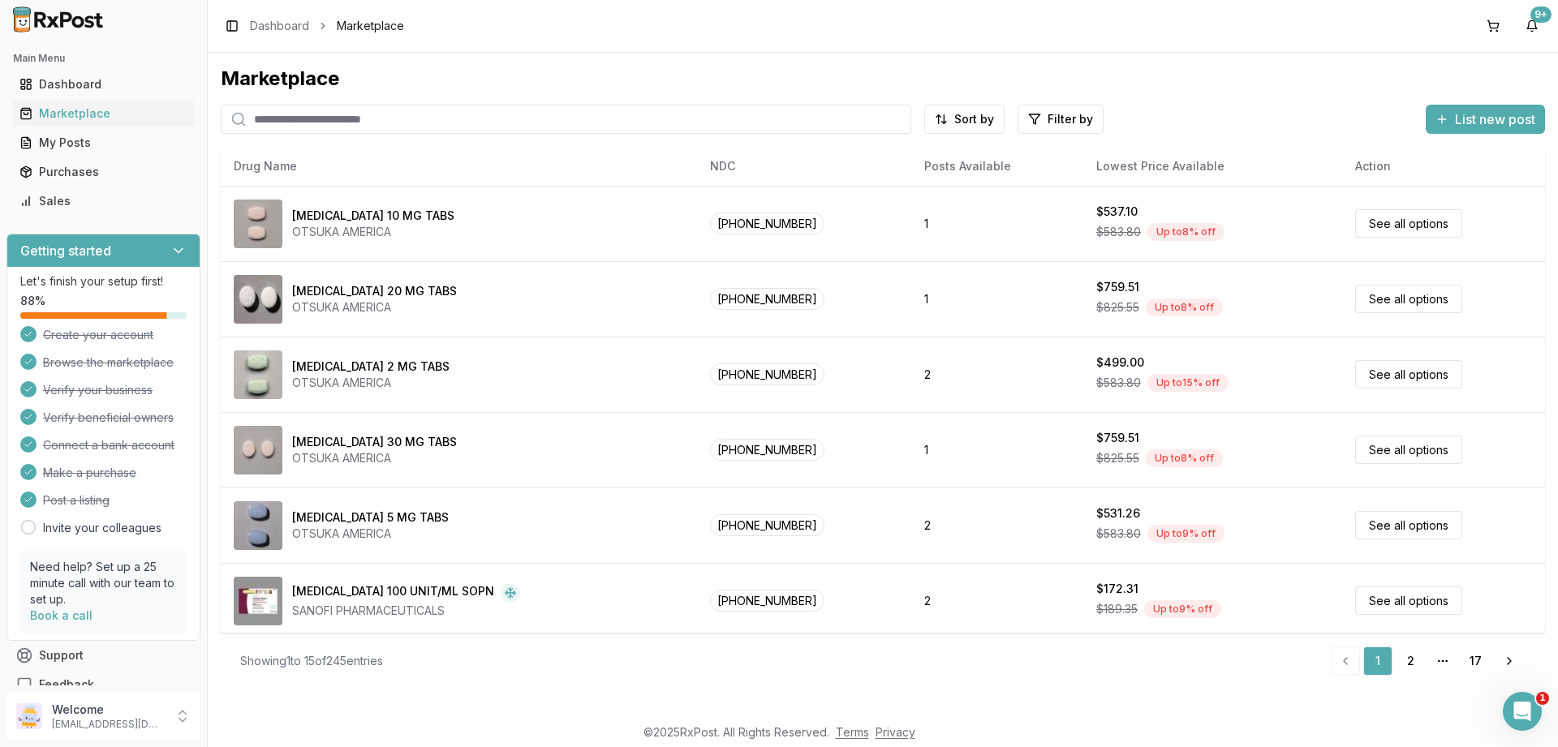
click at [436, 116] on input "search" at bounding box center [566, 119] width 690 height 29
type input "********"
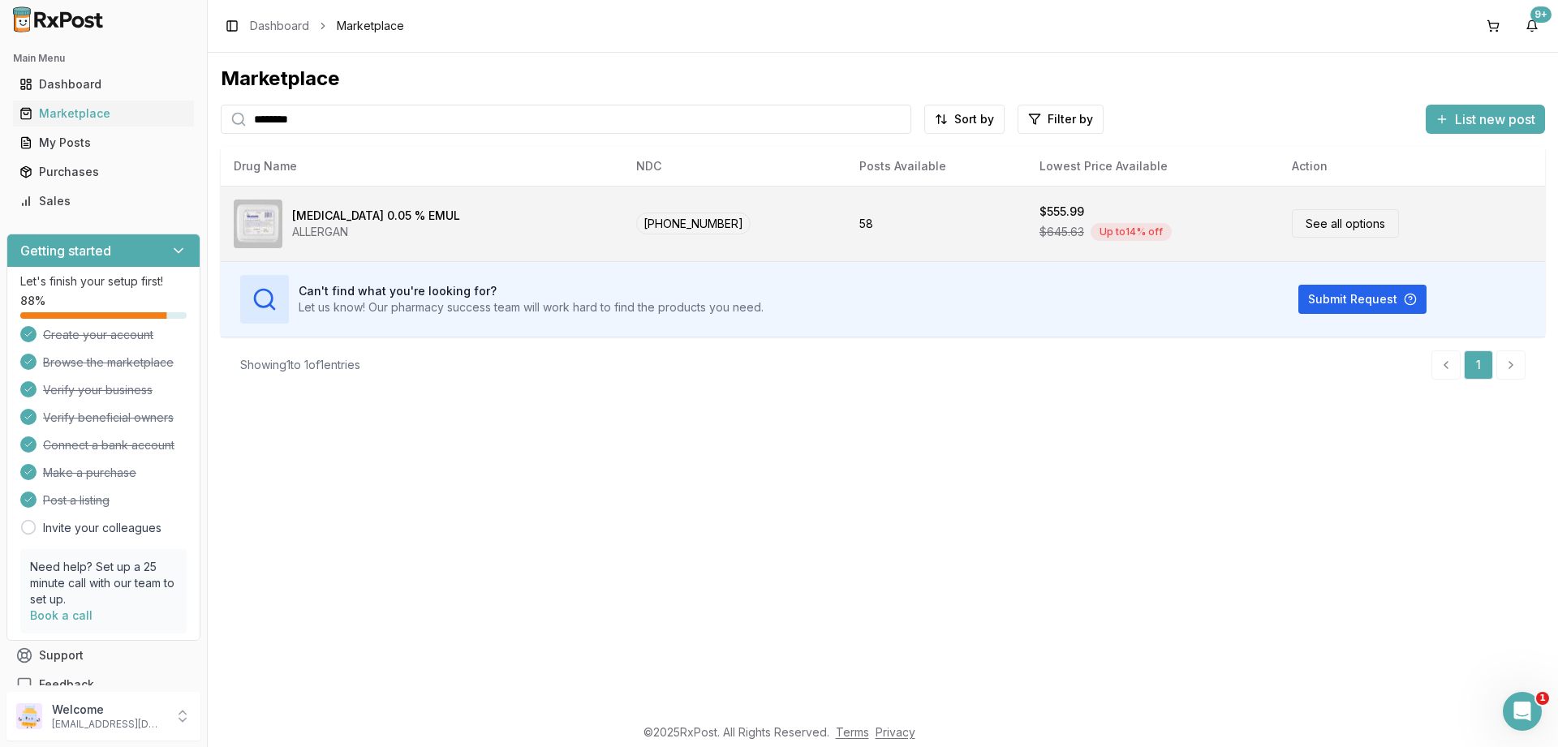
click at [649, 217] on span "[PHONE_NUMBER]" at bounding box center [693, 224] width 114 height 22
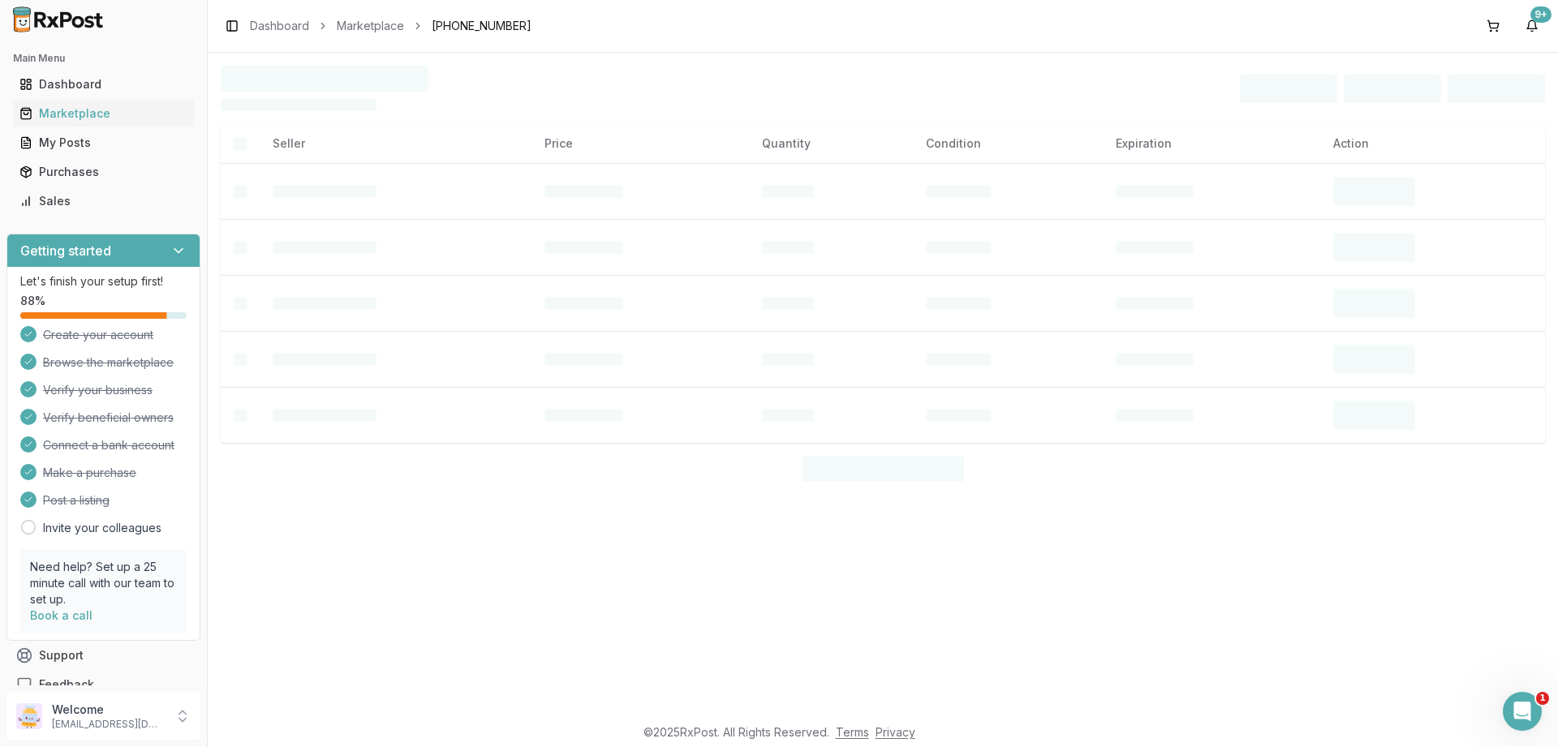
click at [649, 217] on td at bounding box center [639, 191] width 217 height 56
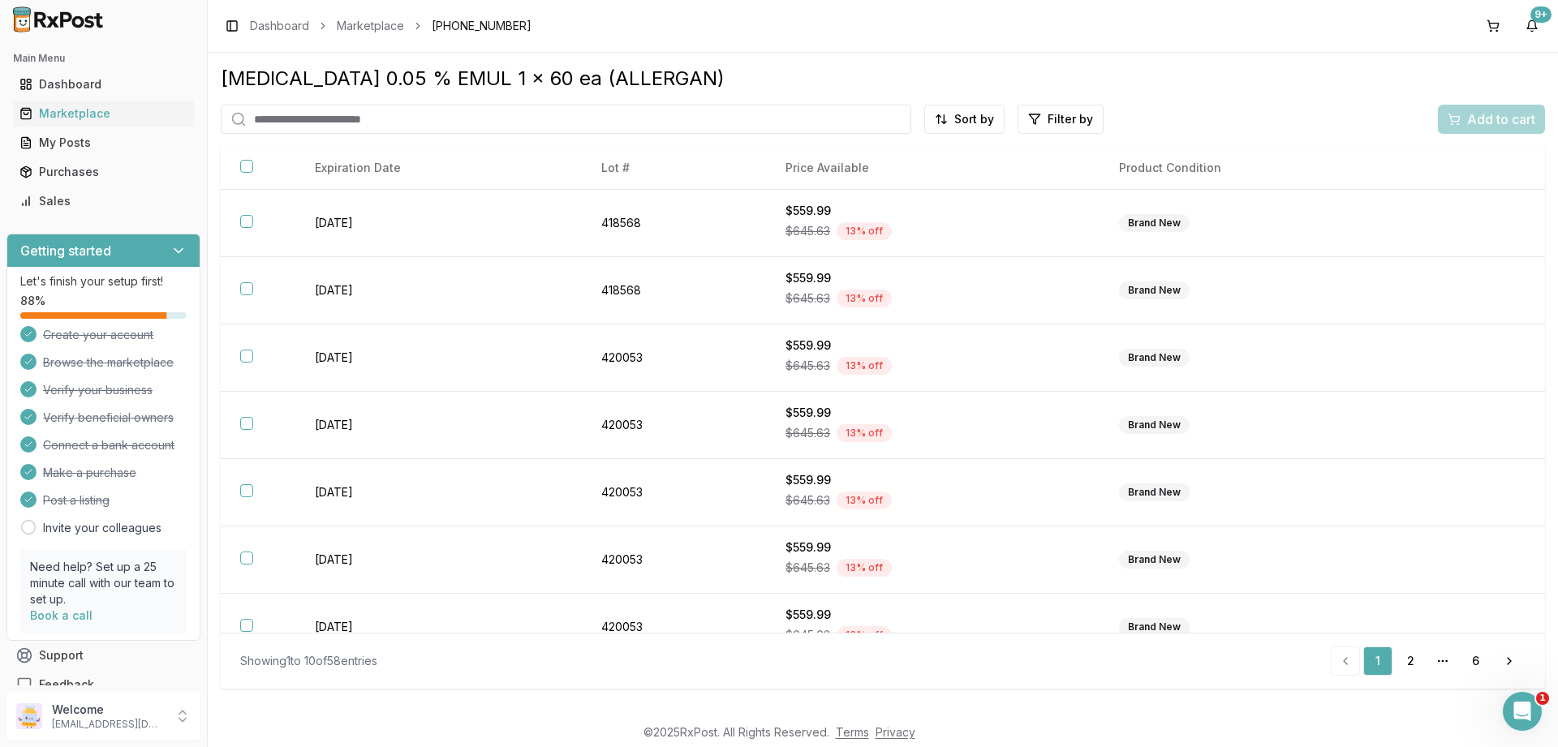
click at [475, 25] on span "[PHONE_NUMBER]" at bounding box center [482, 26] width 100 height 16
click at [1052, 113] on html "Main Menu Dashboard Marketplace My Posts Purchases Sales Getting started Let's …" at bounding box center [779, 373] width 1558 height 747
click at [971, 118] on html "Main Menu Dashboard Marketplace My Posts Purchases Sales Getting started Let's …" at bounding box center [779, 373] width 1558 height 747
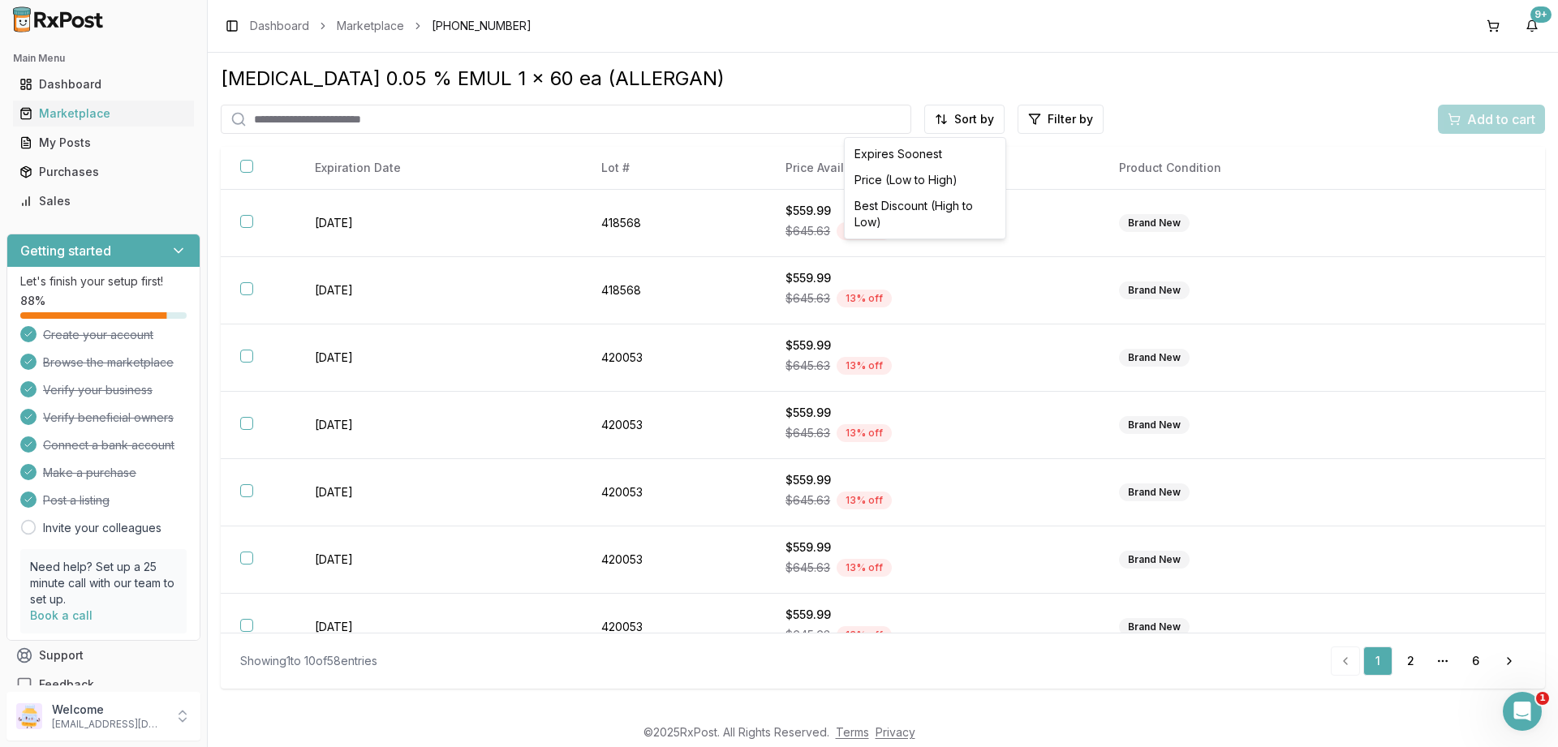
click at [971, 118] on html "Main Menu Dashboard Marketplace My Posts Purchases Sales Getting started Let's …" at bounding box center [779, 373] width 1558 height 747
click at [890, 178] on div "Price (Low to High)" at bounding box center [925, 180] width 154 height 26
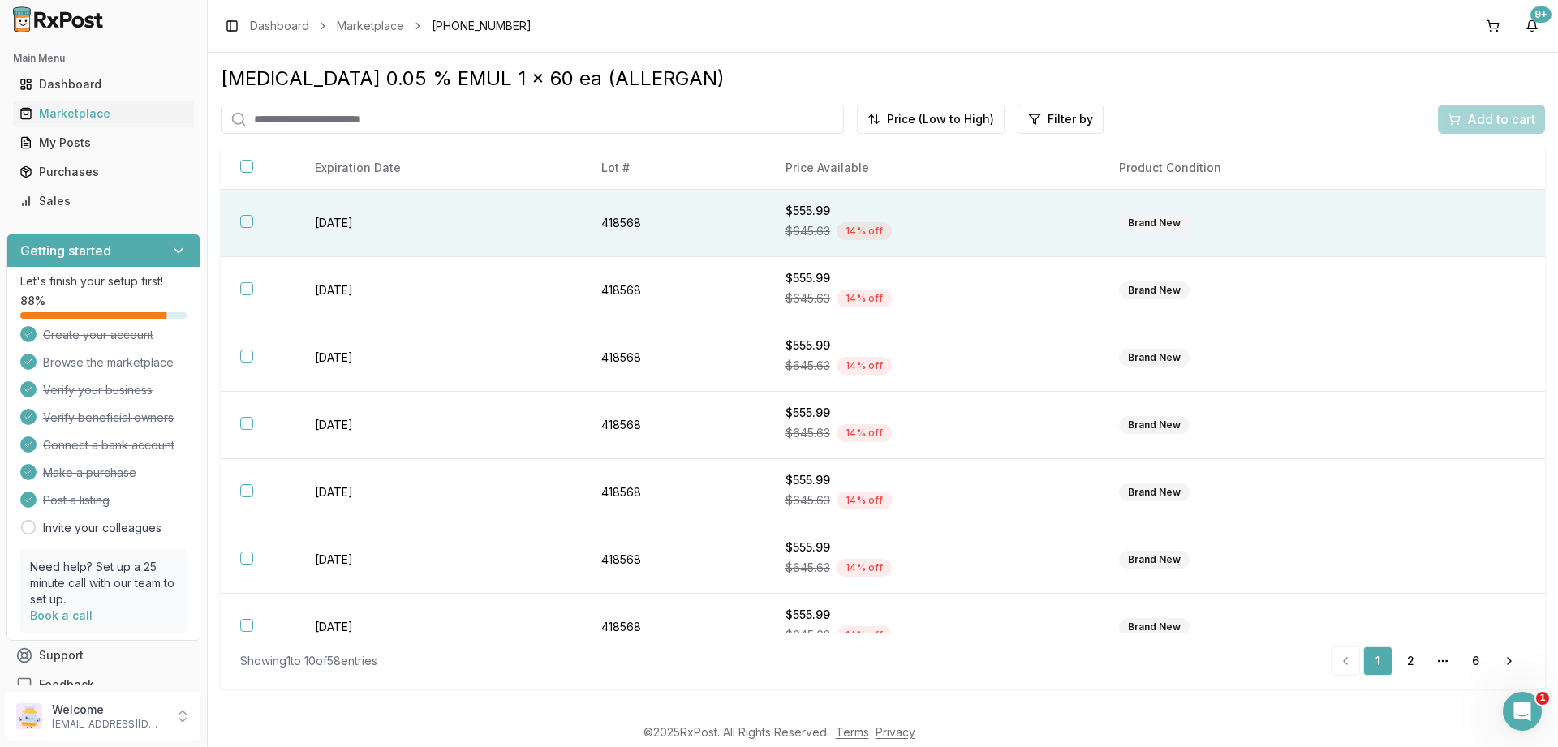
click at [247, 219] on button "button" at bounding box center [246, 221] width 13 height 13
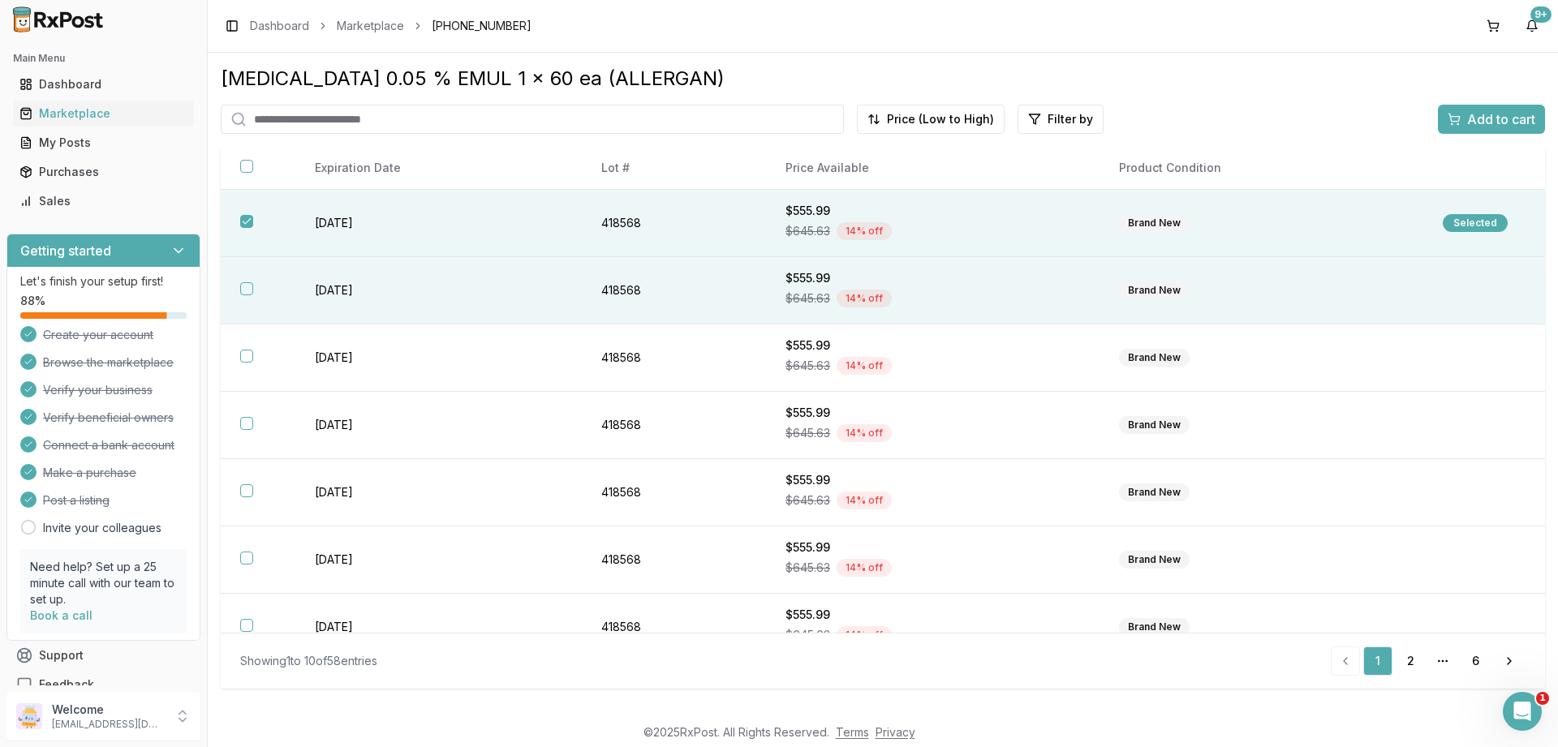
click at [249, 288] on button "button" at bounding box center [246, 288] width 13 height 13
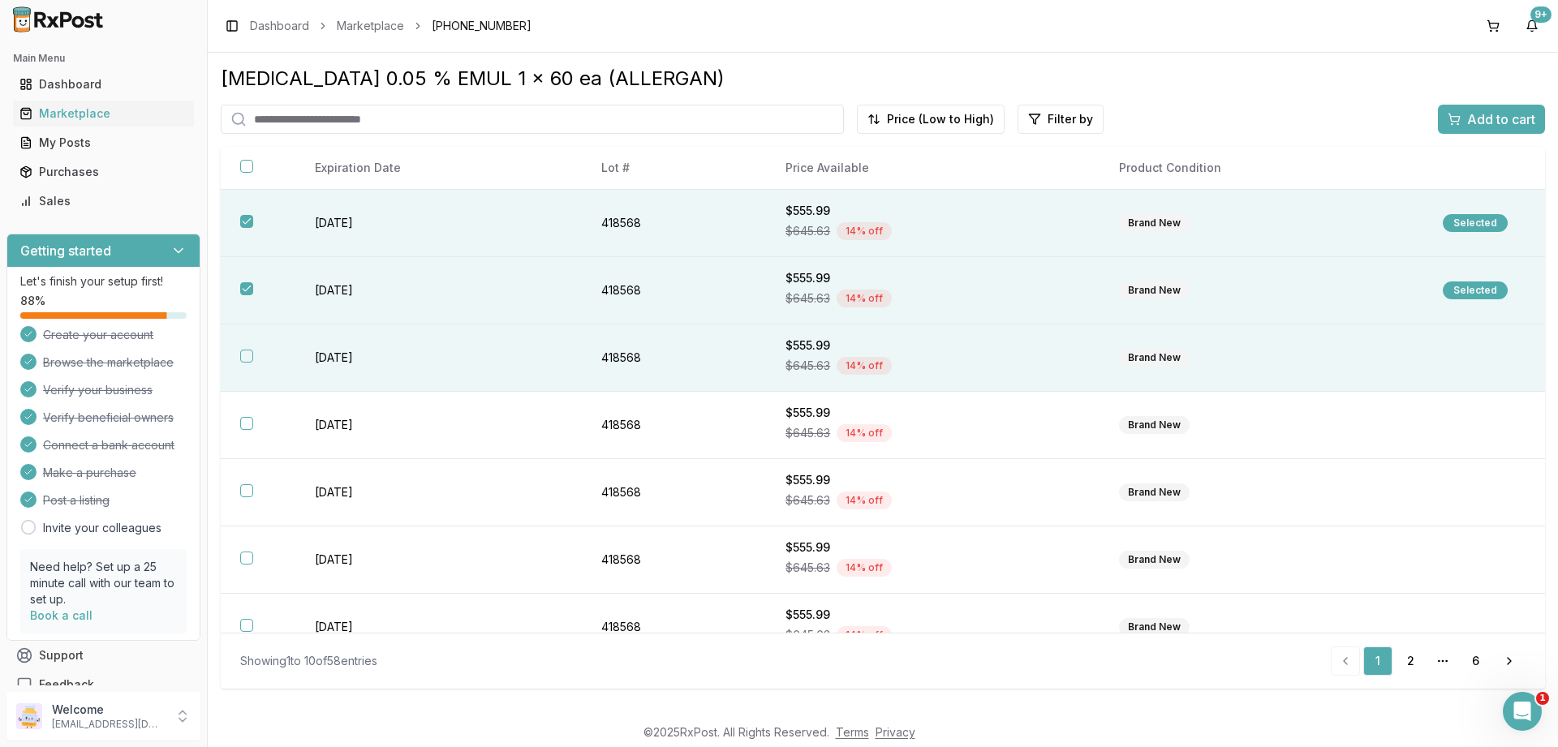
click at [248, 355] on button "button" at bounding box center [246, 356] width 13 height 13
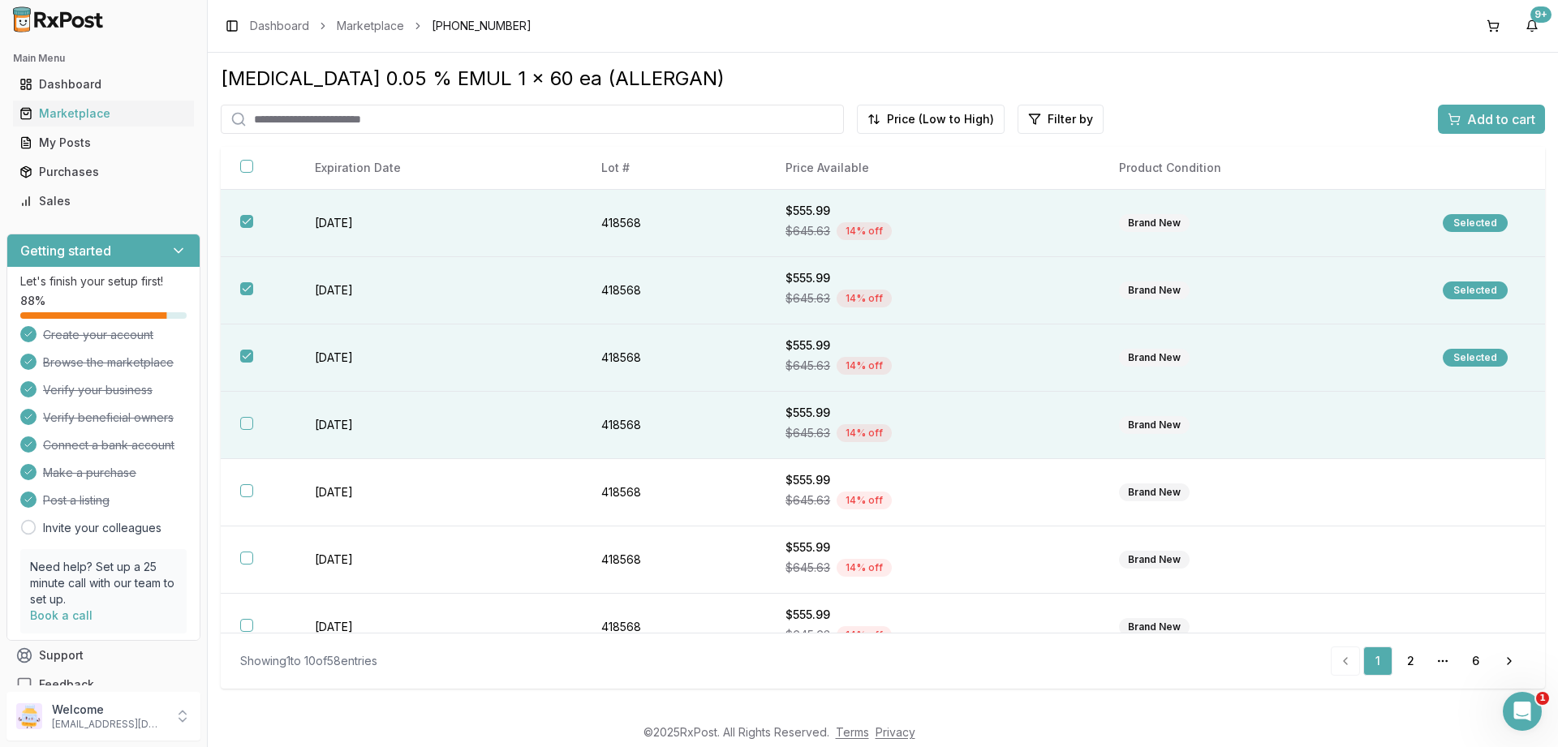
click at [246, 423] on button "button" at bounding box center [246, 423] width 13 height 13
click at [1497, 119] on span "Add to cart" at bounding box center [1501, 119] width 68 height 19
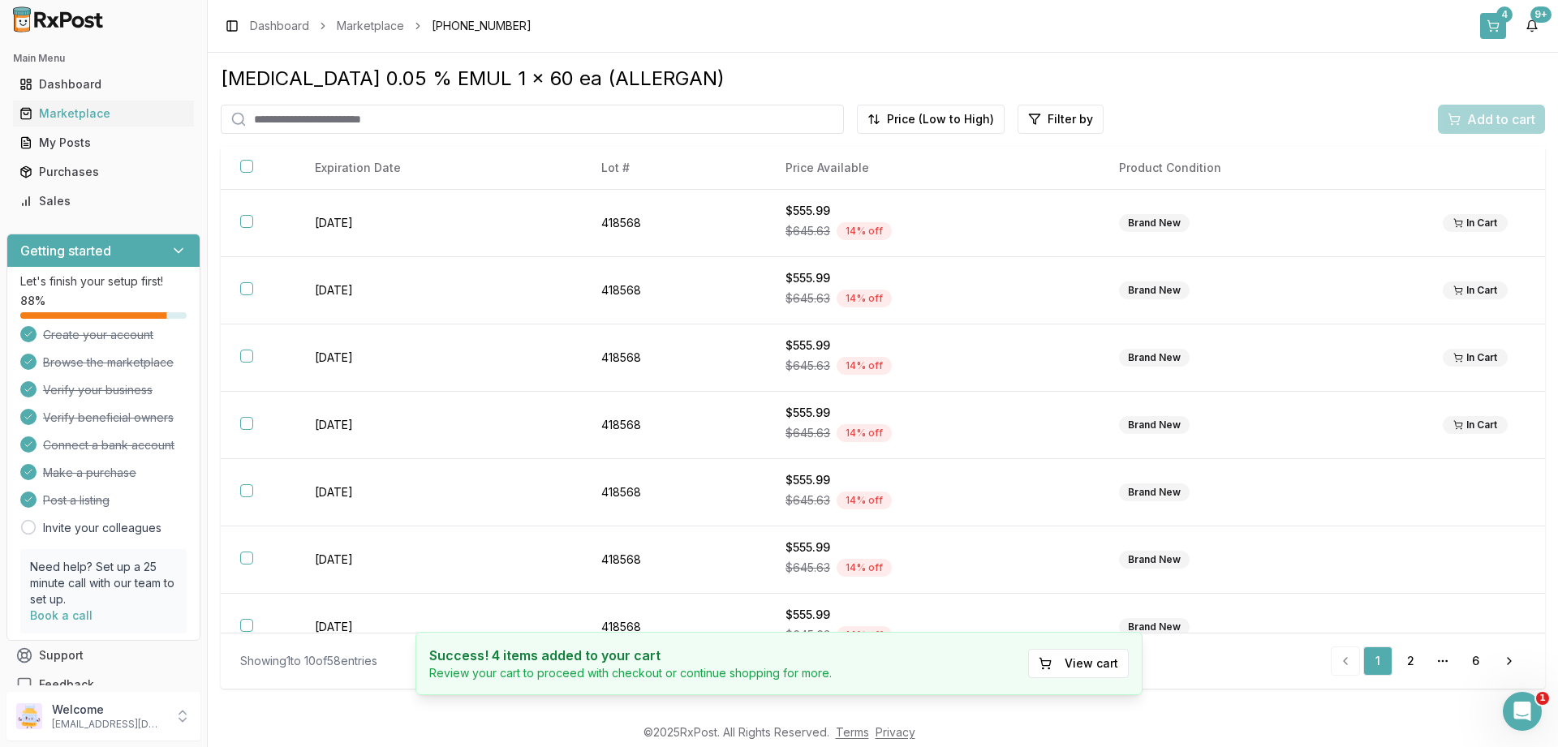
click at [1499, 26] on button "4" at bounding box center [1493, 26] width 26 height 26
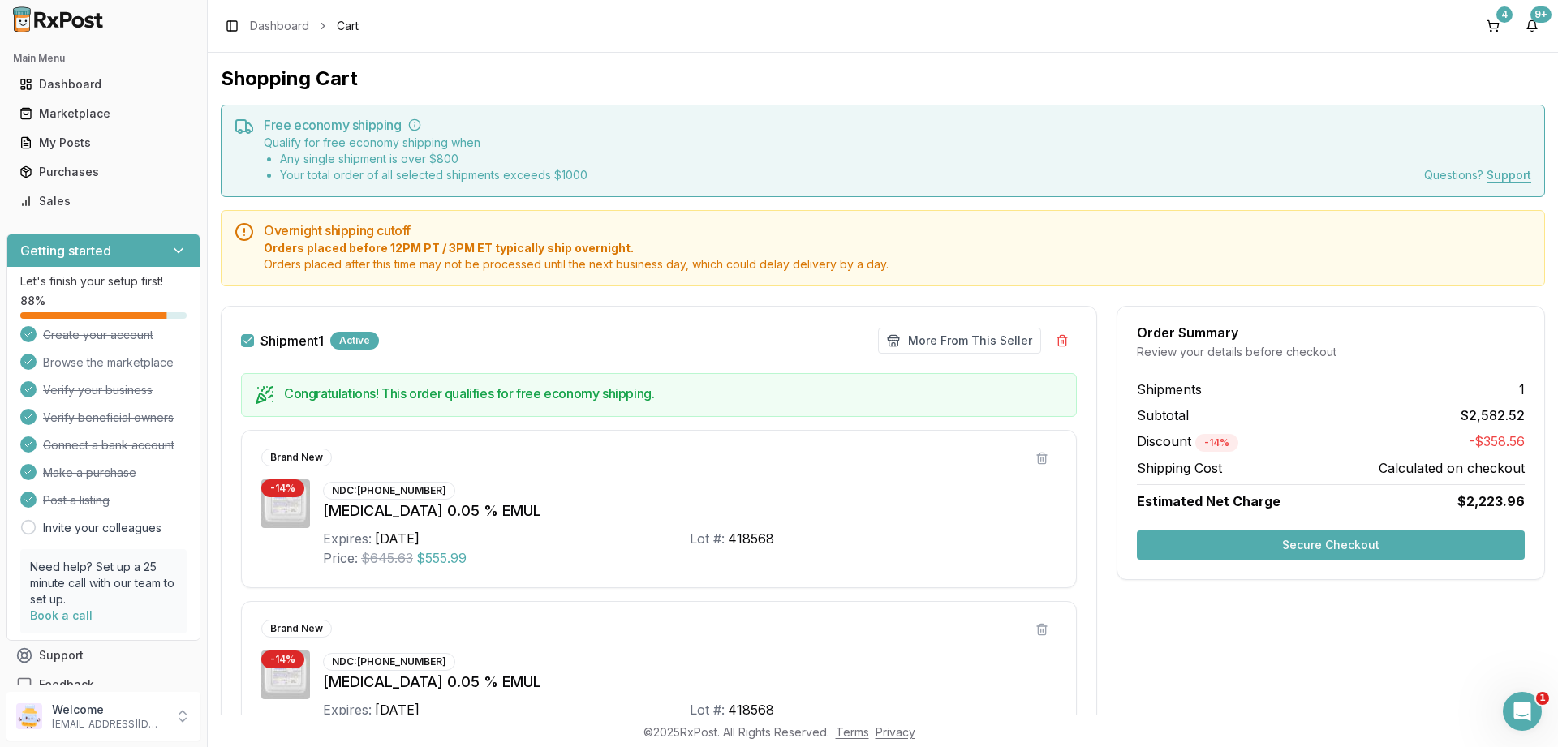
click at [1322, 544] on button "Secure Checkout" at bounding box center [1331, 545] width 388 height 29
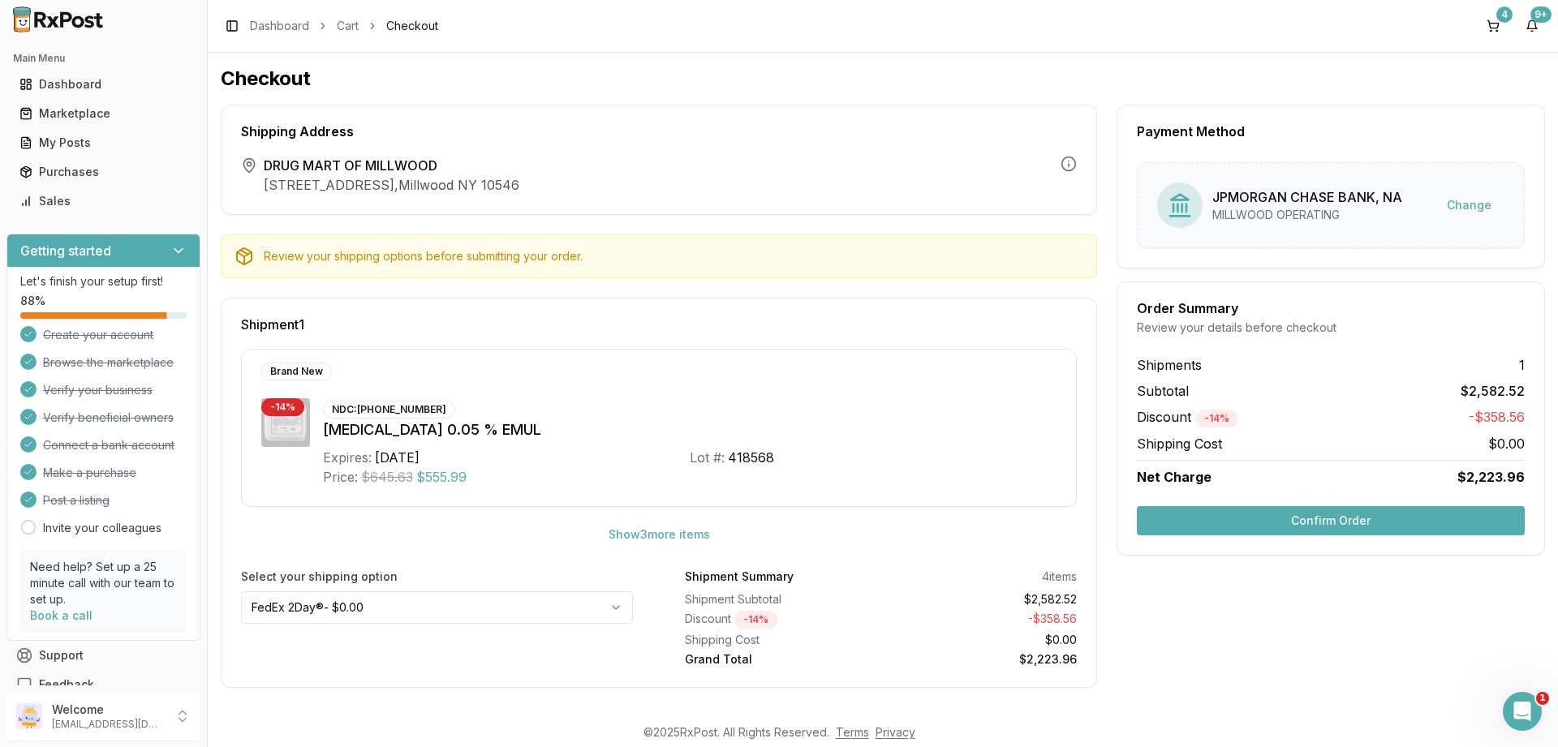
click at [1323, 526] on button "Confirm Order" at bounding box center [1331, 520] width 388 height 29
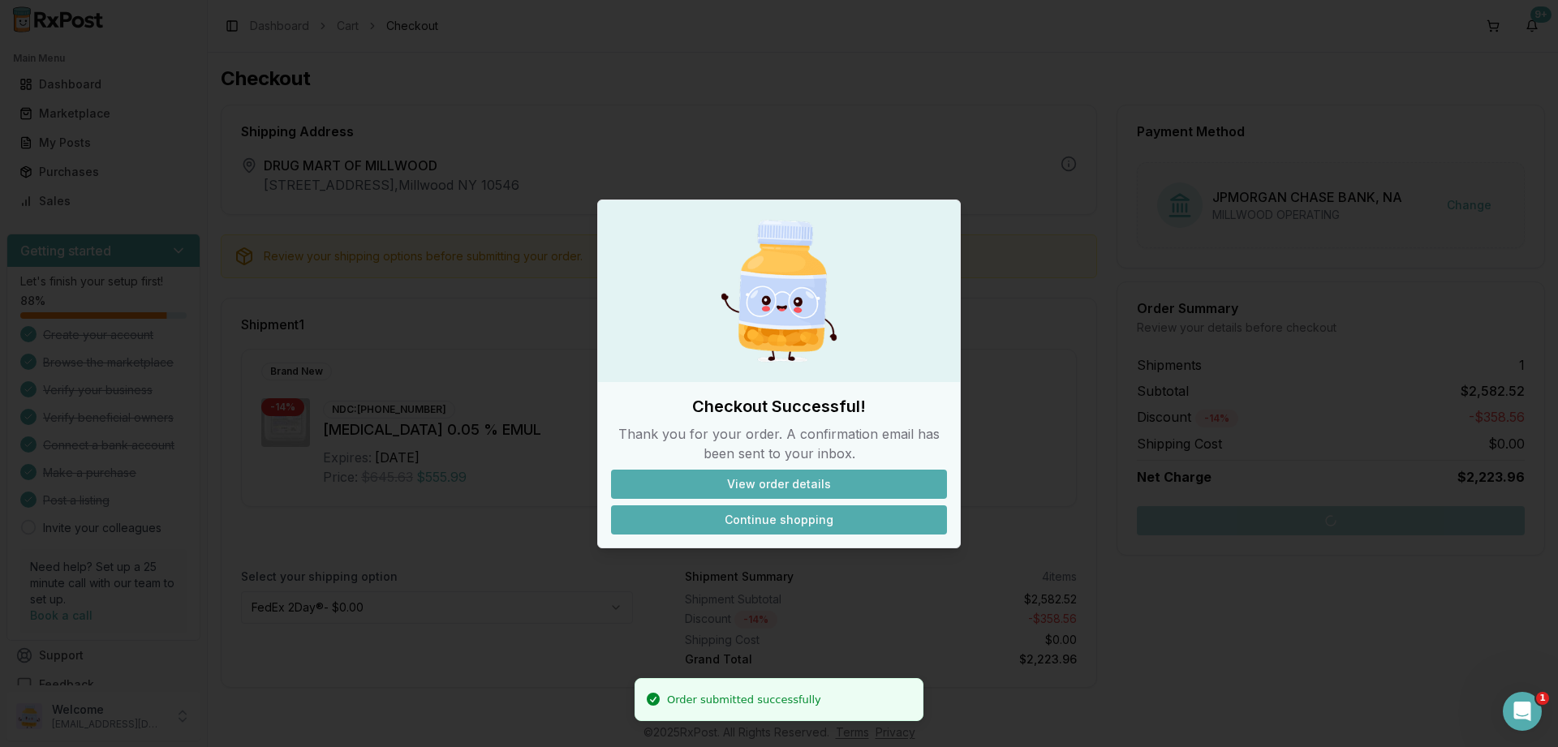
click at [769, 518] on button "Continue shopping" at bounding box center [779, 519] width 336 height 29
